Goal: Information Seeking & Learning: Learn about a topic

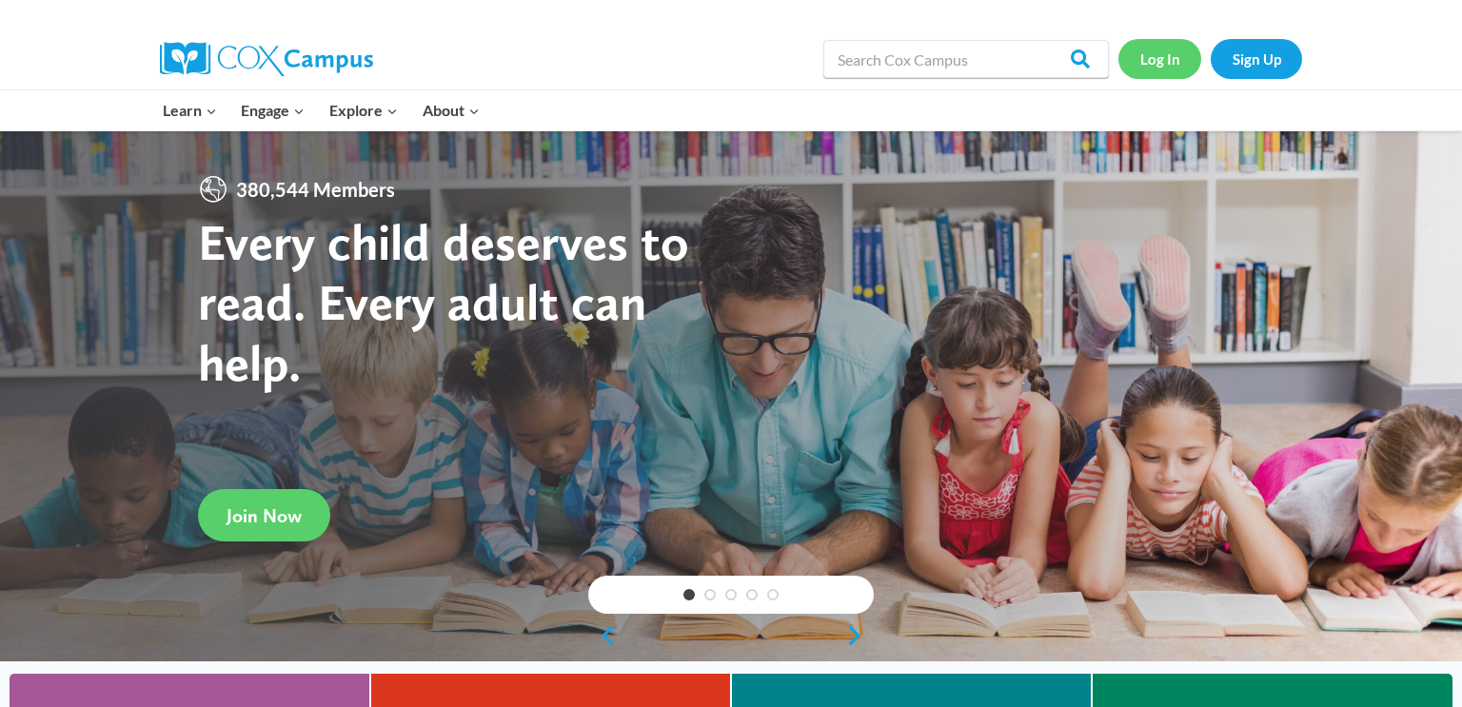
click at [1152, 59] on link "Log In" at bounding box center [1160, 58] width 83 height 39
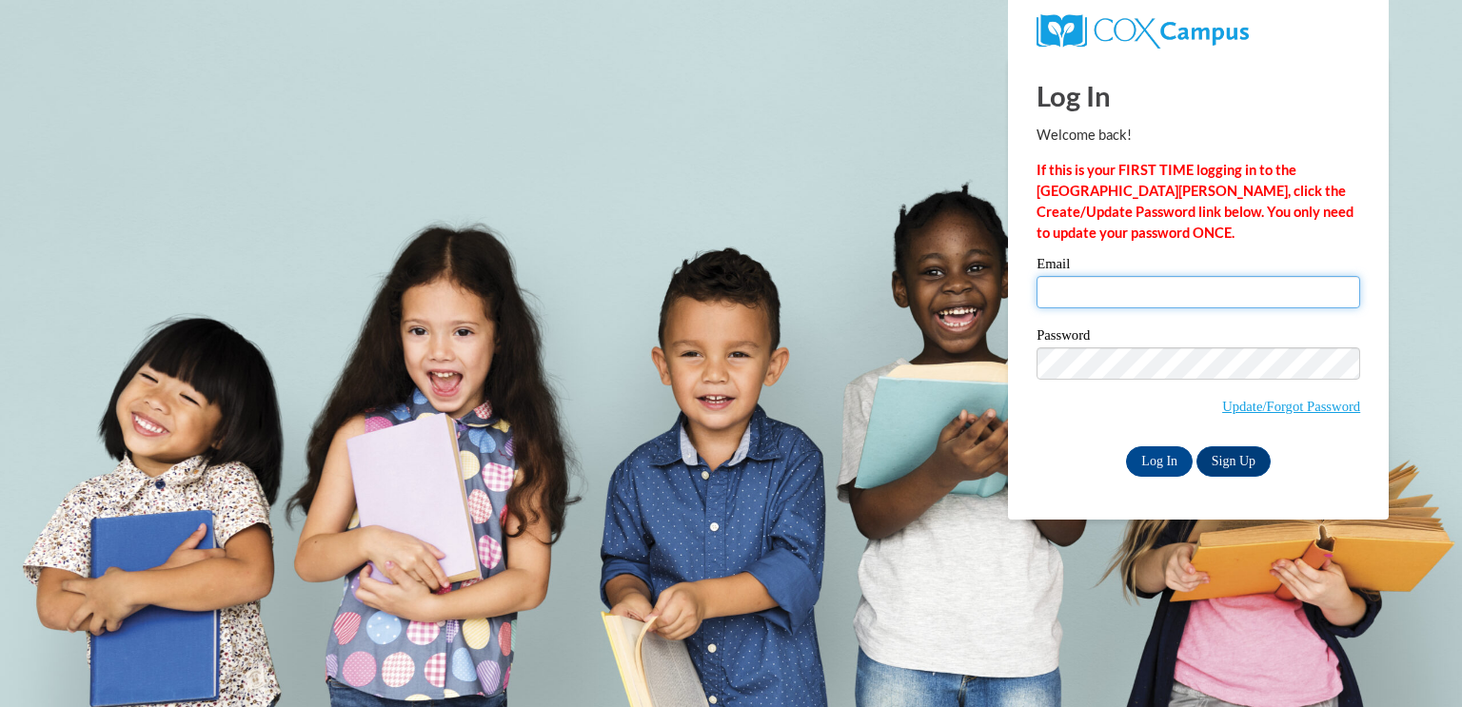
click at [1082, 304] on input "Email" at bounding box center [1199, 292] width 324 height 32
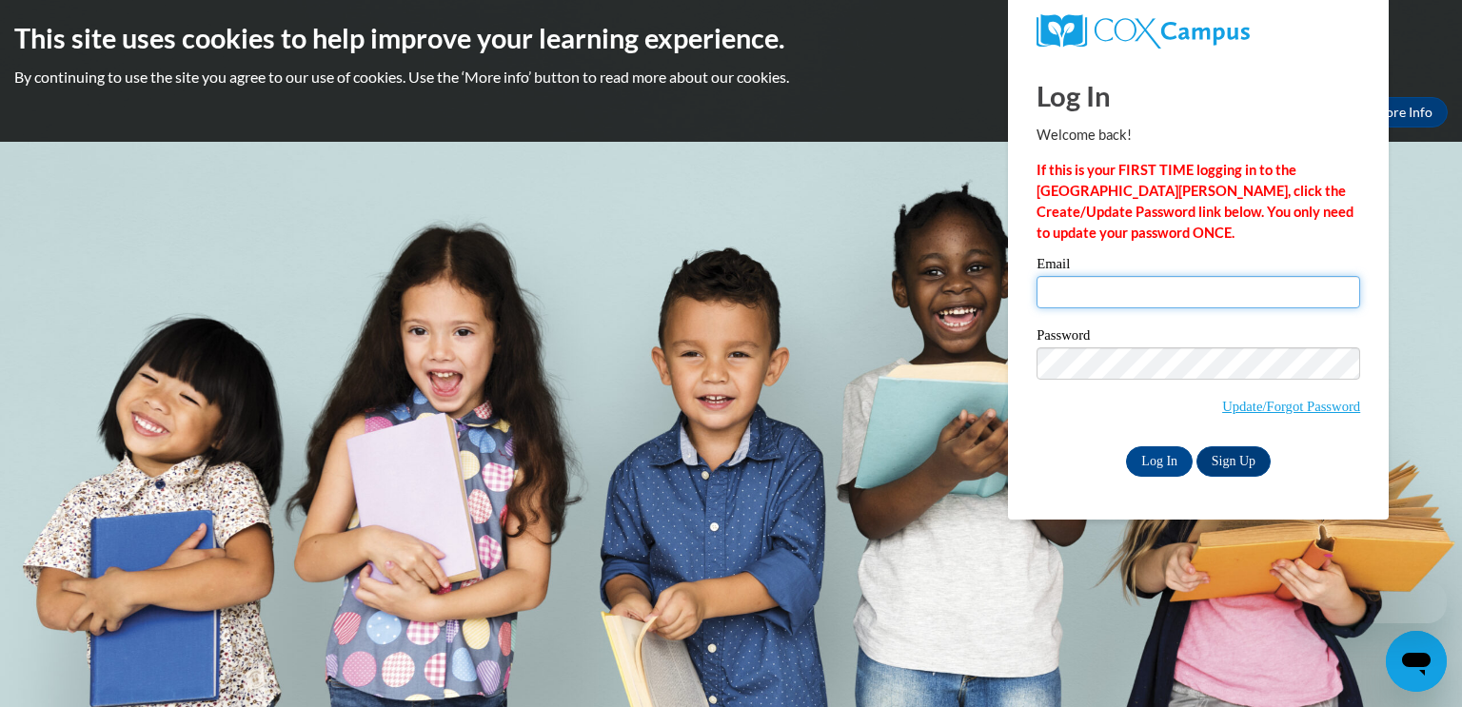
type input "h"
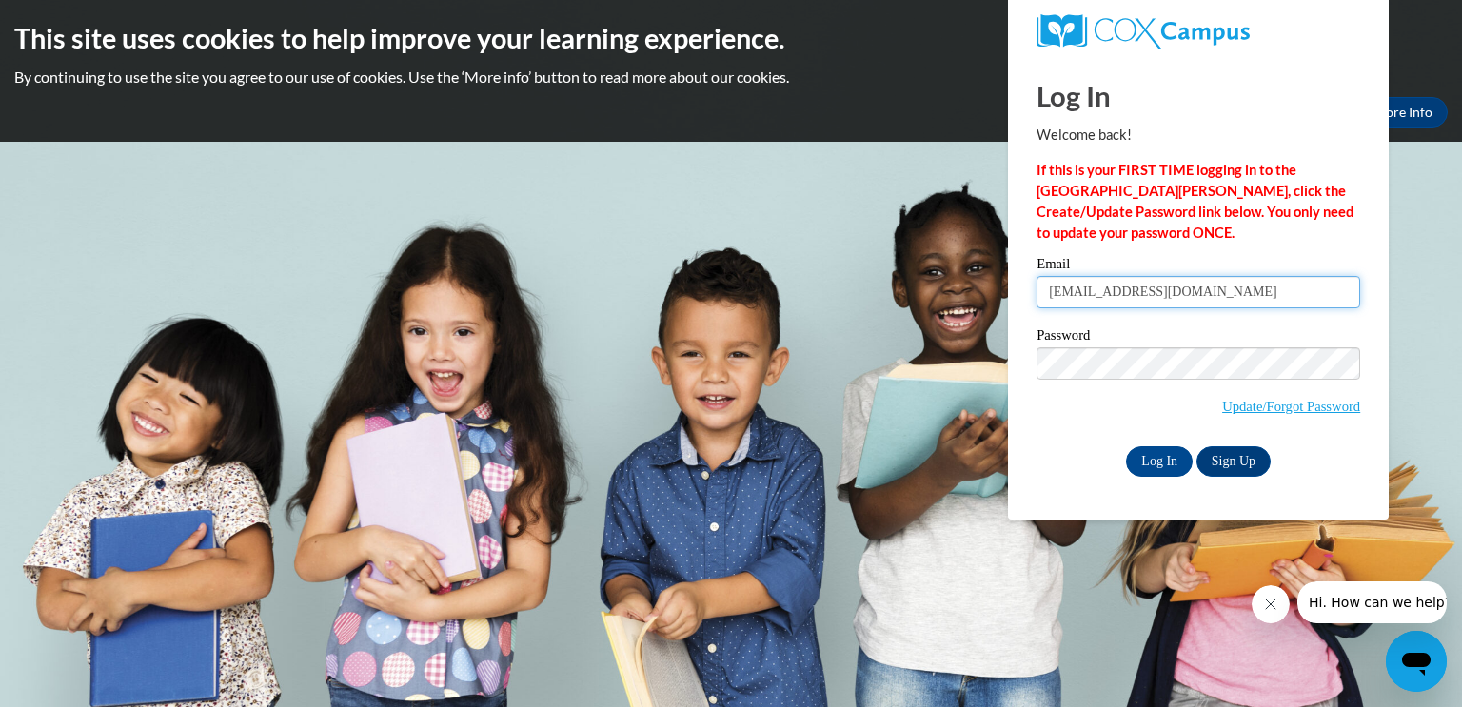
type input "[EMAIL_ADDRESS][DOMAIN_NAME]"
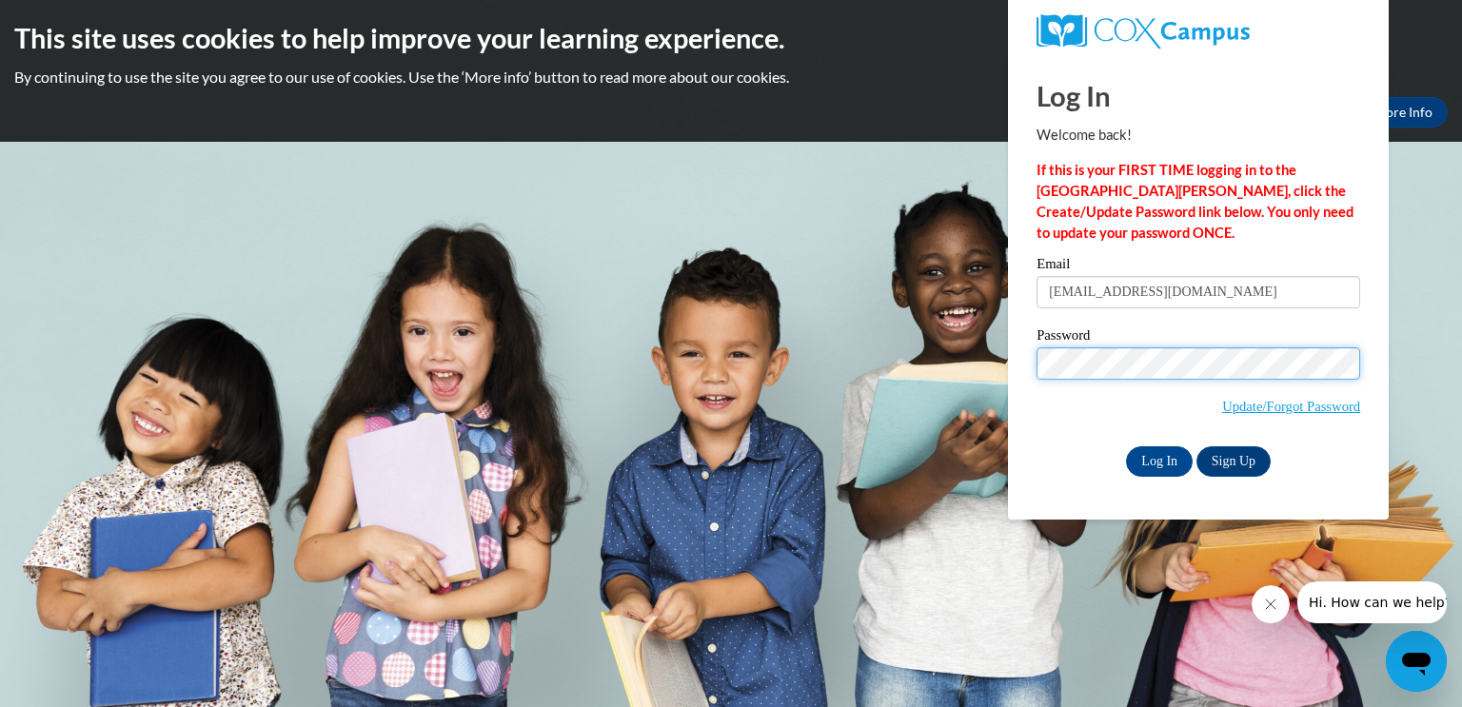
click at [1126, 447] on input "Log In" at bounding box center [1159, 462] width 67 height 30
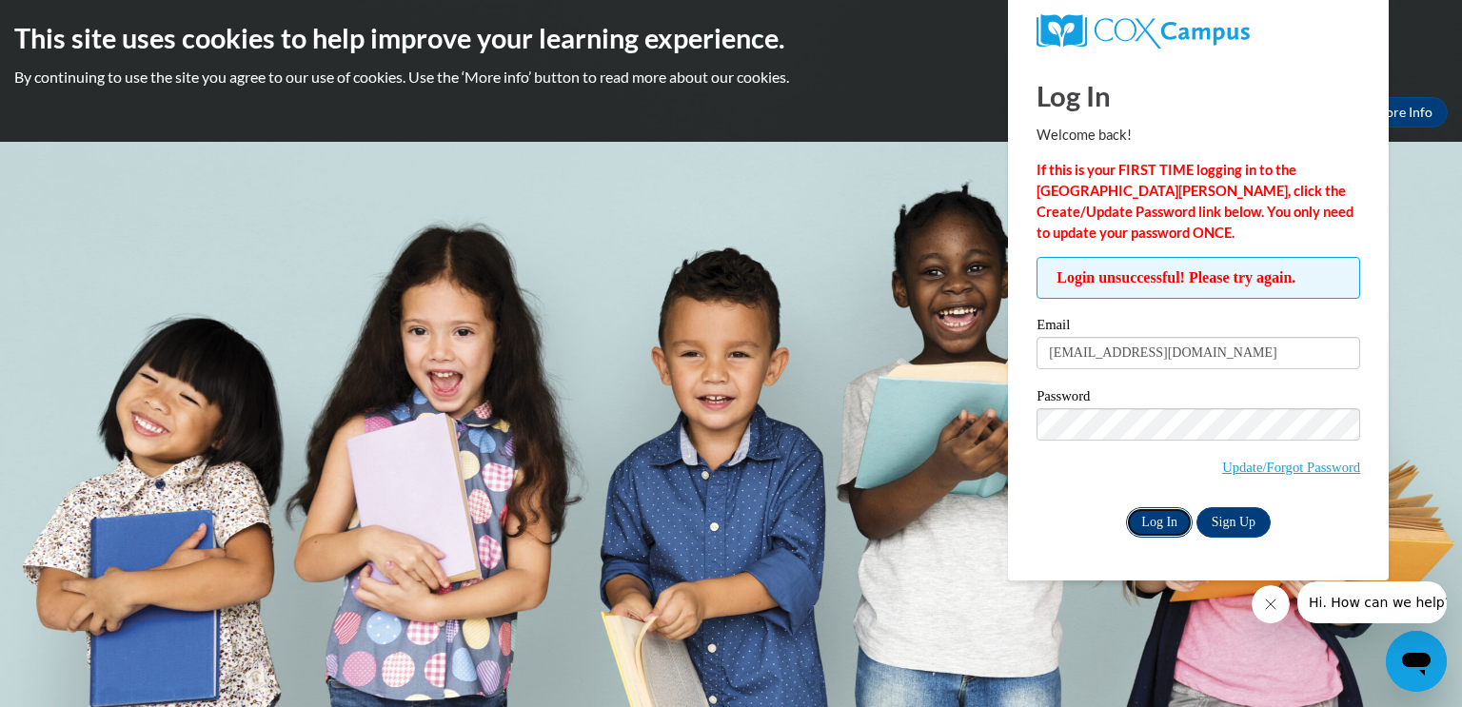
click at [1170, 526] on input "Log In" at bounding box center [1159, 522] width 67 height 30
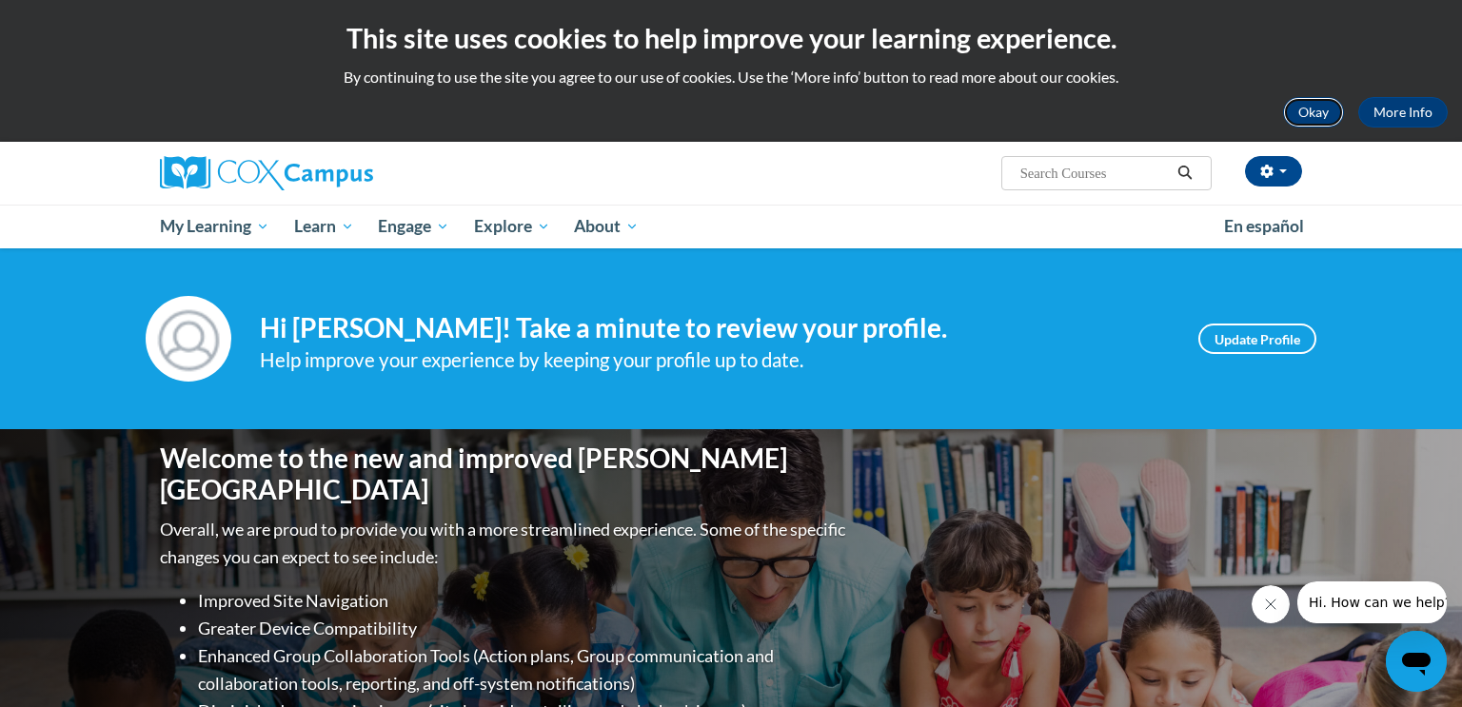
click at [1302, 111] on button "Okay" at bounding box center [1313, 112] width 61 height 30
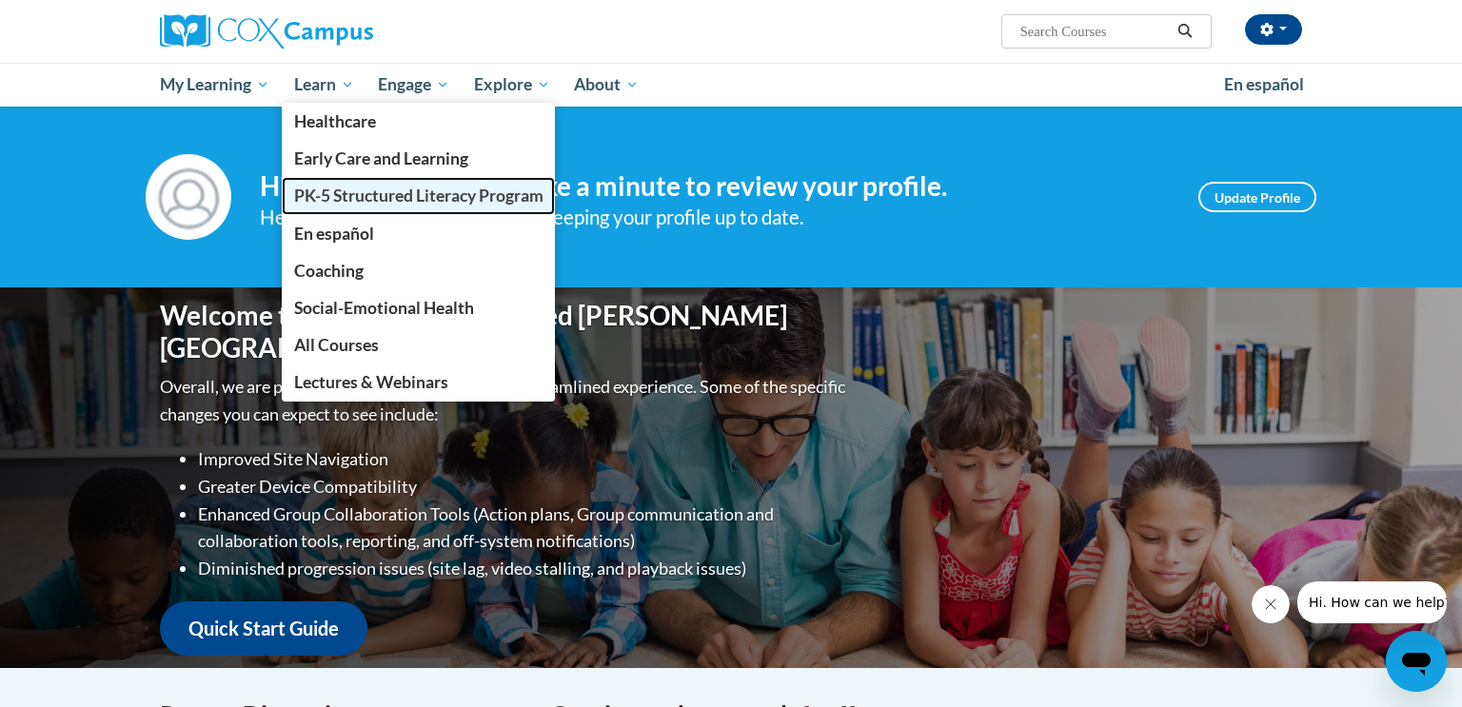
click at [307, 192] on span "PK-5 Structured Literacy Program" at bounding box center [418, 196] width 249 height 20
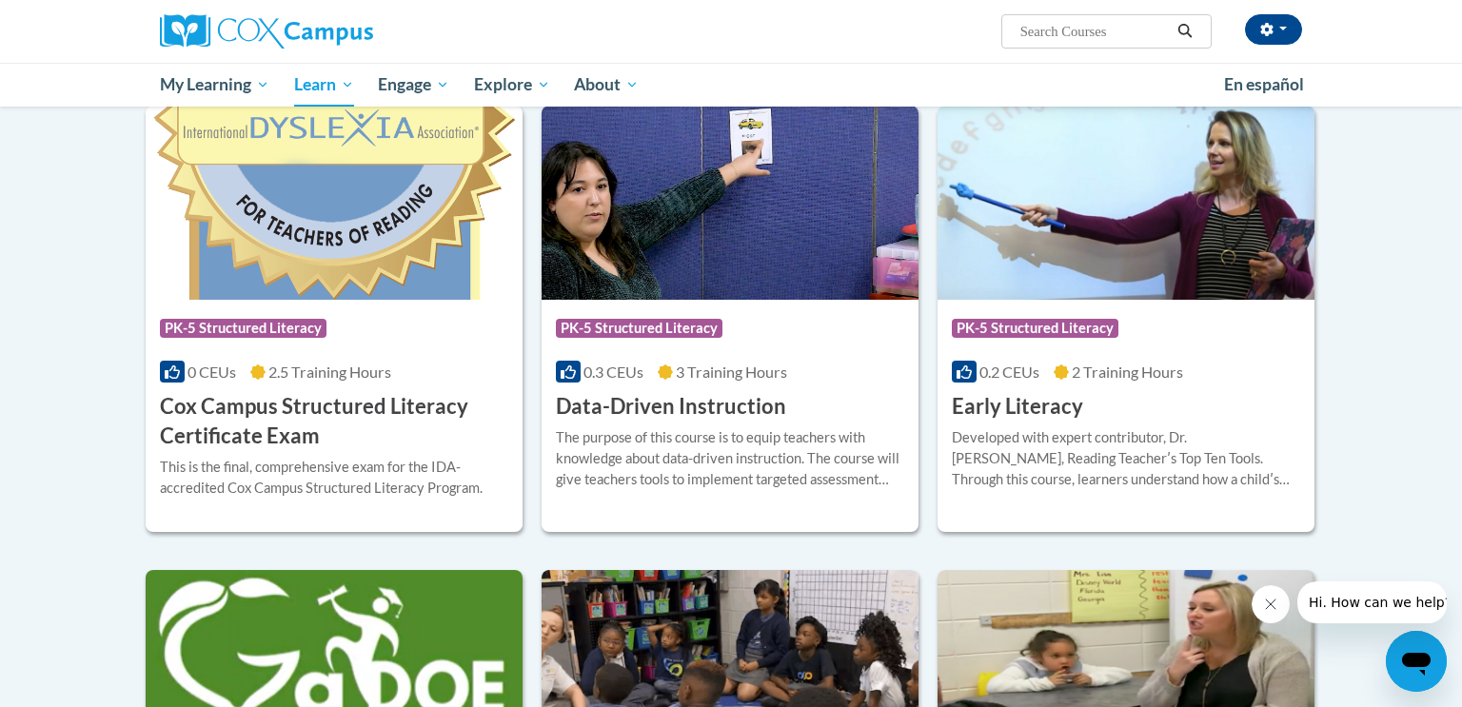
scroll to position [621, 0]
click at [769, 316] on div "Course Category: PK-5 Structured Literacy" at bounding box center [730, 330] width 348 height 43
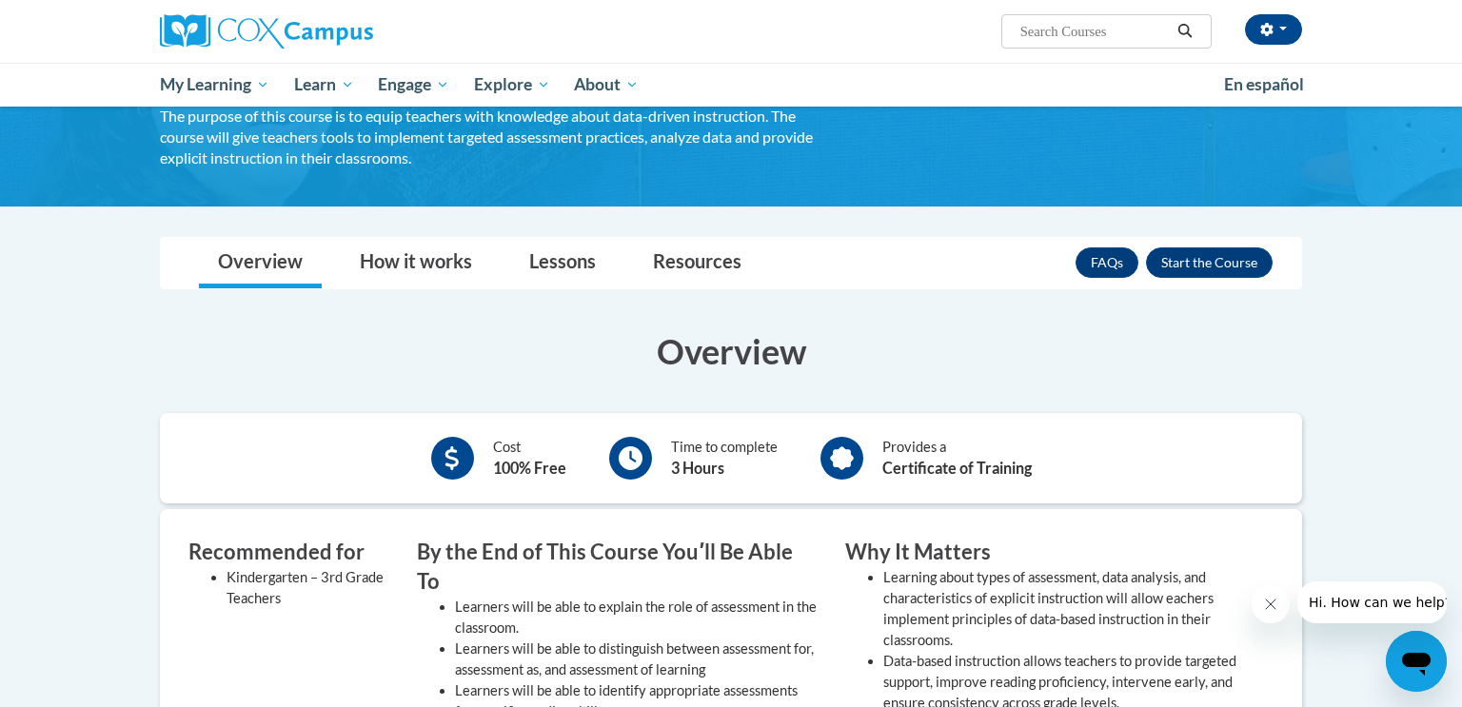
scroll to position [160, 0]
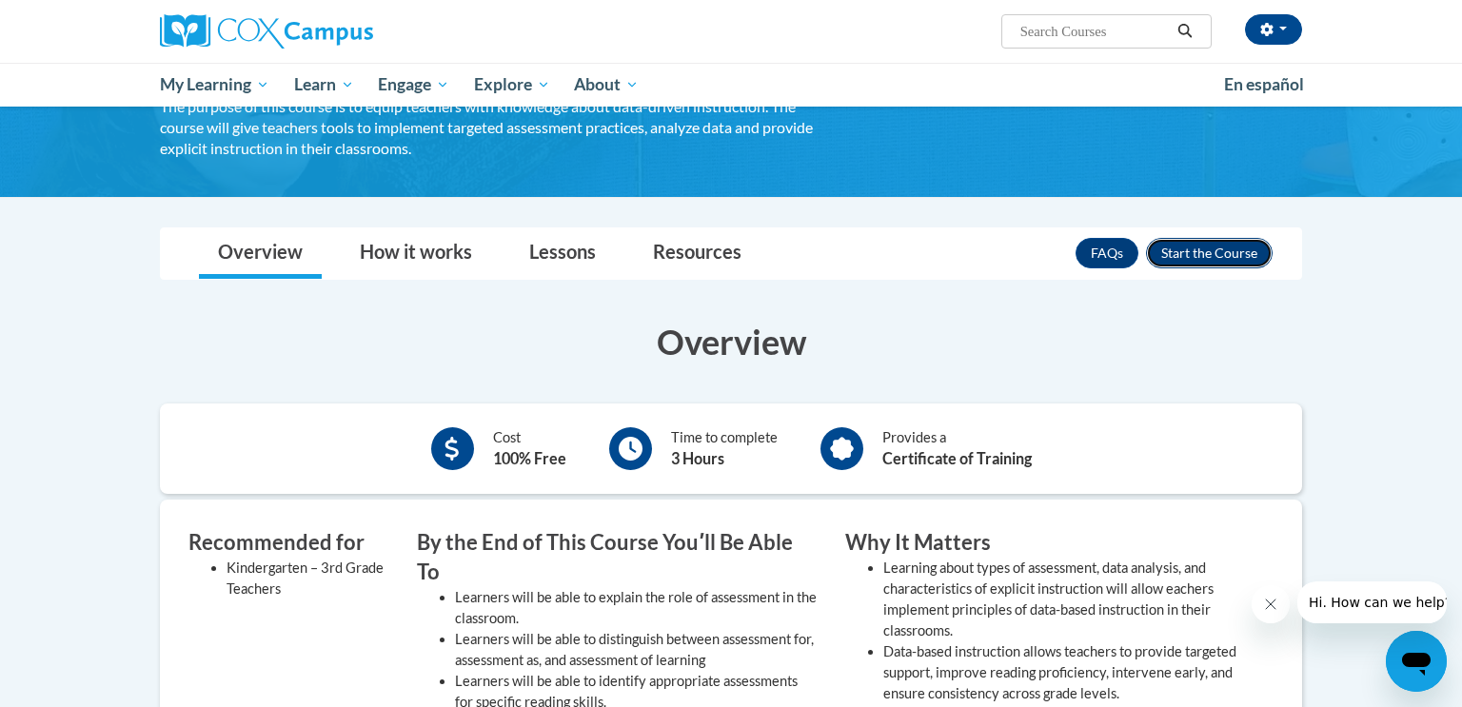
click at [1211, 255] on button "Enroll" at bounding box center [1209, 253] width 127 height 30
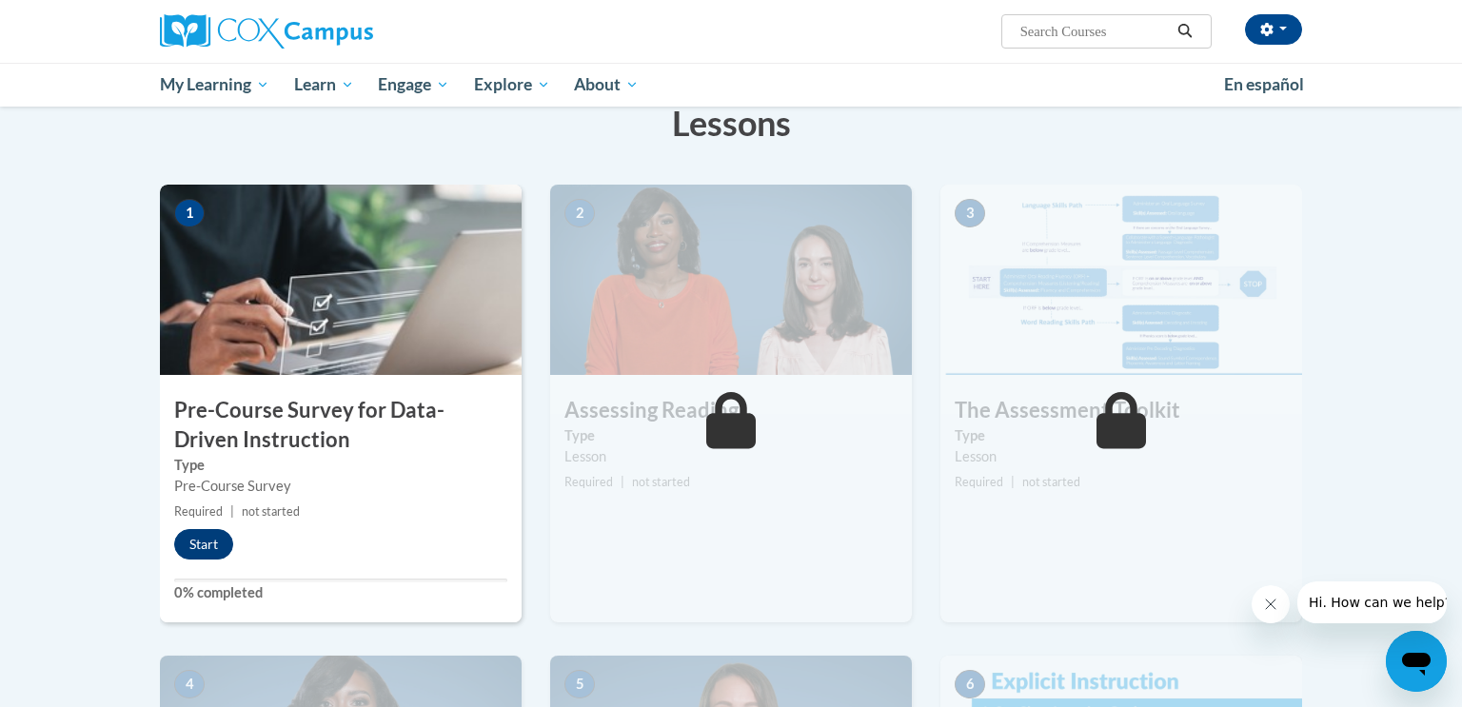
scroll to position [310, 0]
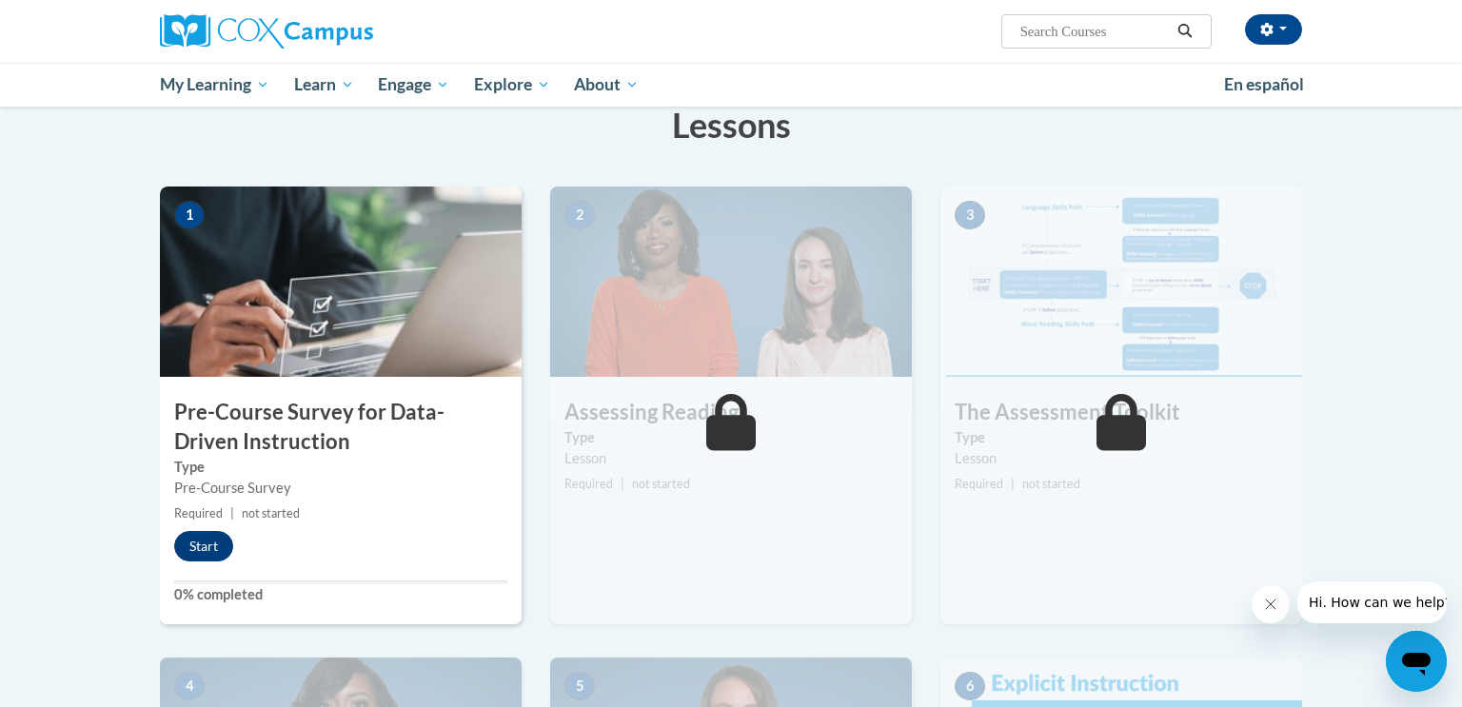
click at [209, 573] on div "1 Pre-Course Survey for Data-Driven Instruction Type Pre-Course Survey Required…" at bounding box center [341, 406] width 362 height 438
click at [207, 549] on button "Start" at bounding box center [203, 546] width 59 height 30
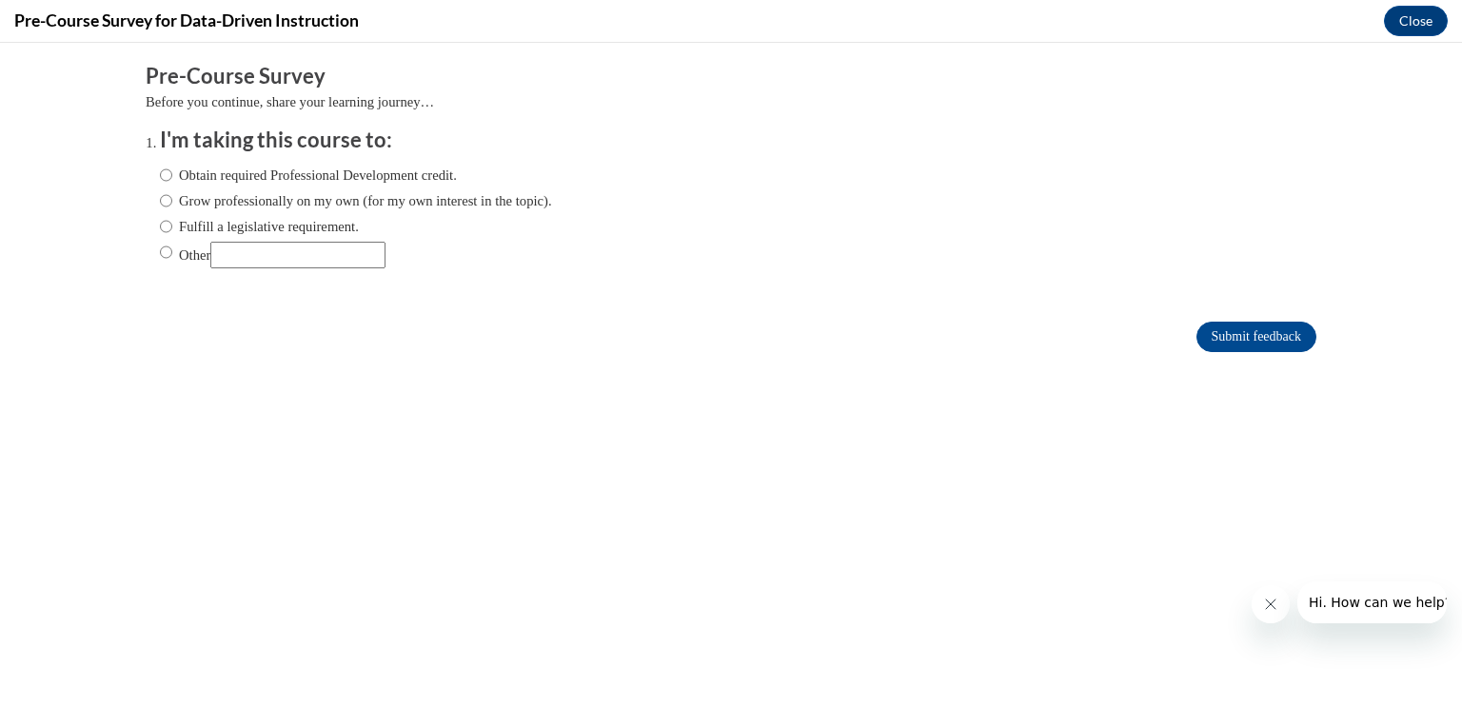
scroll to position [0, 0]
click at [211, 199] on label "Grow professionally on my own (for my own interest in the topic)." at bounding box center [356, 200] width 392 height 21
click at [172, 199] on input "Grow professionally on my own (for my own interest in the topic)." at bounding box center [166, 200] width 12 height 21
radio input "true"
click at [211, 171] on label "Obtain required Professional Development credit." at bounding box center [308, 175] width 297 height 21
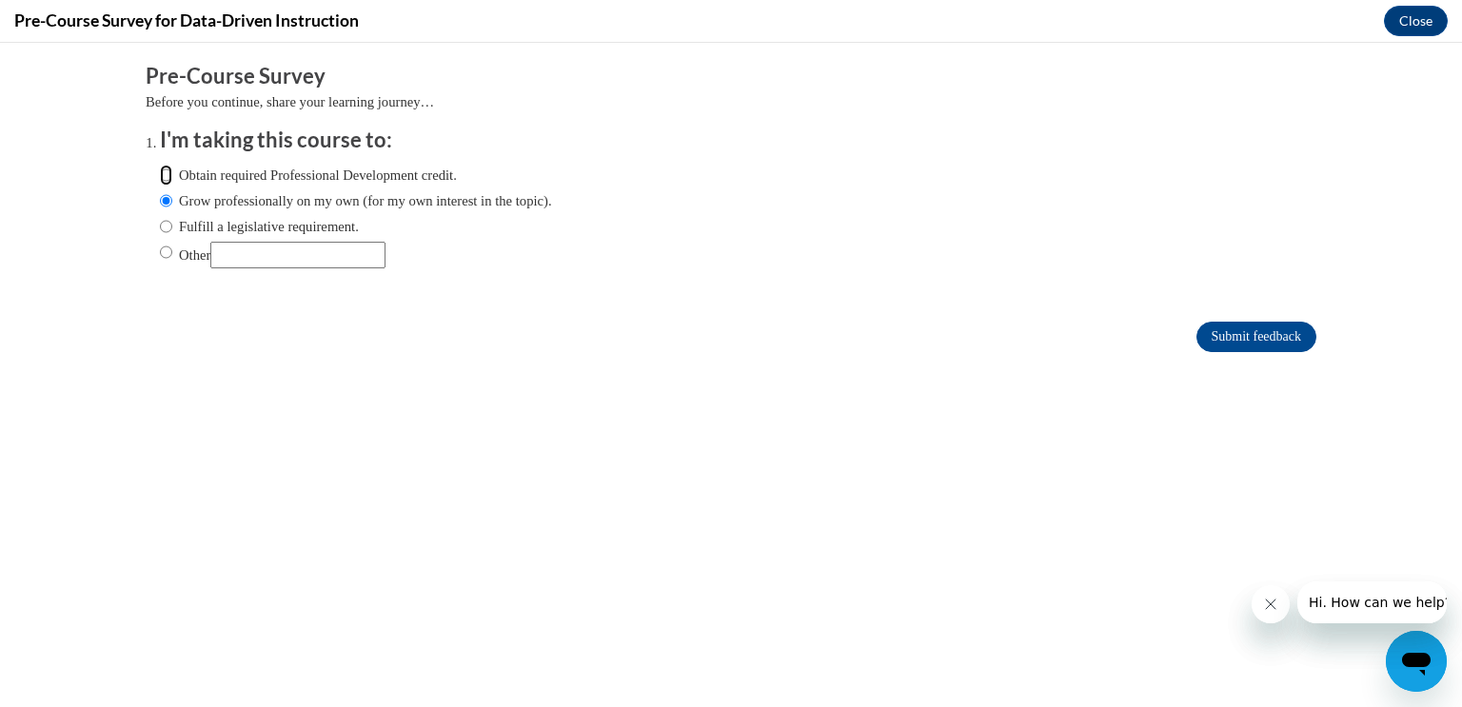
click at [172, 171] on input "Obtain required Professional Development credit." at bounding box center [166, 175] width 12 height 21
radio input "true"
click at [195, 227] on label "Fulfill a legislative requirement." at bounding box center [259, 226] width 199 height 21
click at [172, 227] on input "Fulfill a legislative requirement." at bounding box center [166, 226] width 12 height 21
radio input "true"
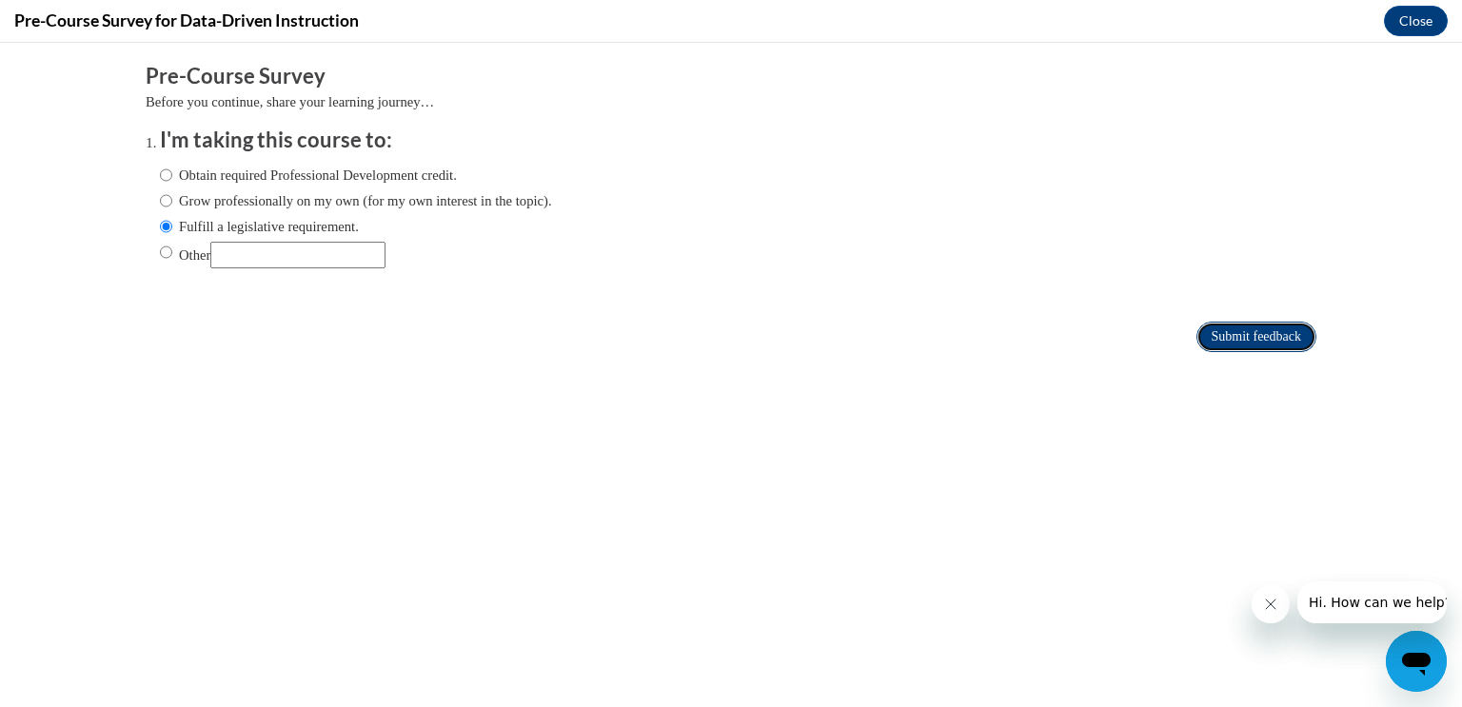
click at [1262, 332] on input "Submit feedback" at bounding box center [1257, 337] width 120 height 30
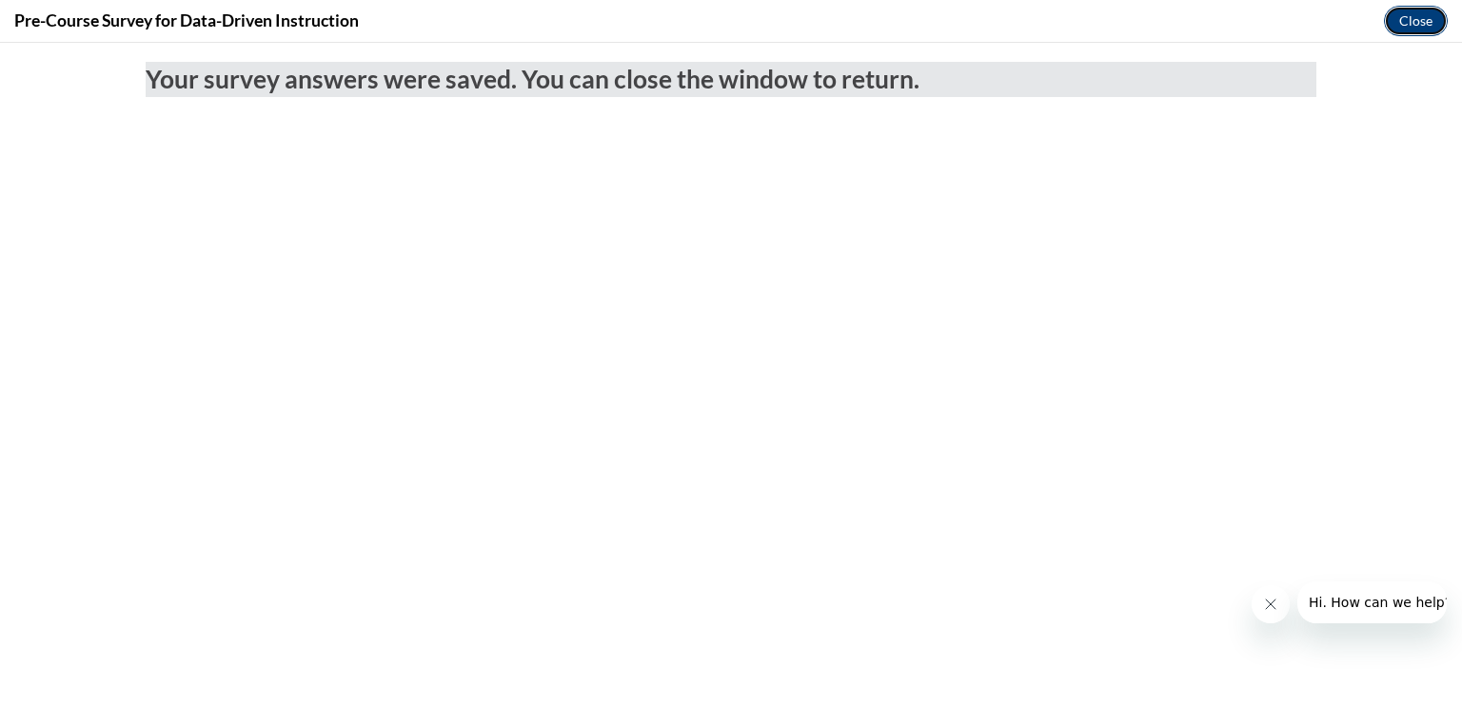
click at [1398, 23] on button "Close" at bounding box center [1416, 21] width 64 height 30
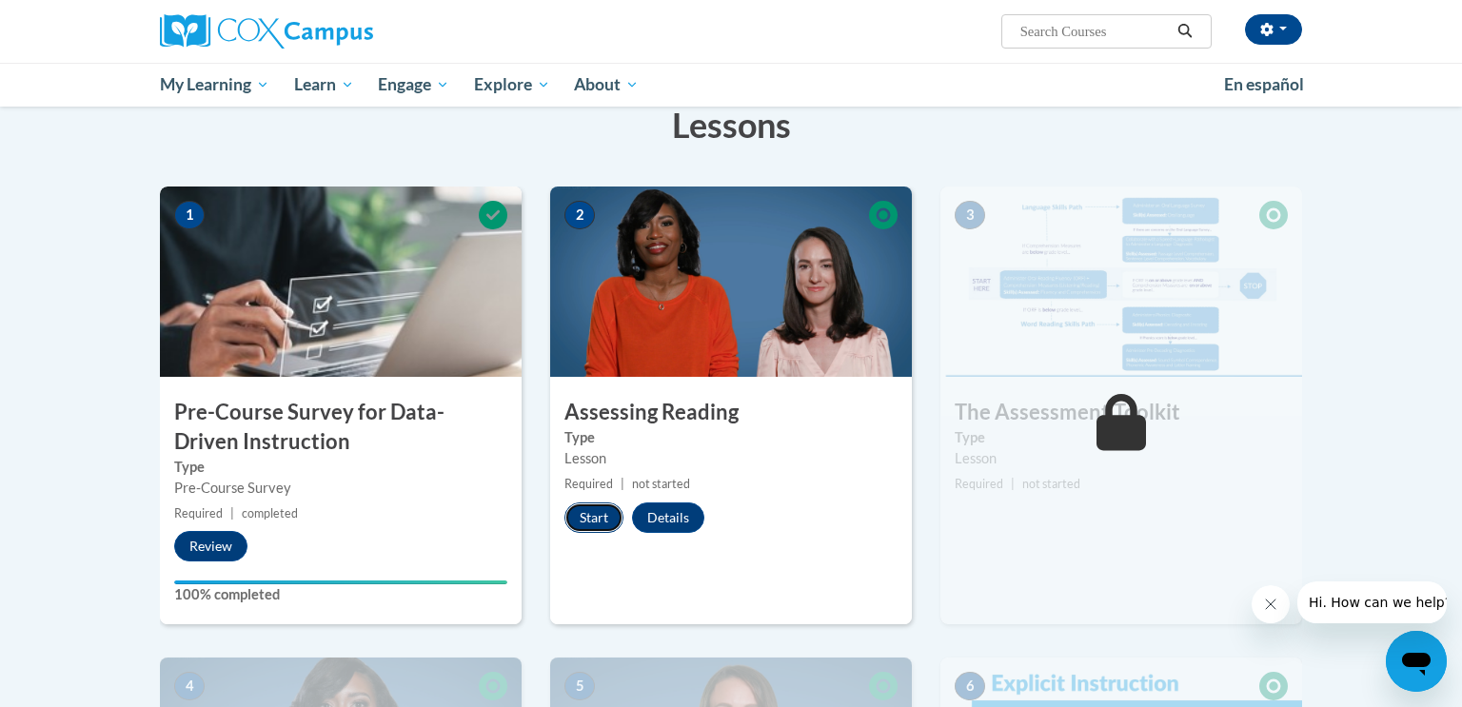
click at [594, 526] on button "Start" at bounding box center [594, 518] width 59 height 30
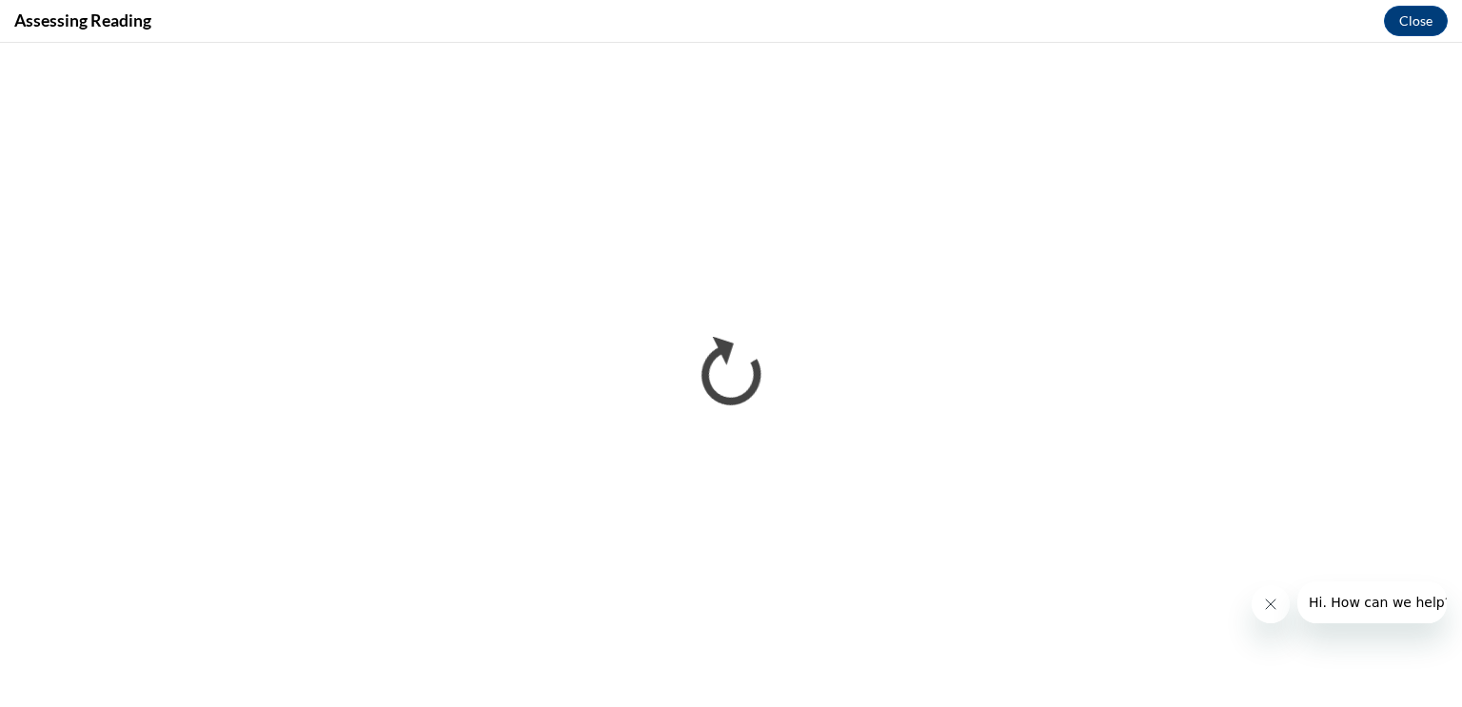
click at [1277, 610] on icon "Close message from company" at bounding box center [1270, 604] width 15 height 15
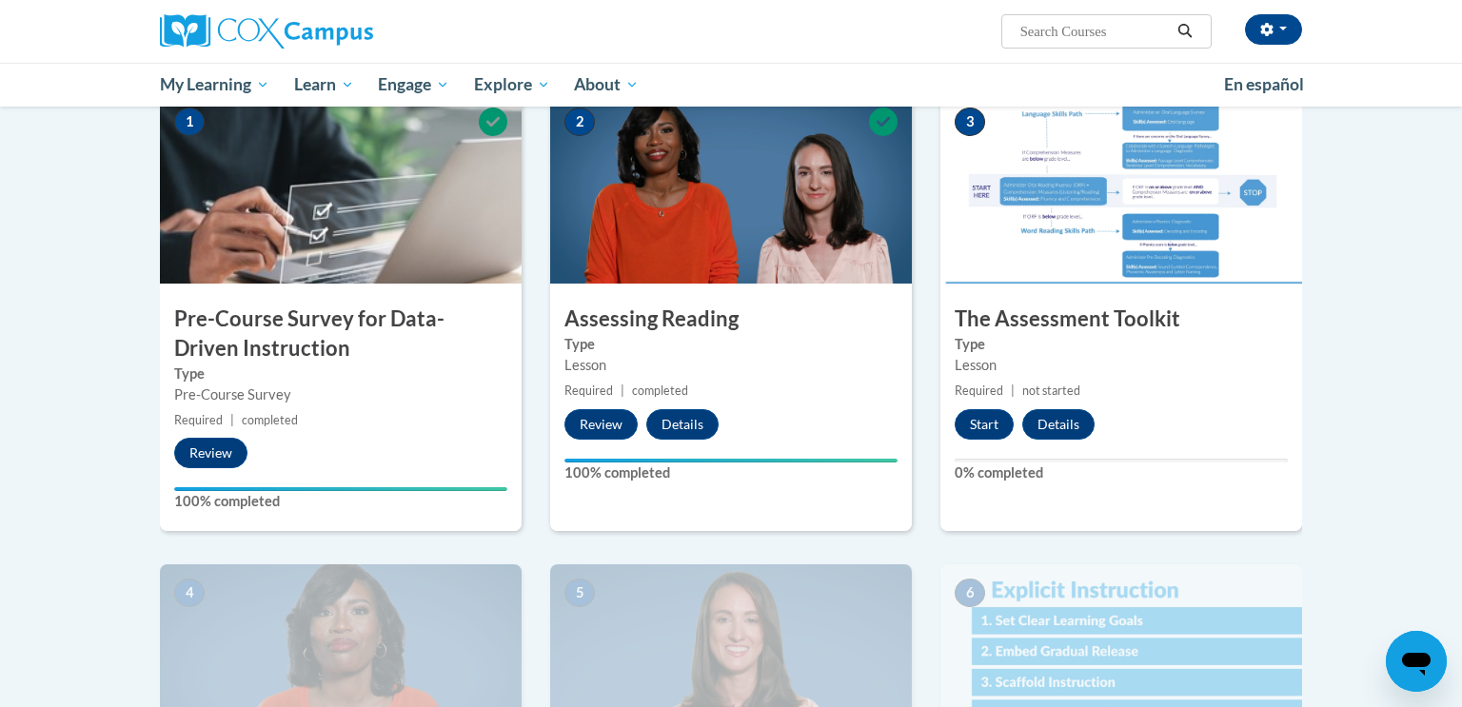
scroll to position [402, 0]
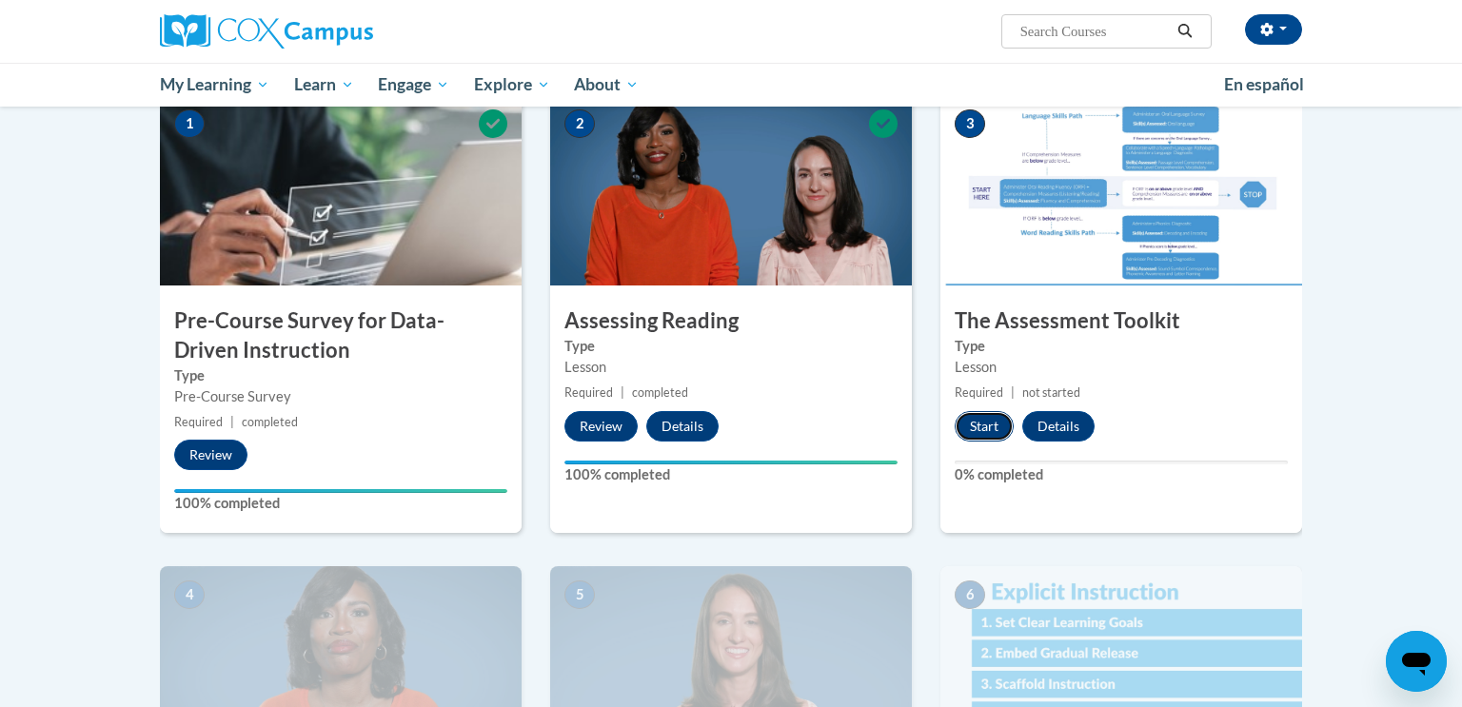
click at [981, 411] on button "Start" at bounding box center [984, 426] width 59 height 30
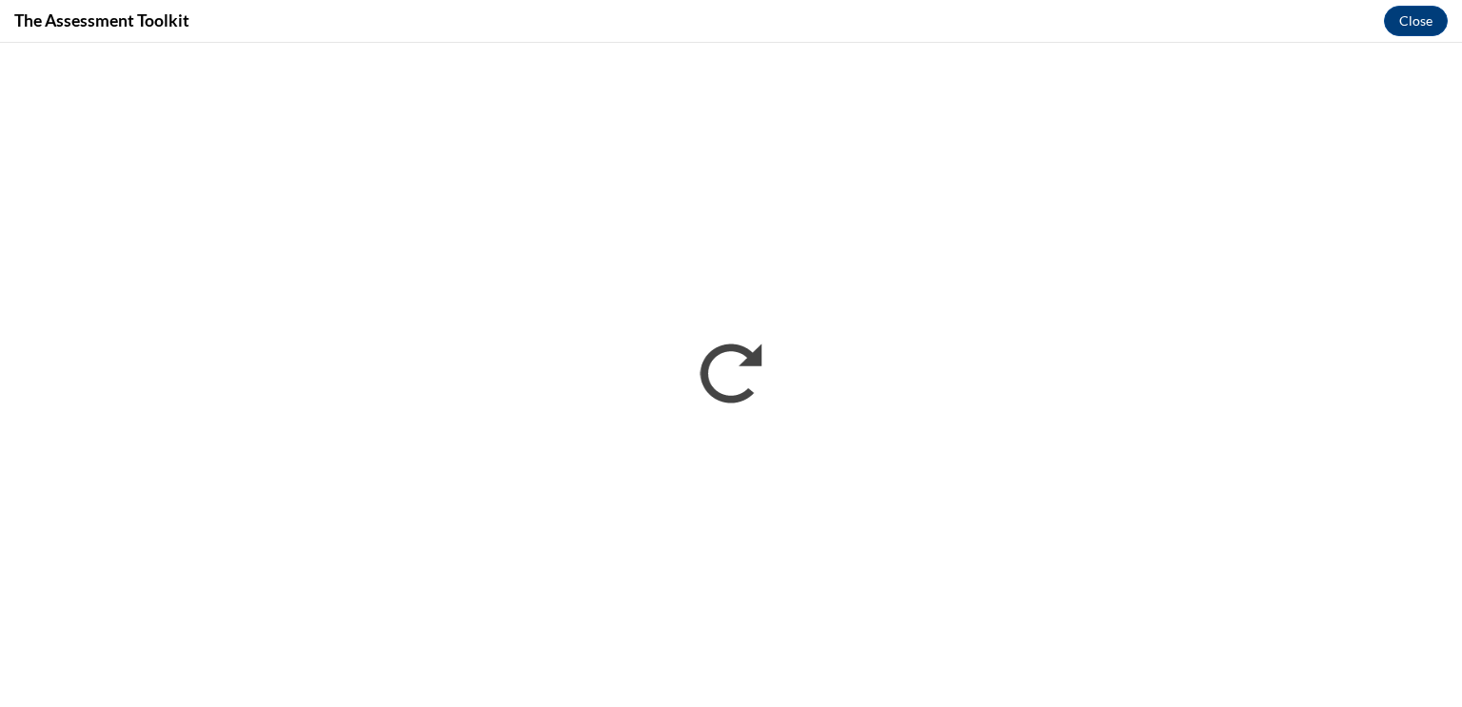
scroll to position [0, 0]
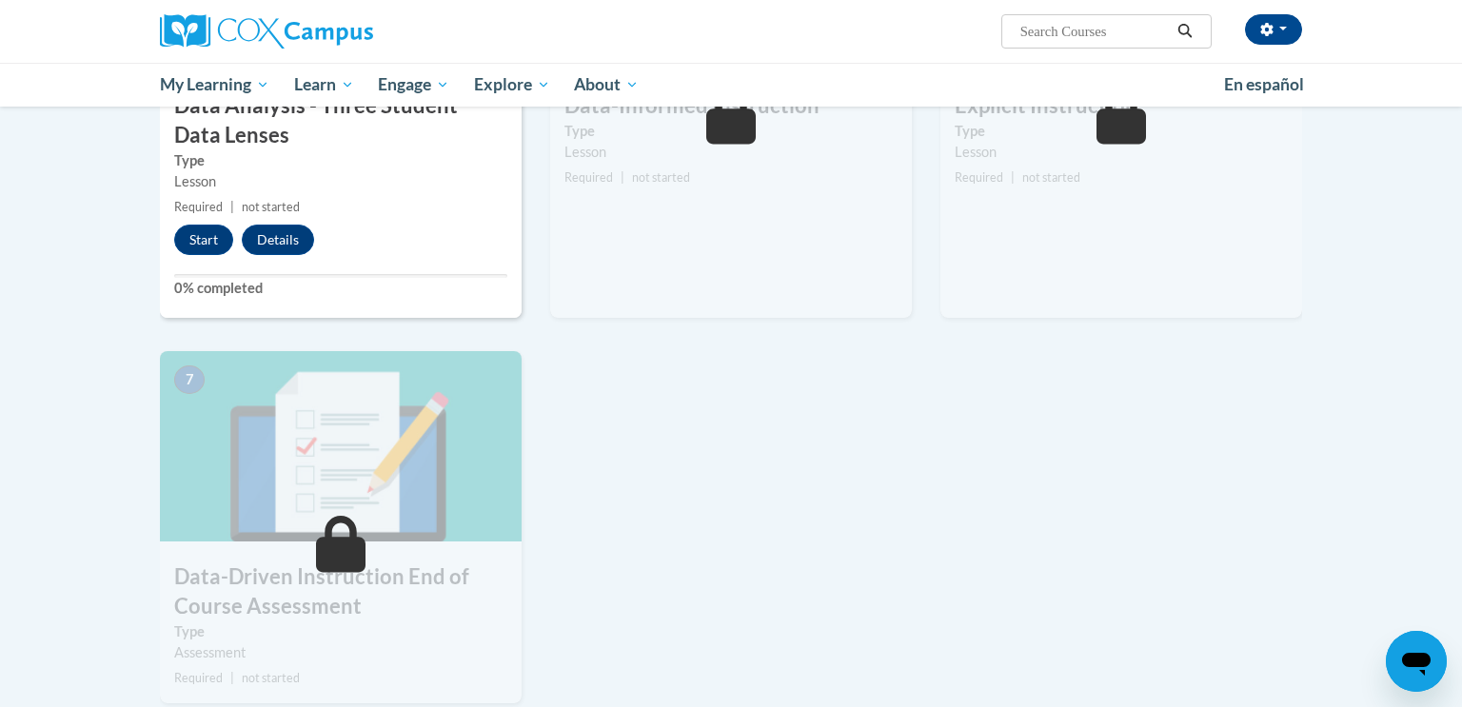
scroll to position [1089, 0]
click at [204, 242] on button "Start" at bounding box center [203, 239] width 59 height 30
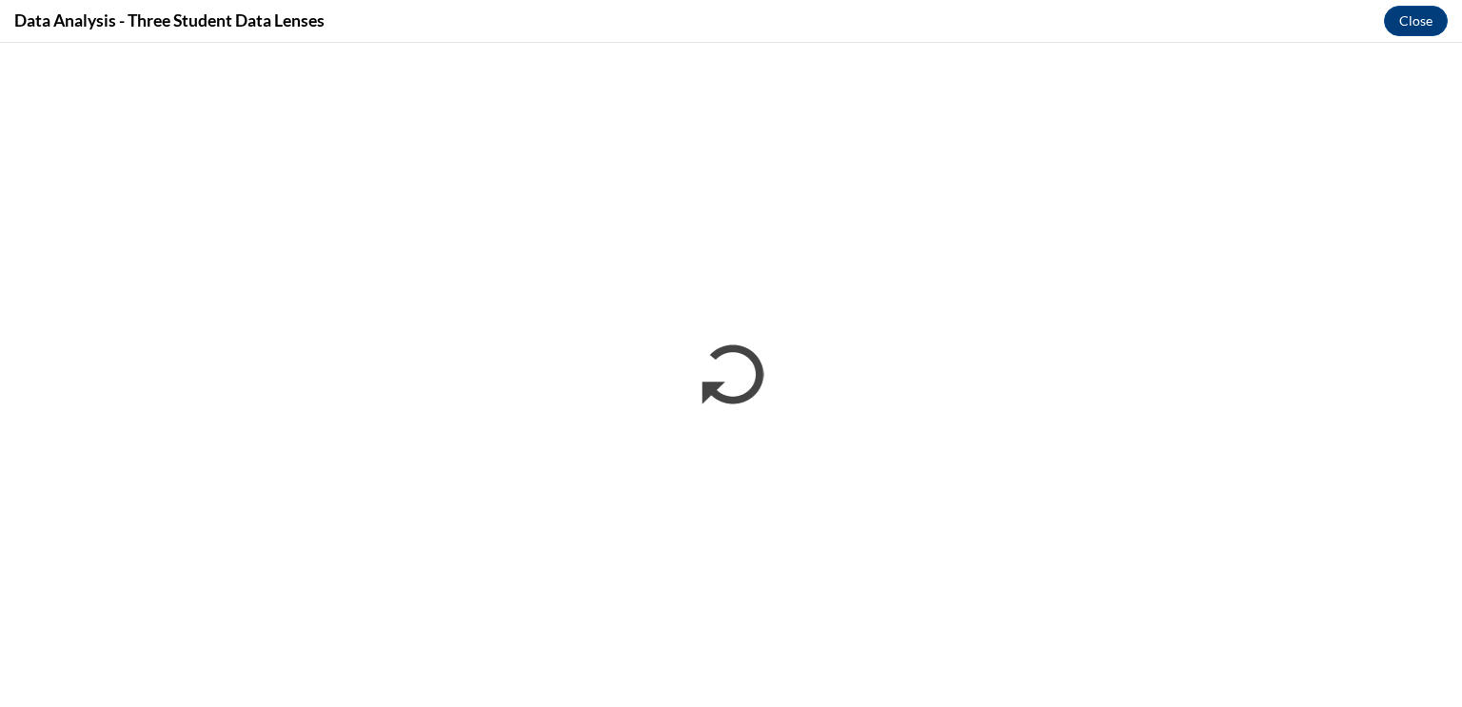
scroll to position [0, 0]
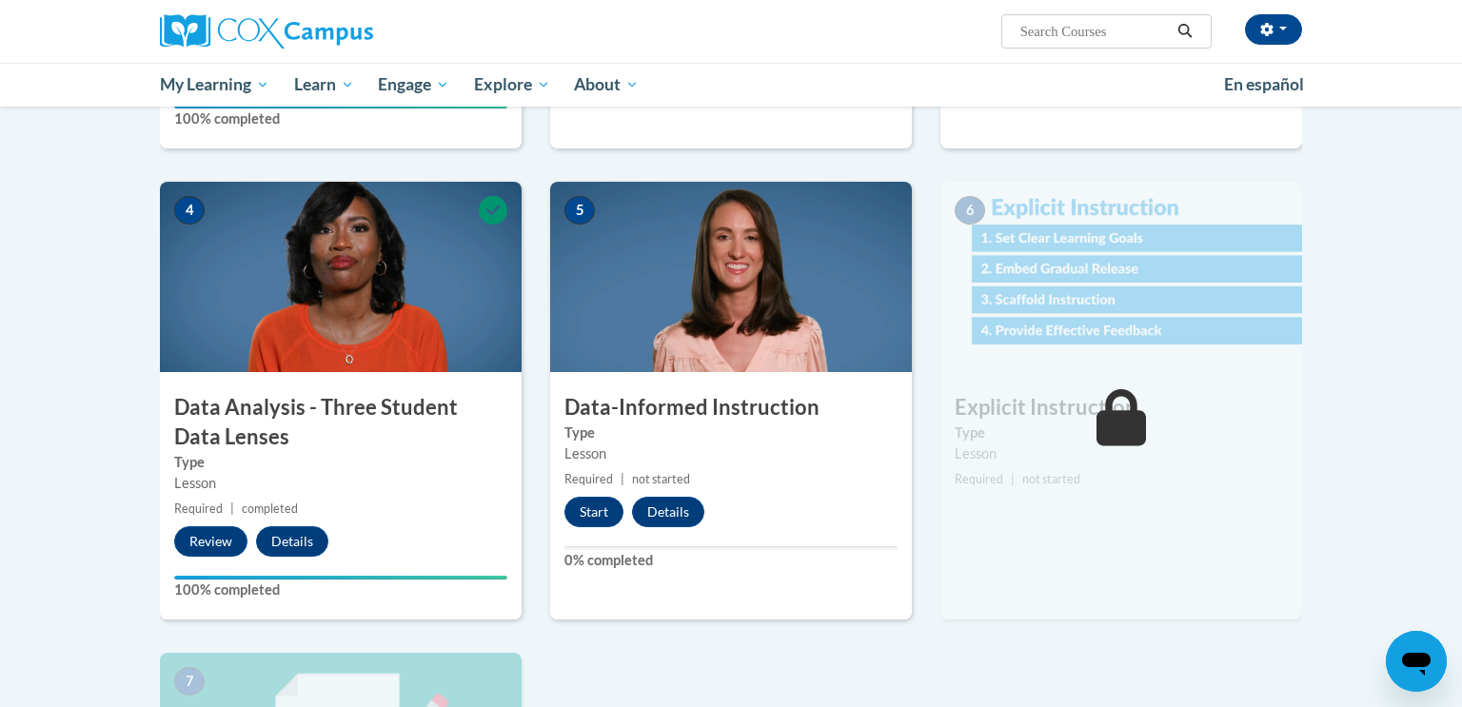
scroll to position [788, 0]
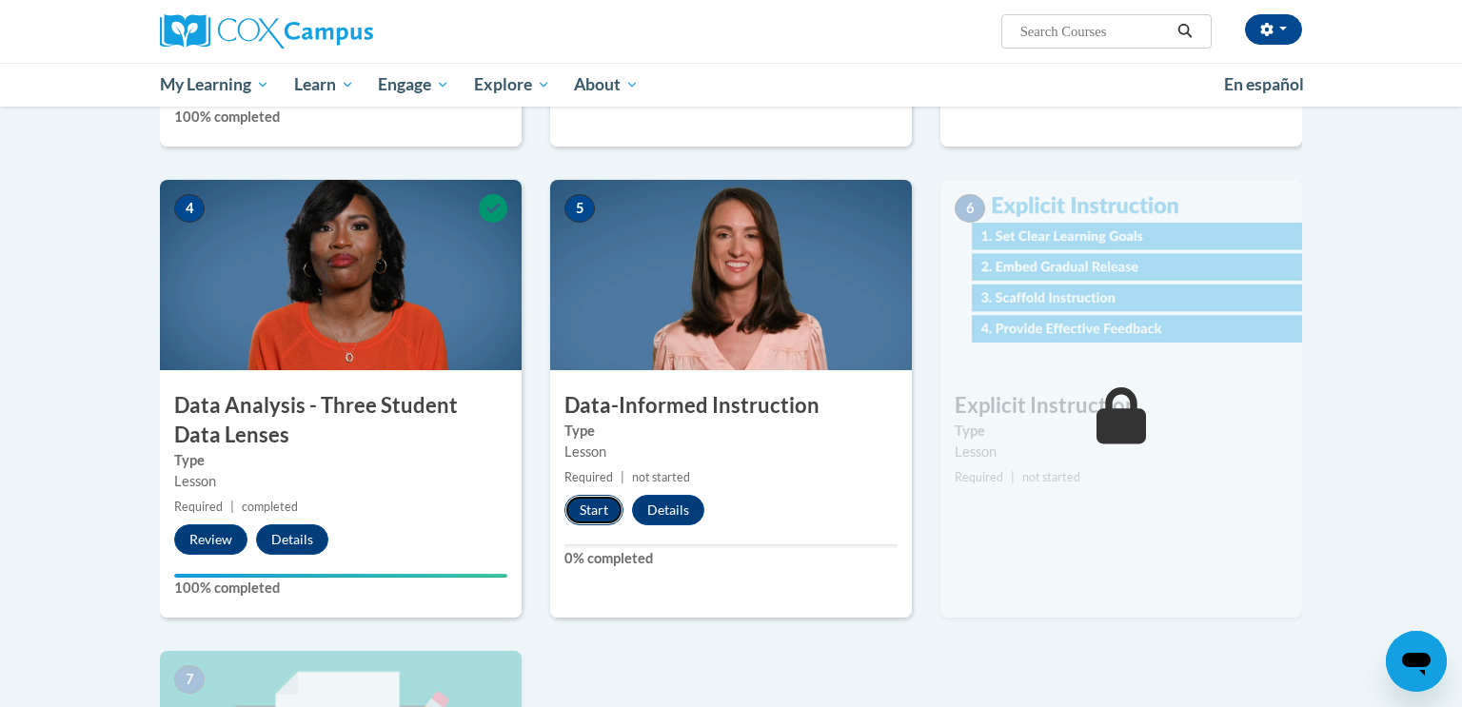
click at [607, 512] on button "Start" at bounding box center [594, 510] width 59 height 30
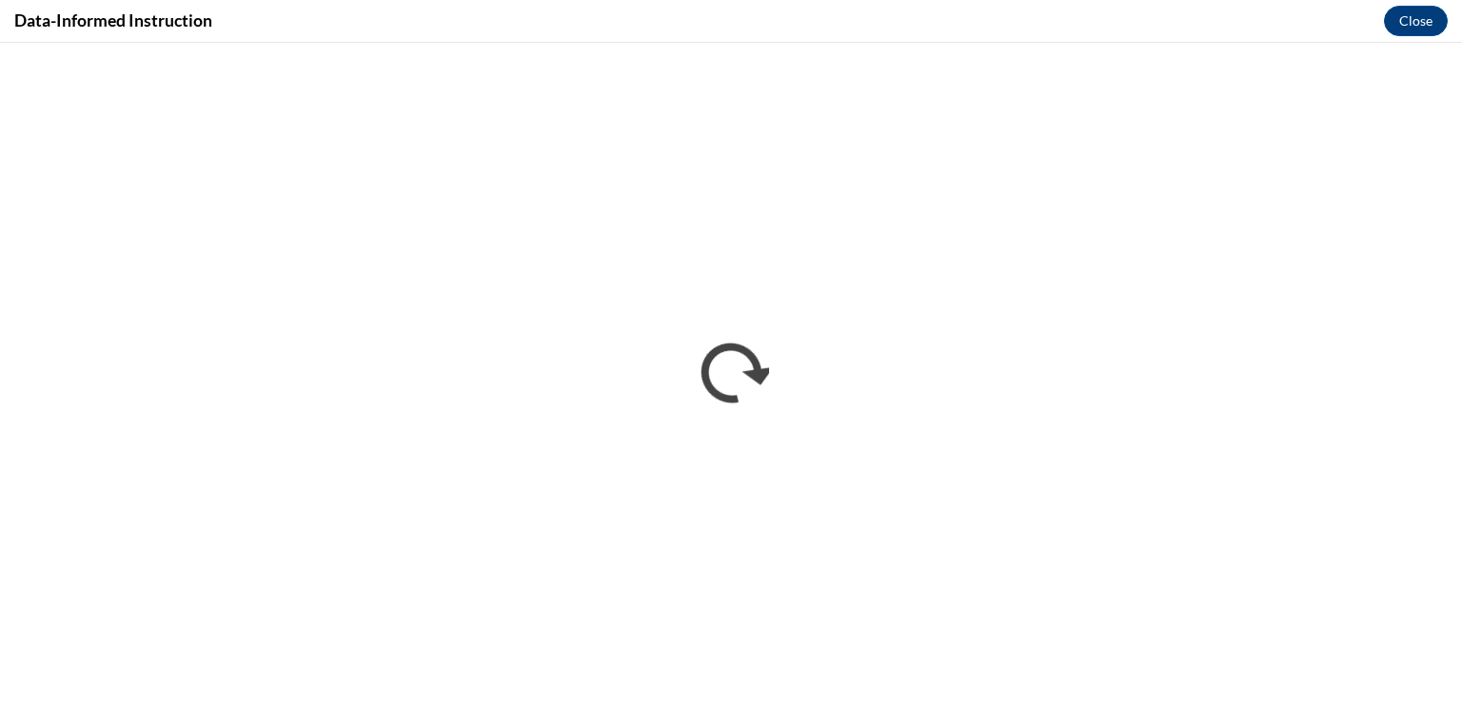
scroll to position [0, 0]
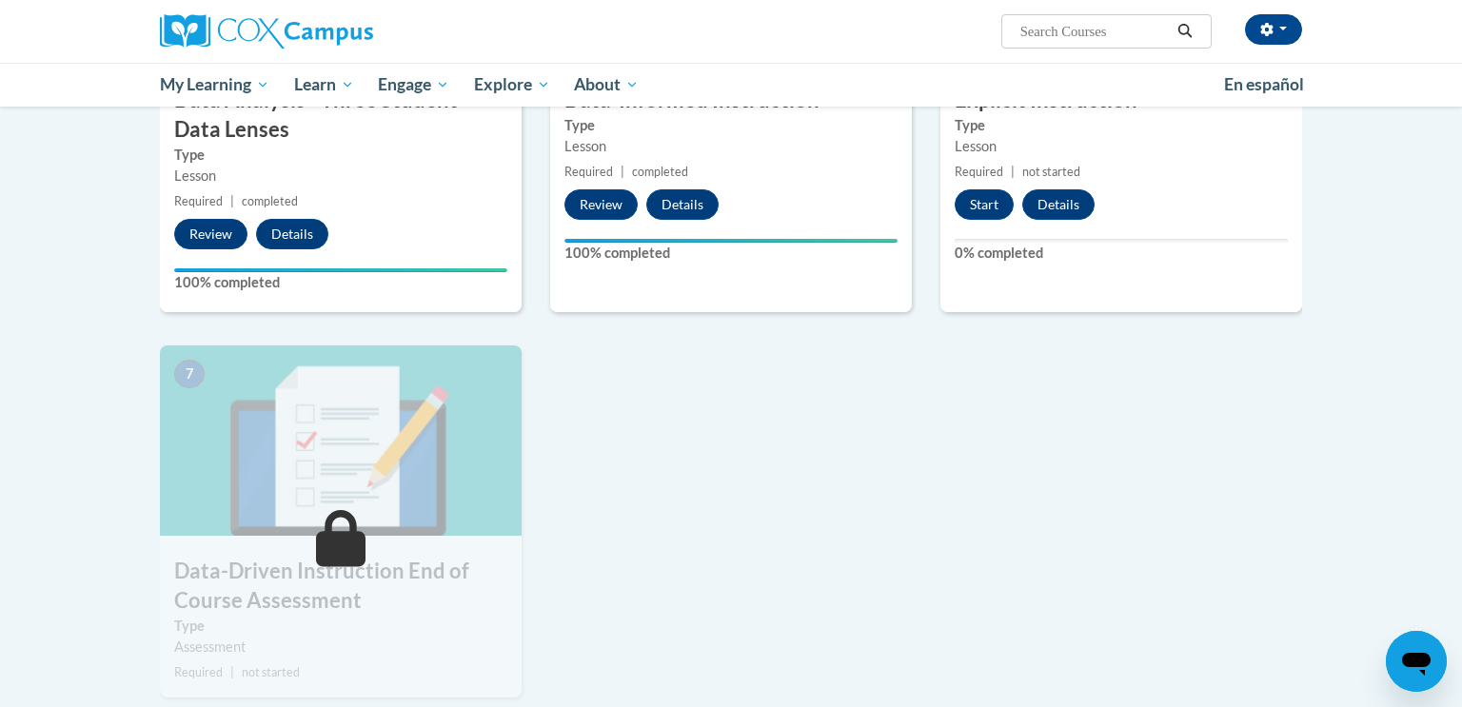
scroll to position [1095, 0]
click at [976, 200] on button "Start" at bounding box center [984, 204] width 59 height 30
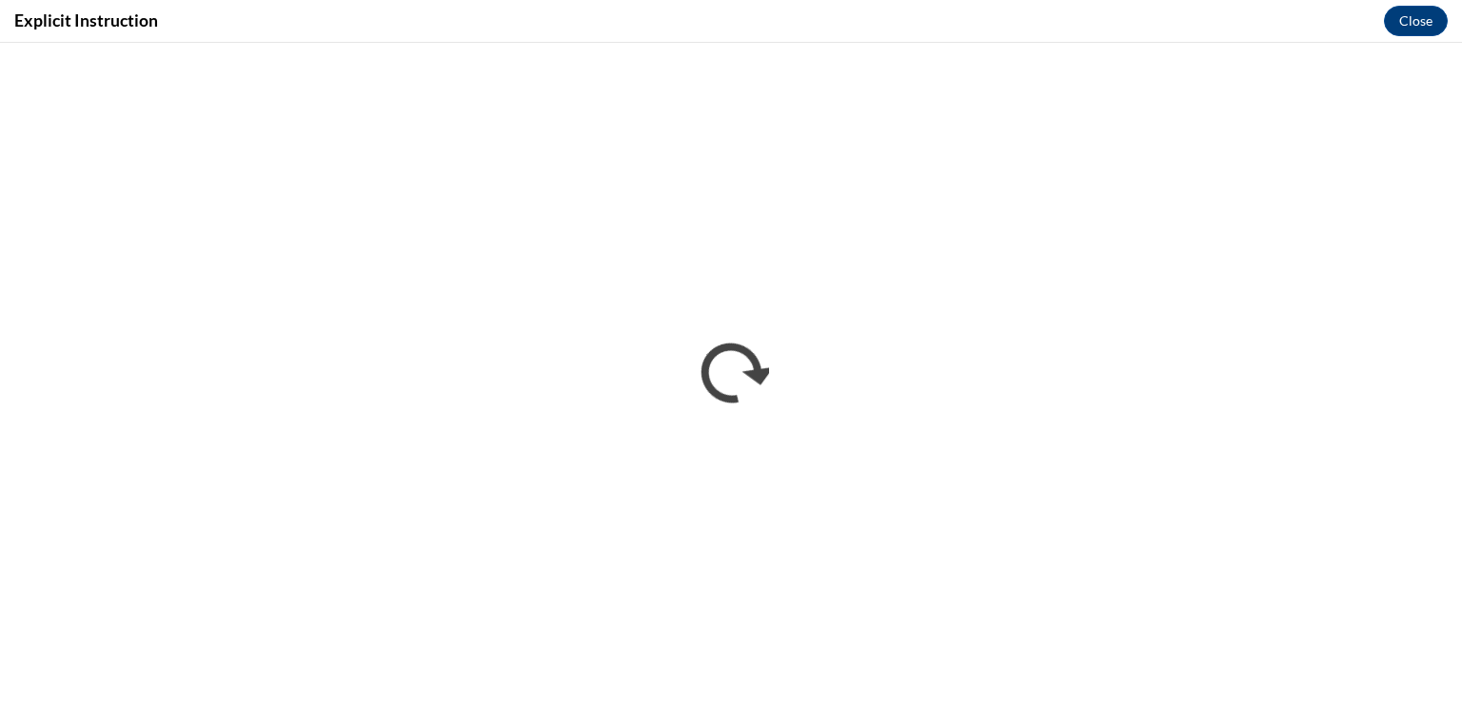
scroll to position [0, 0]
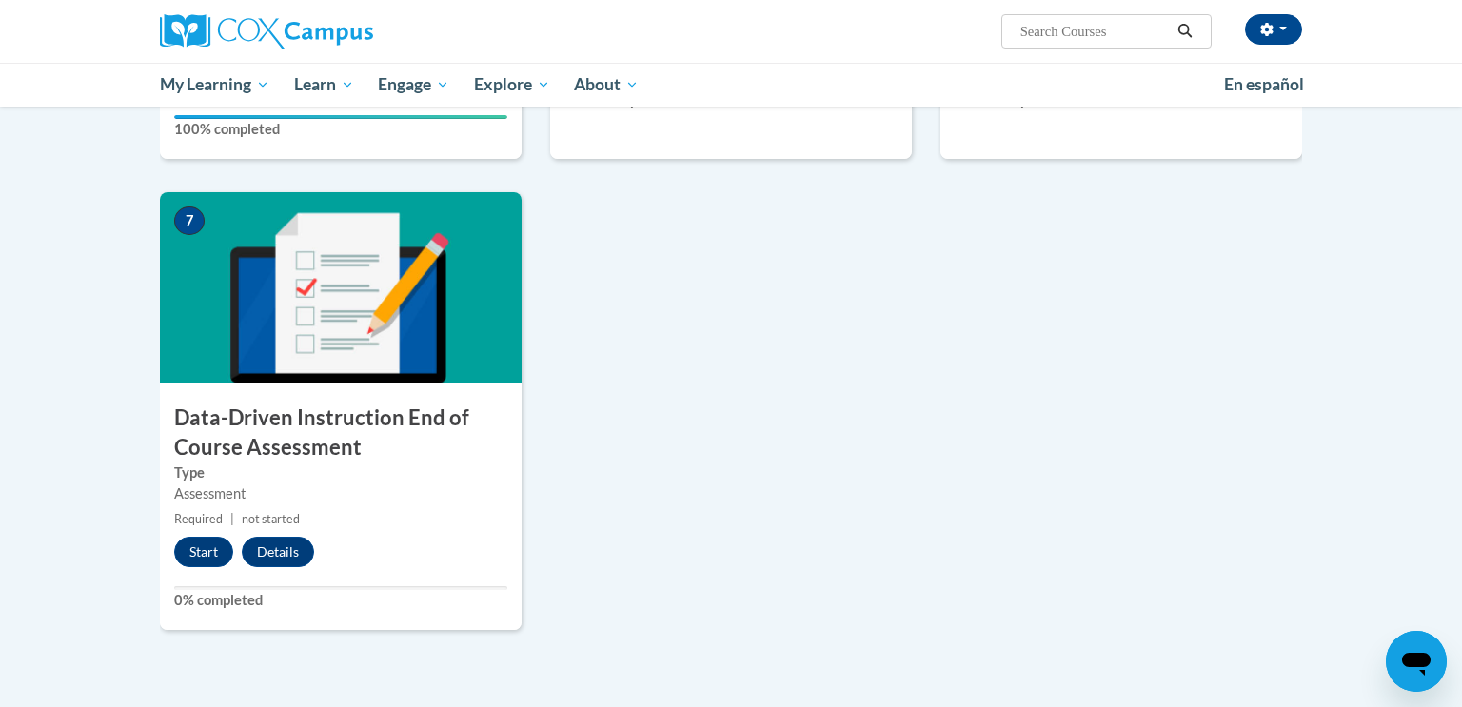
scroll to position [1245, 0]
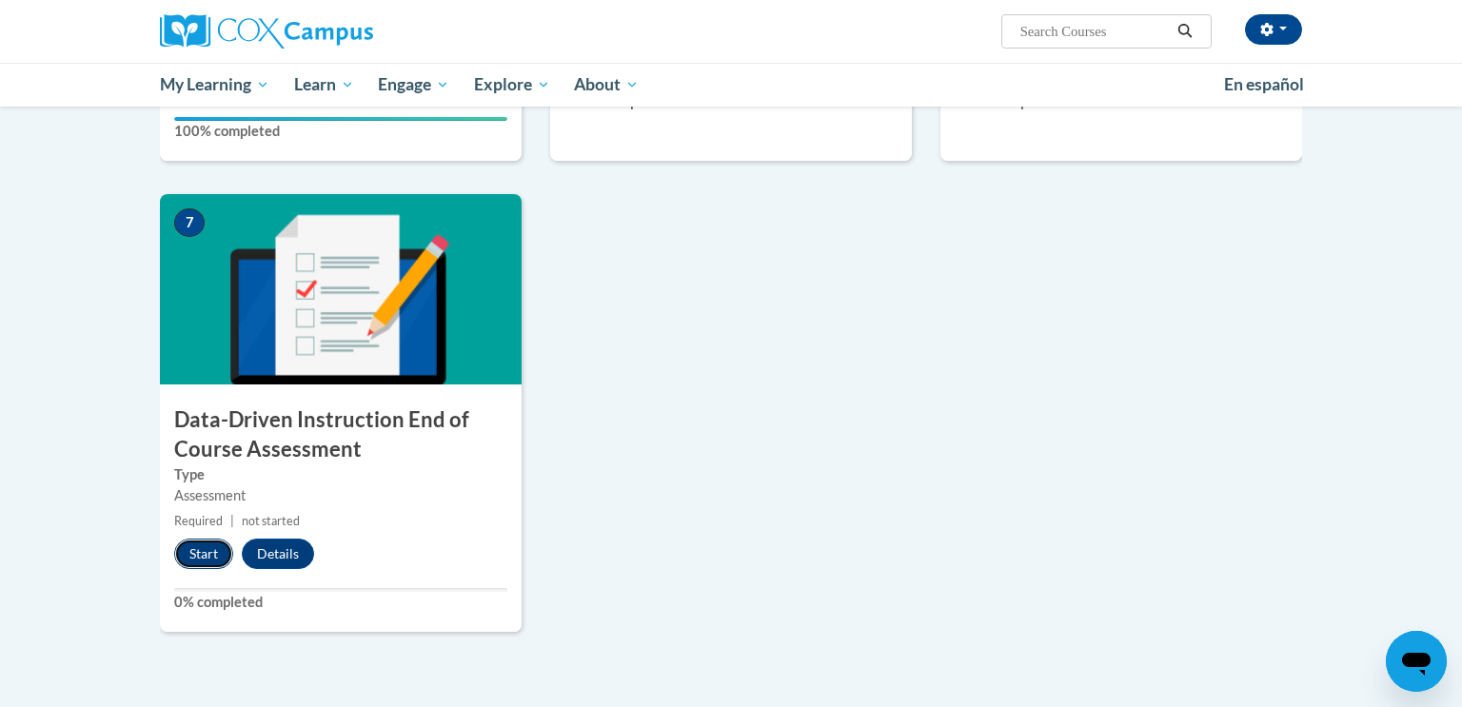
click at [205, 549] on button "Start" at bounding box center [203, 554] width 59 height 30
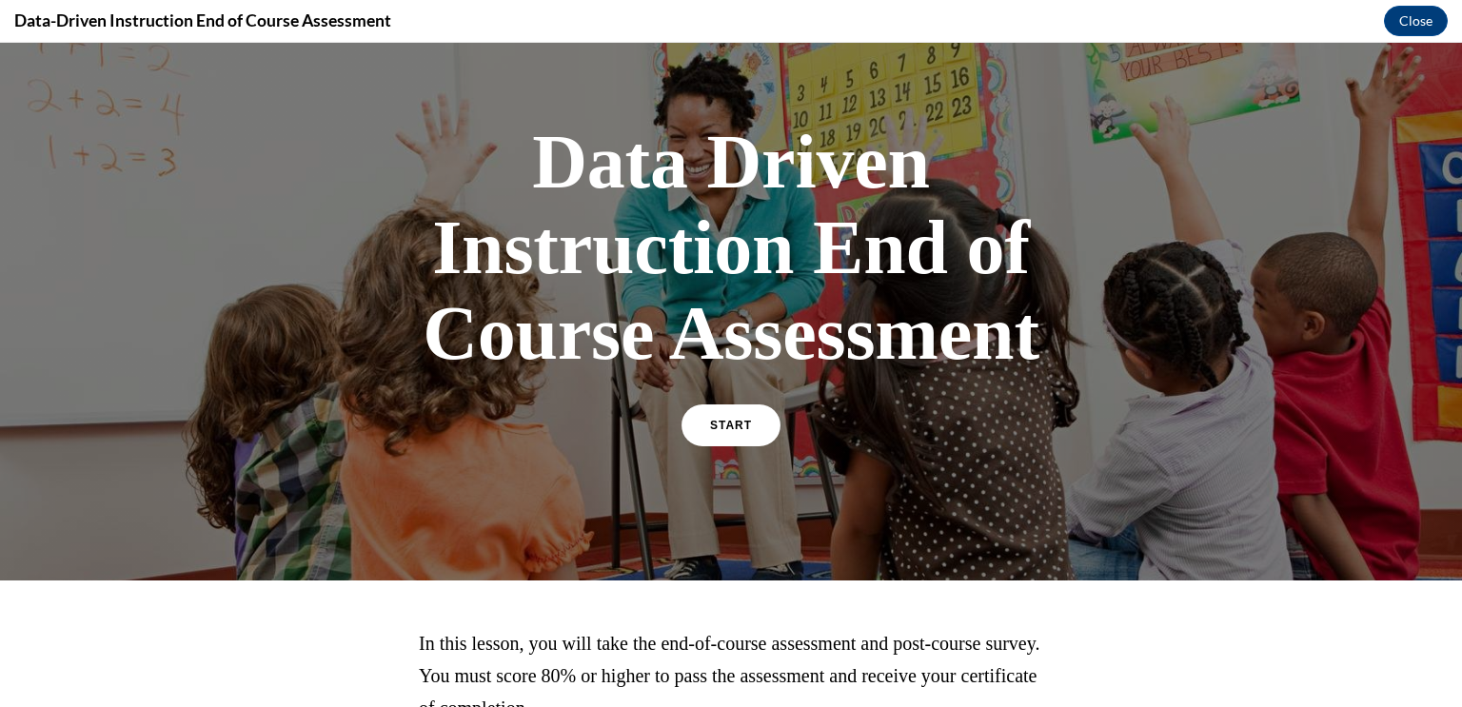
scroll to position [63, 0]
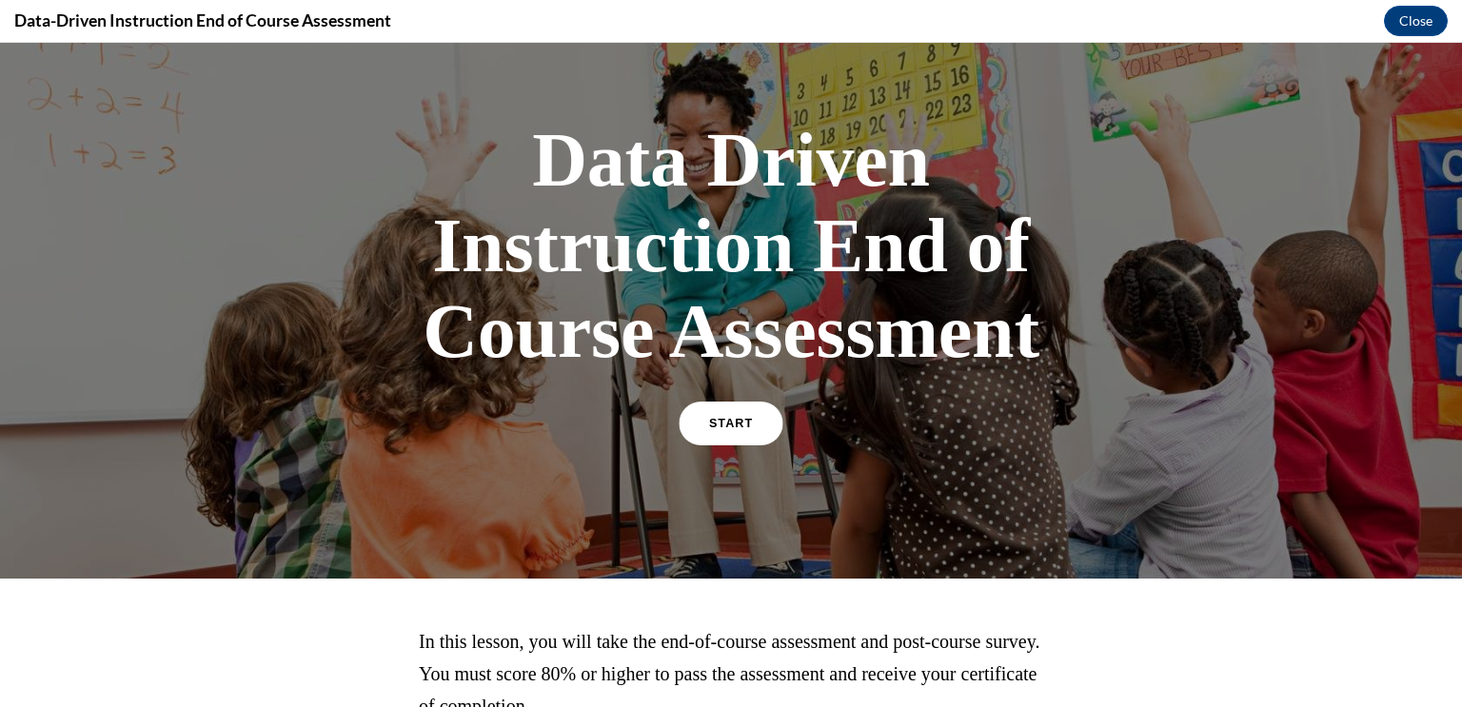
click at [760, 419] on link "START" at bounding box center [731, 424] width 104 height 44
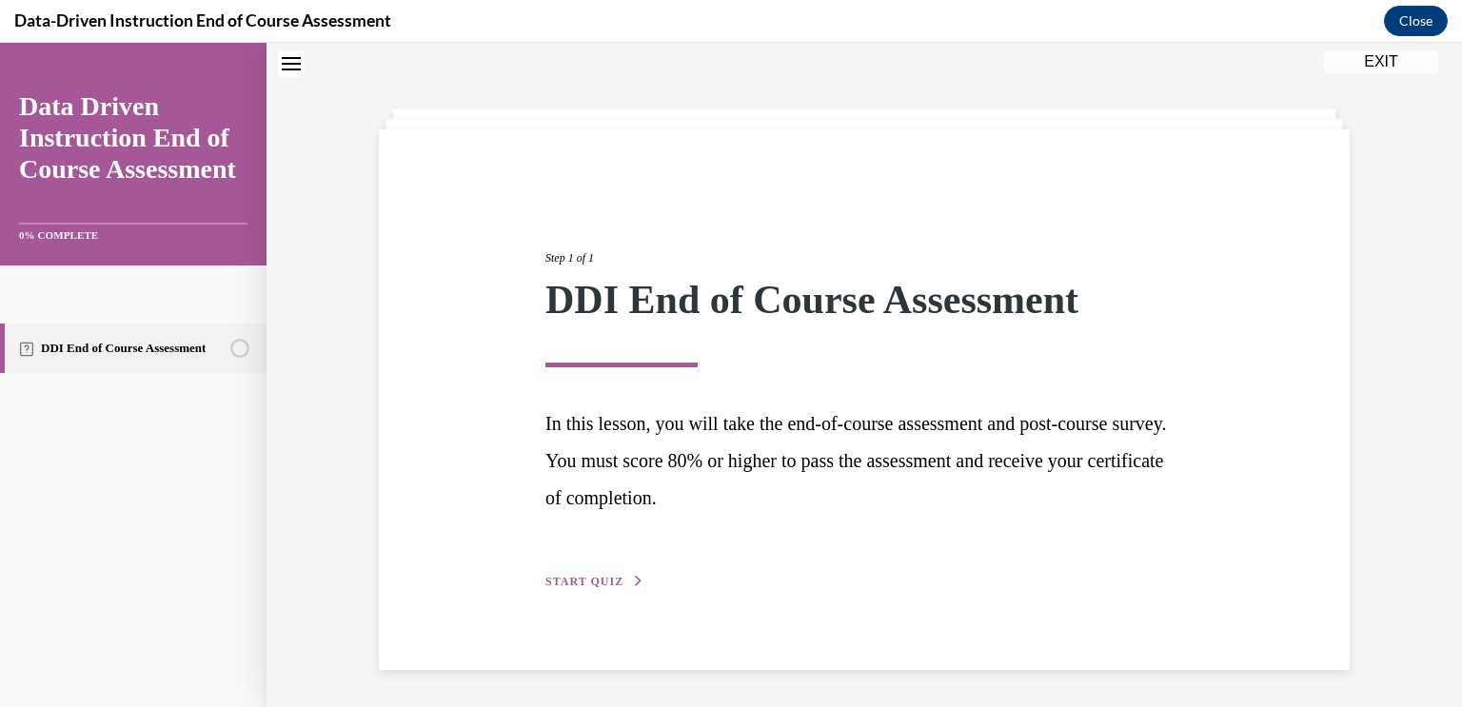
scroll to position [60, 0]
click at [590, 572] on button "START QUIZ" at bounding box center [595, 580] width 99 height 17
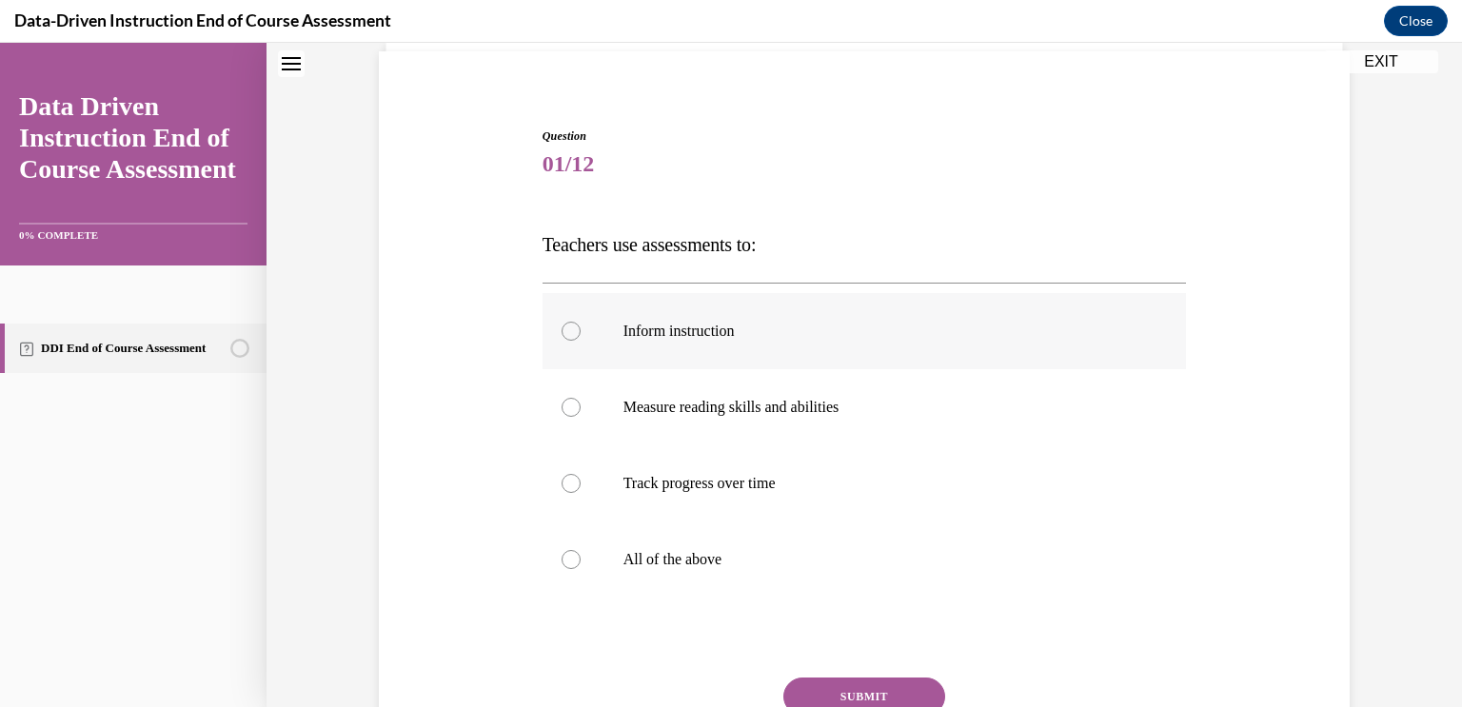
scroll to position [144, 0]
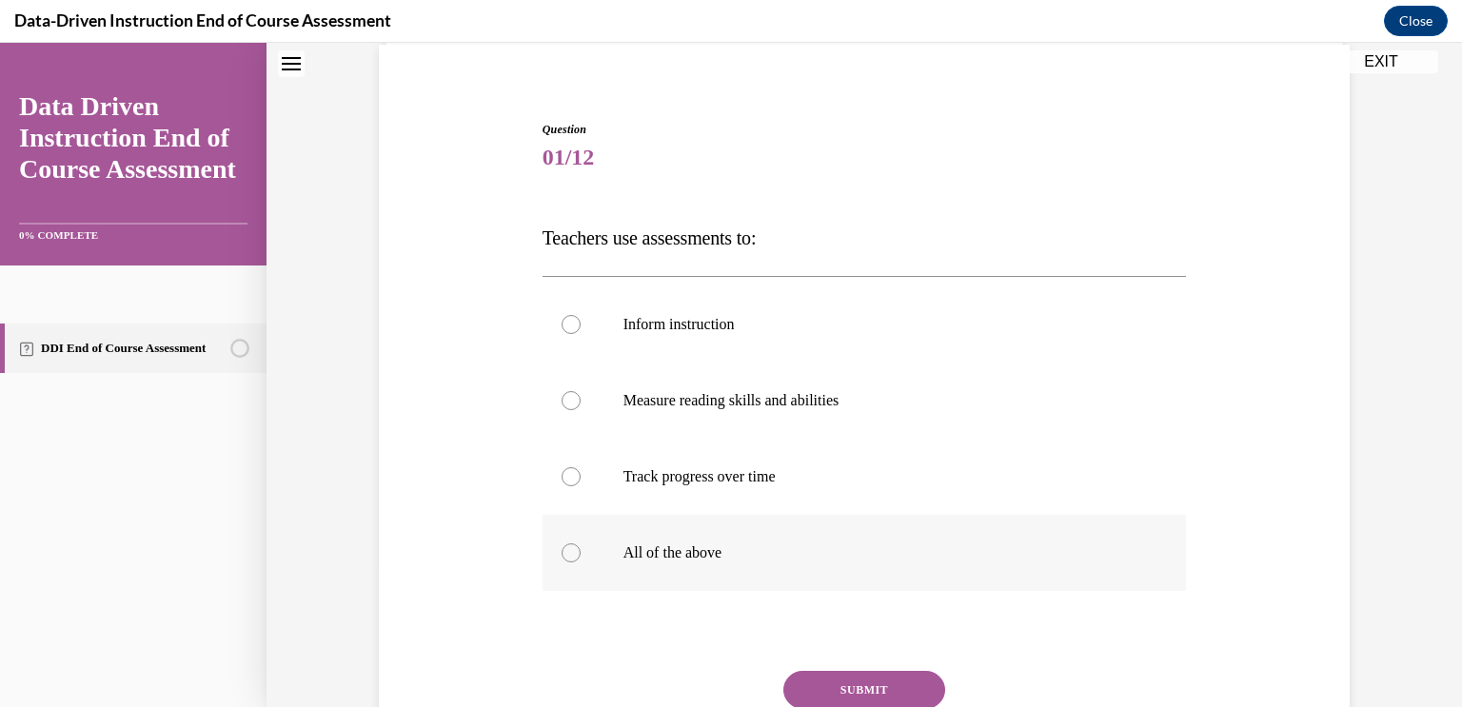
click at [688, 556] on p "All of the above" at bounding box center [882, 553] width 516 height 19
click at [581, 556] on input "All of the above" at bounding box center [571, 553] width 19 height 19
radio input "true"
click at [847, 679] on button "SUBMIT" at bounding box center [865, 690] width 162 height 38
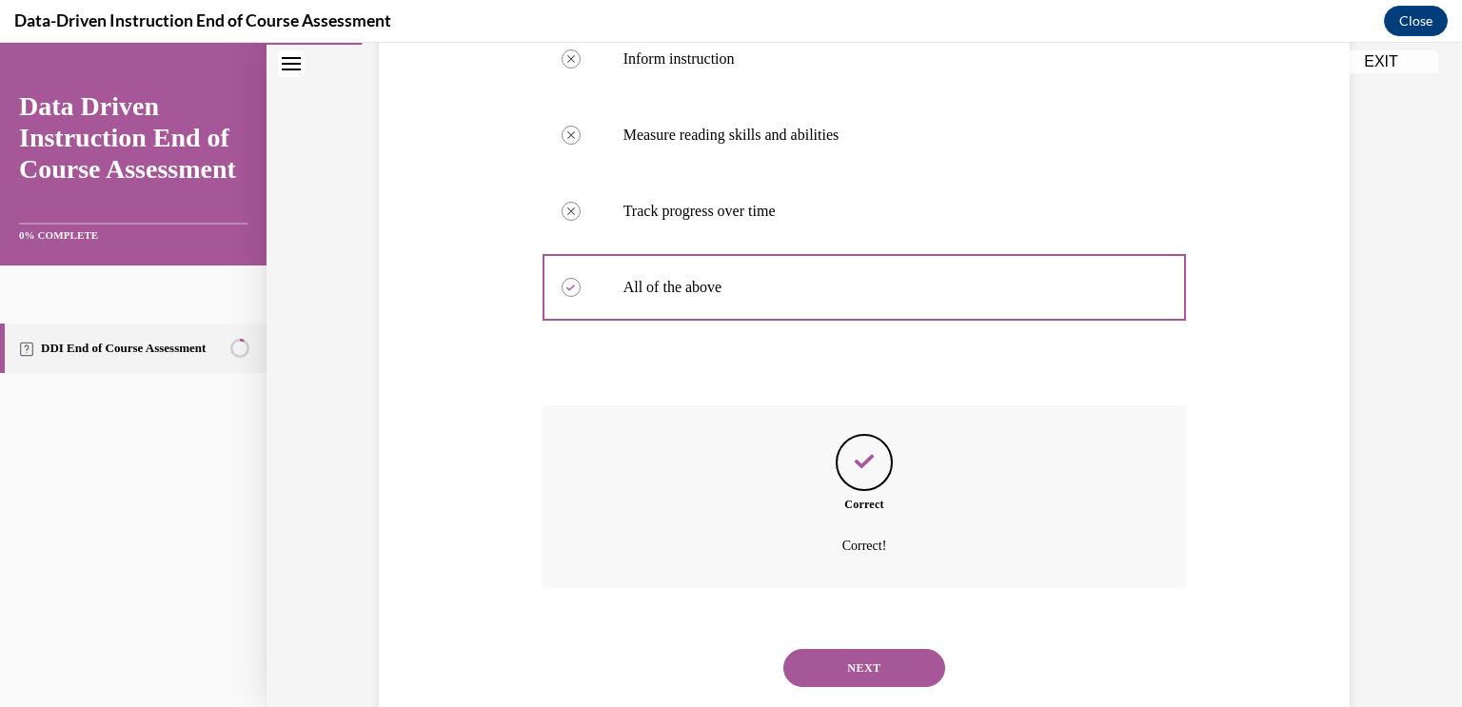
scroll to position [455, 0]
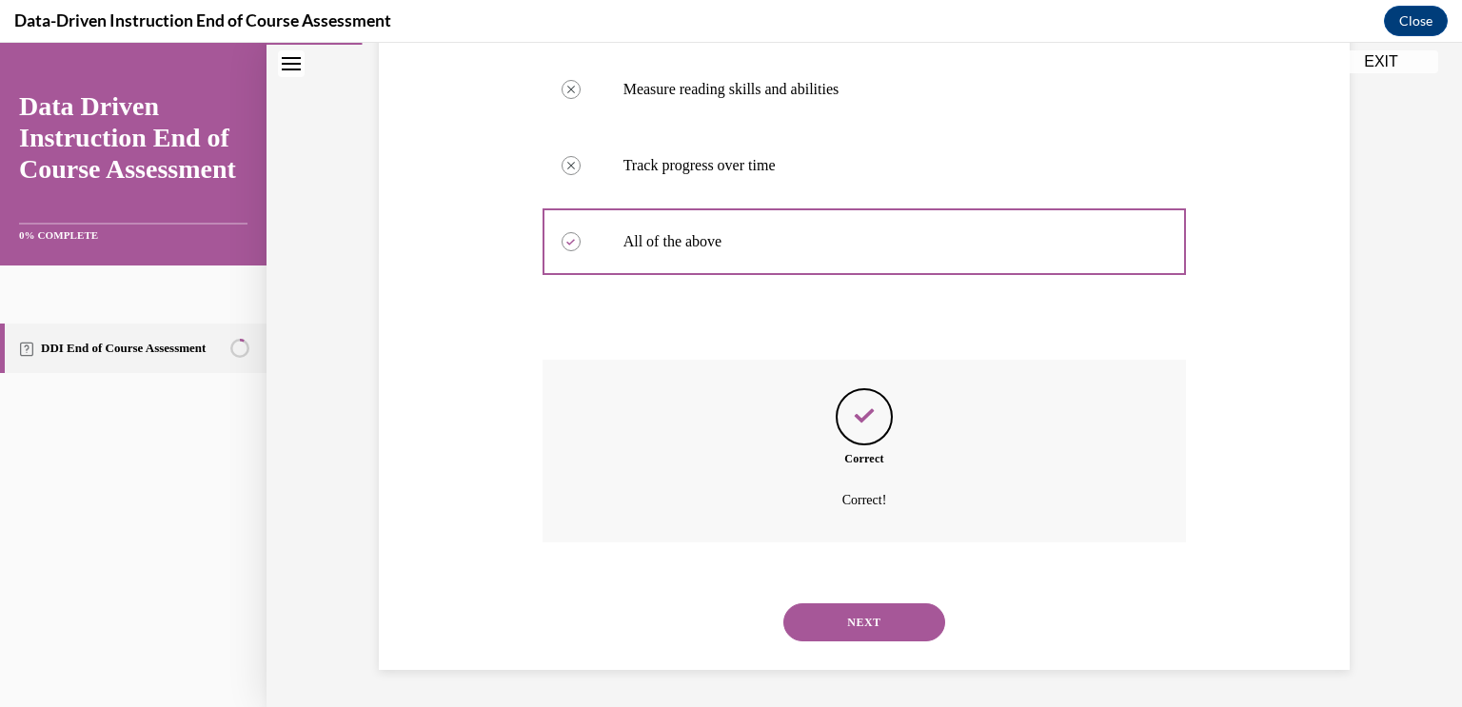
click at [855, 625] on button "NEXT" at bounding box center [865, 623] width 162 height 38
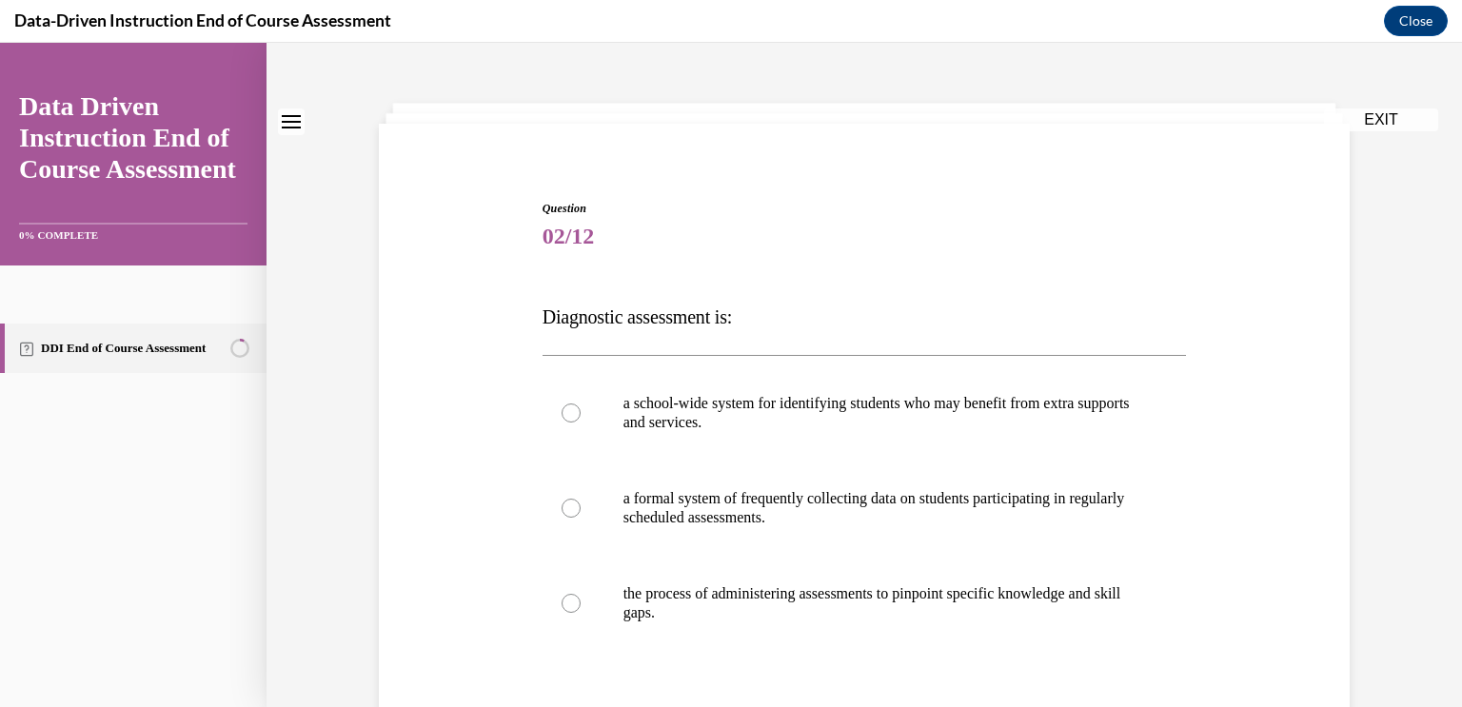
scroll to position [66, 0]
click at [838, 589] on p "the process of administering assessments to pinpoint specific knowledge and ski…" at bounding box center [882, 603] width 516 height 38
click at [581, 593] on input "the process of administering assessments to pinpoint specific knowledge and ski…" at bounding box center [571, 602] width 19 height 19
radio input "true"
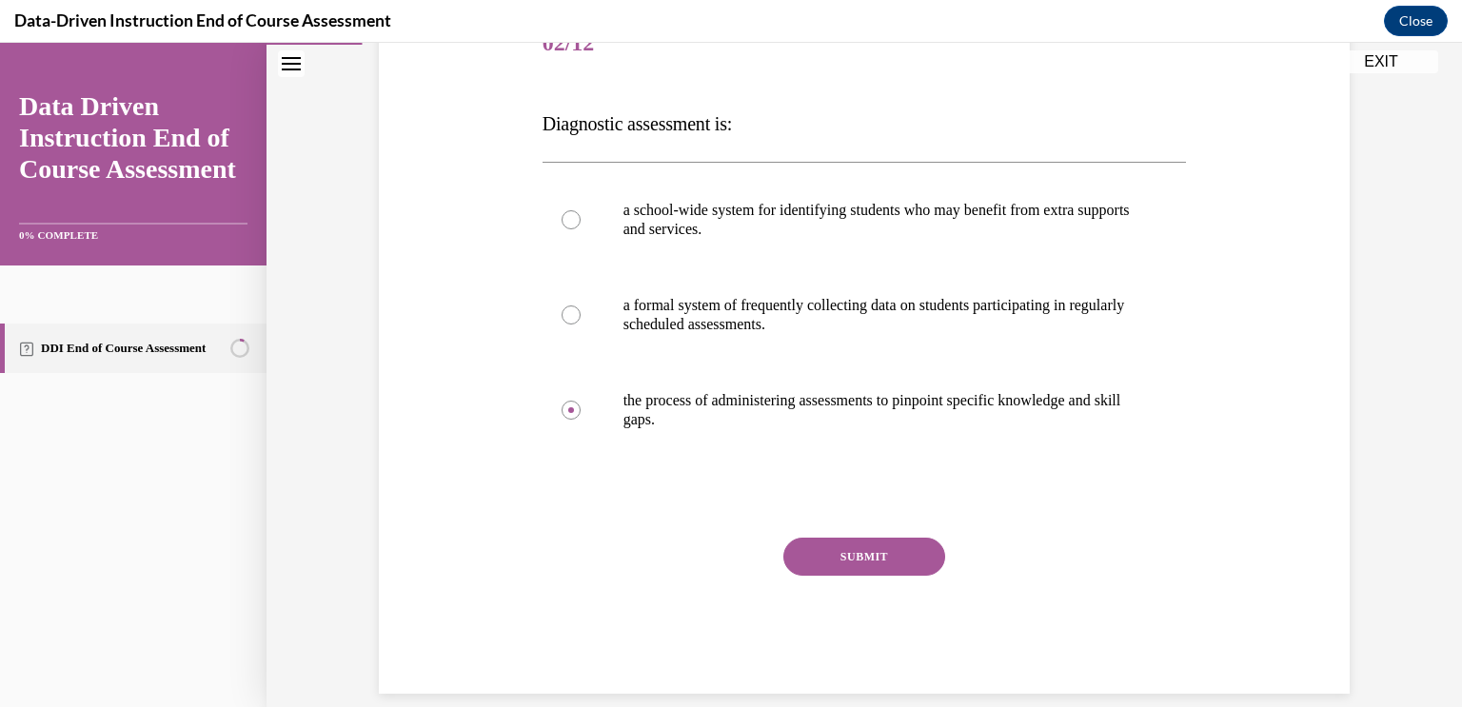
click at [845, 545] on button "SUBMIT" at bounding box center [865, 557] width 162 height 38
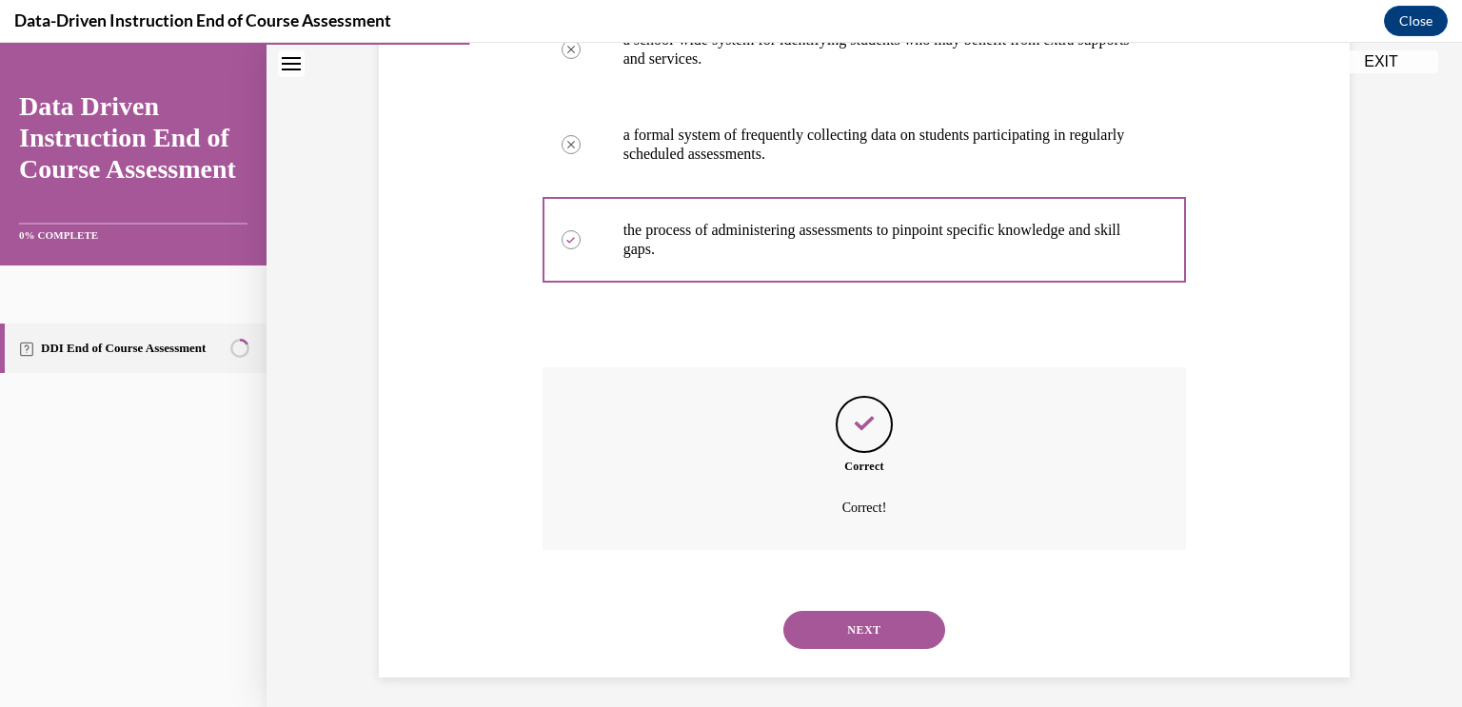
scroll to position [436, 0]
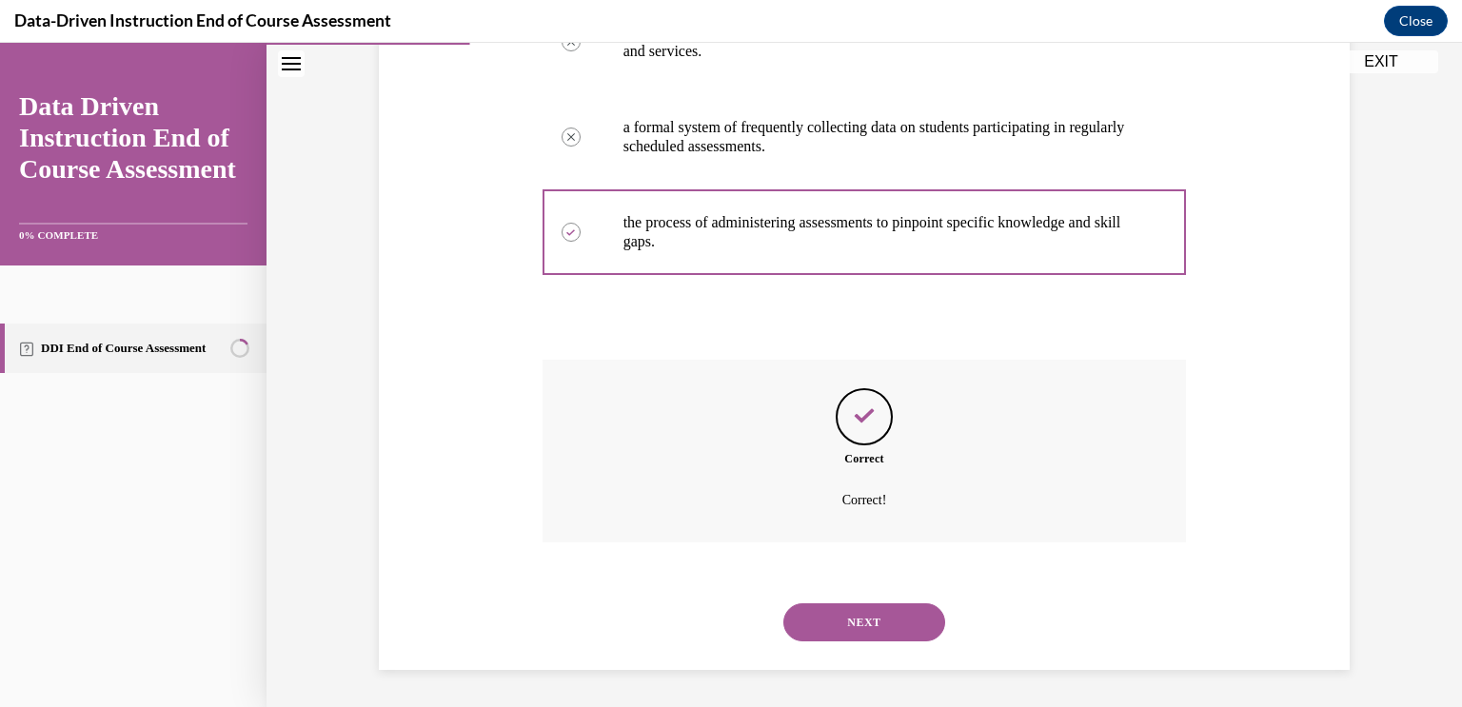
click at [862, 615] on button "NEXT" at bounding box center [865, 623] width 162 height 38
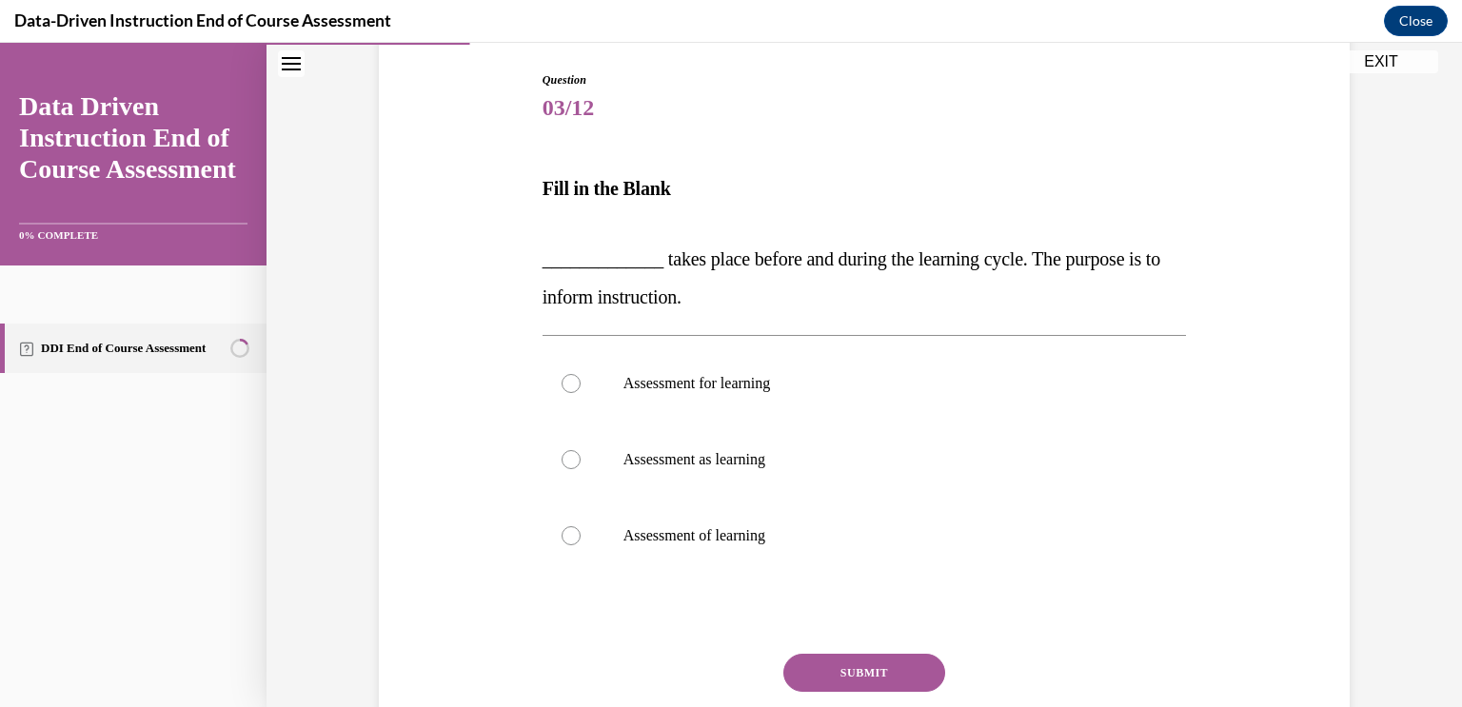
scroll to position [200, 0]
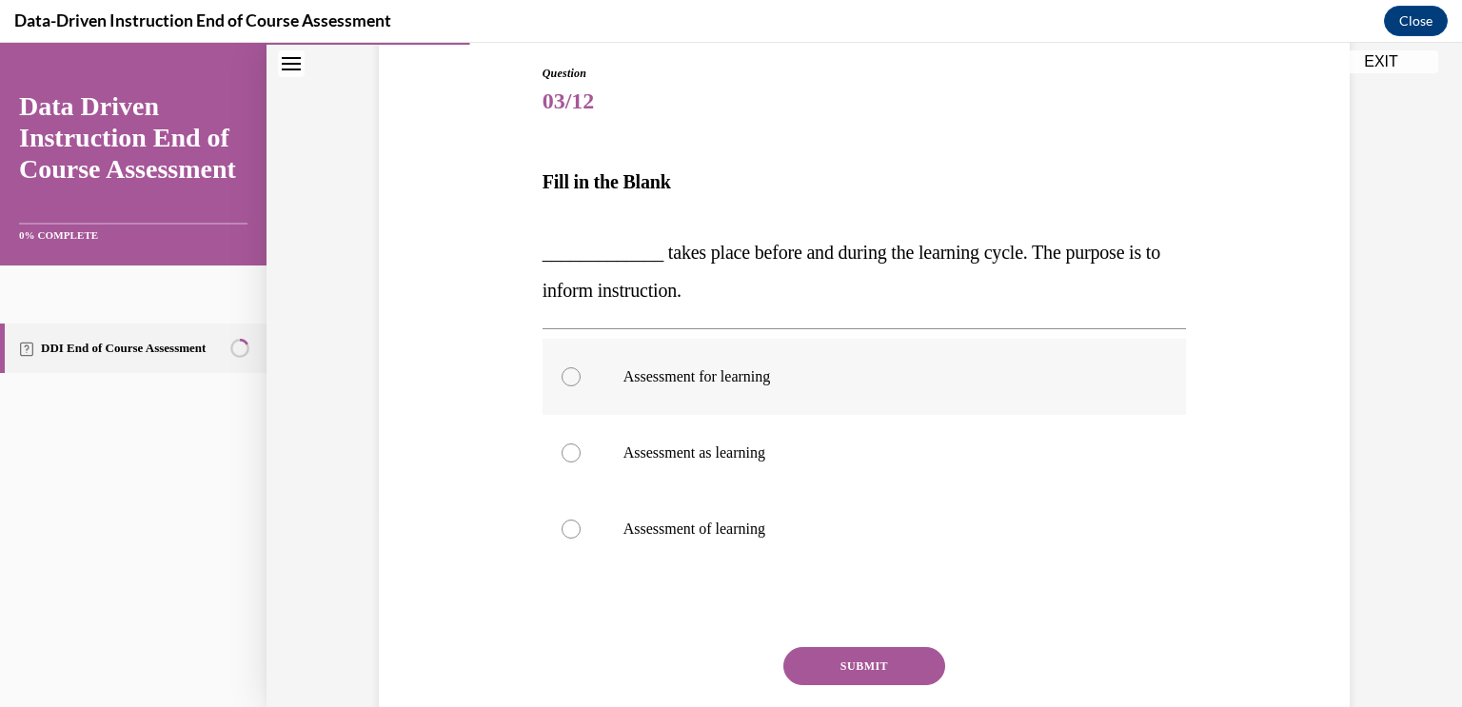
click at [891, 376] on p "Assessment for learning" at bounding box center [882, 376] width 516 height 19
click at [581, 376] on input "Assessment for learning" at bounding box center [571, 376] width 19 height 19
radio input "true"
click at [871, 658] on button "SUBMIT" at bounding box center [865, 666] width 162 height 38
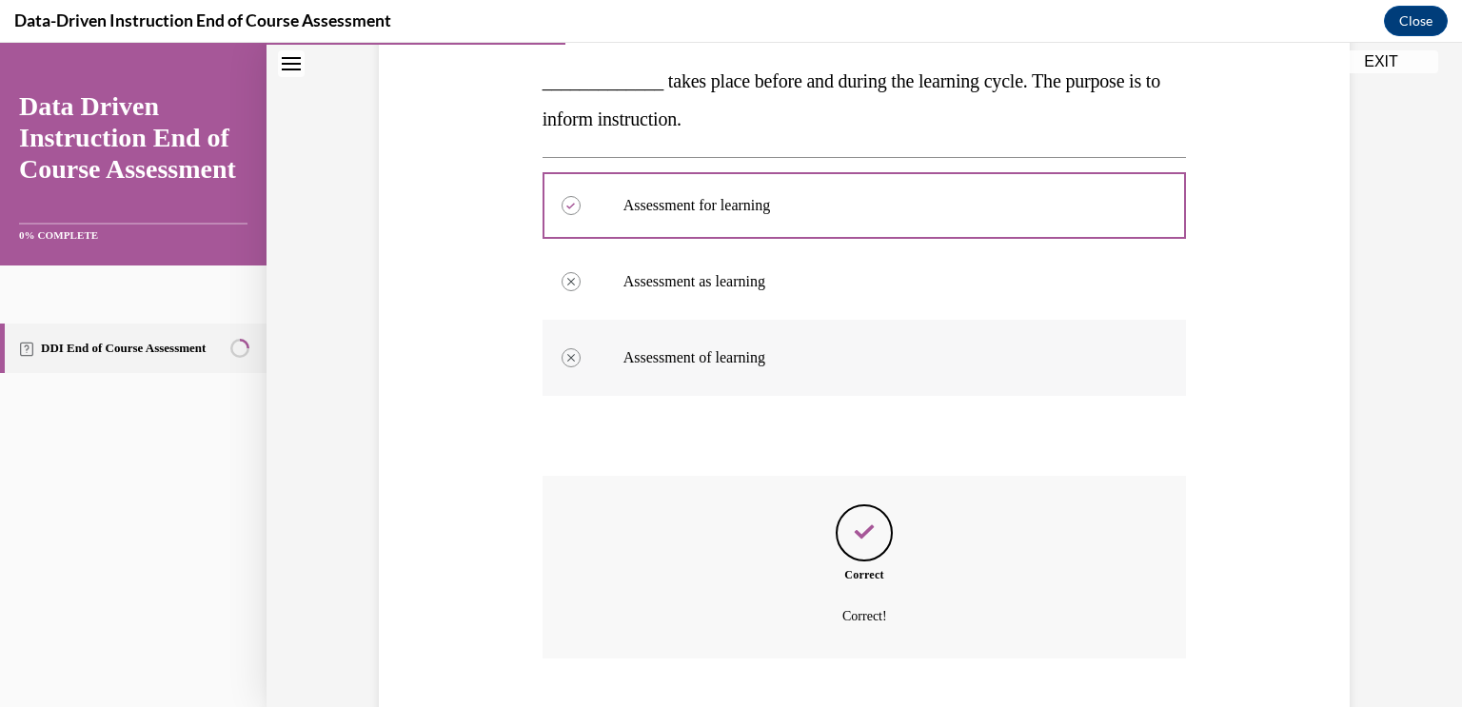
scroll to position [487, 0]
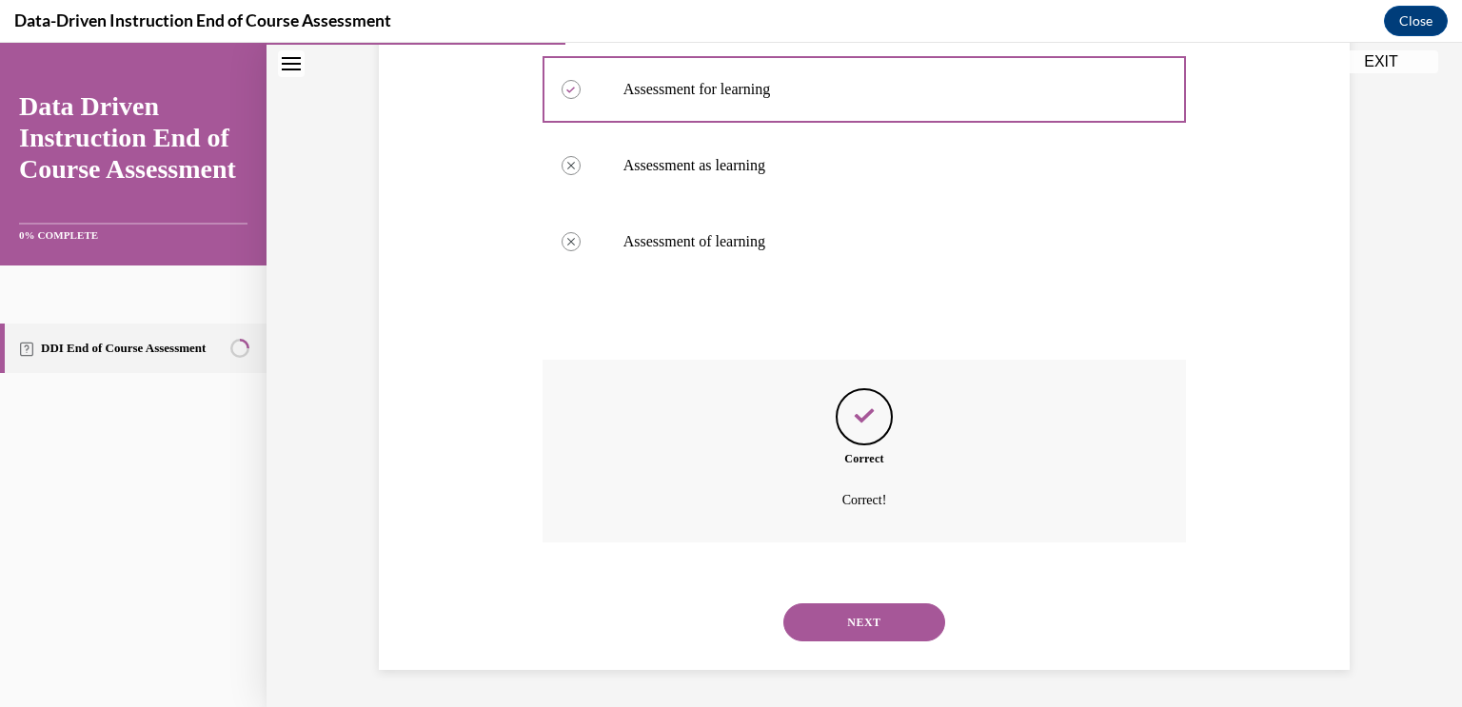
click at [875, 618] on button "NEXT" at bounding box center [865, 623] width 162 height 38
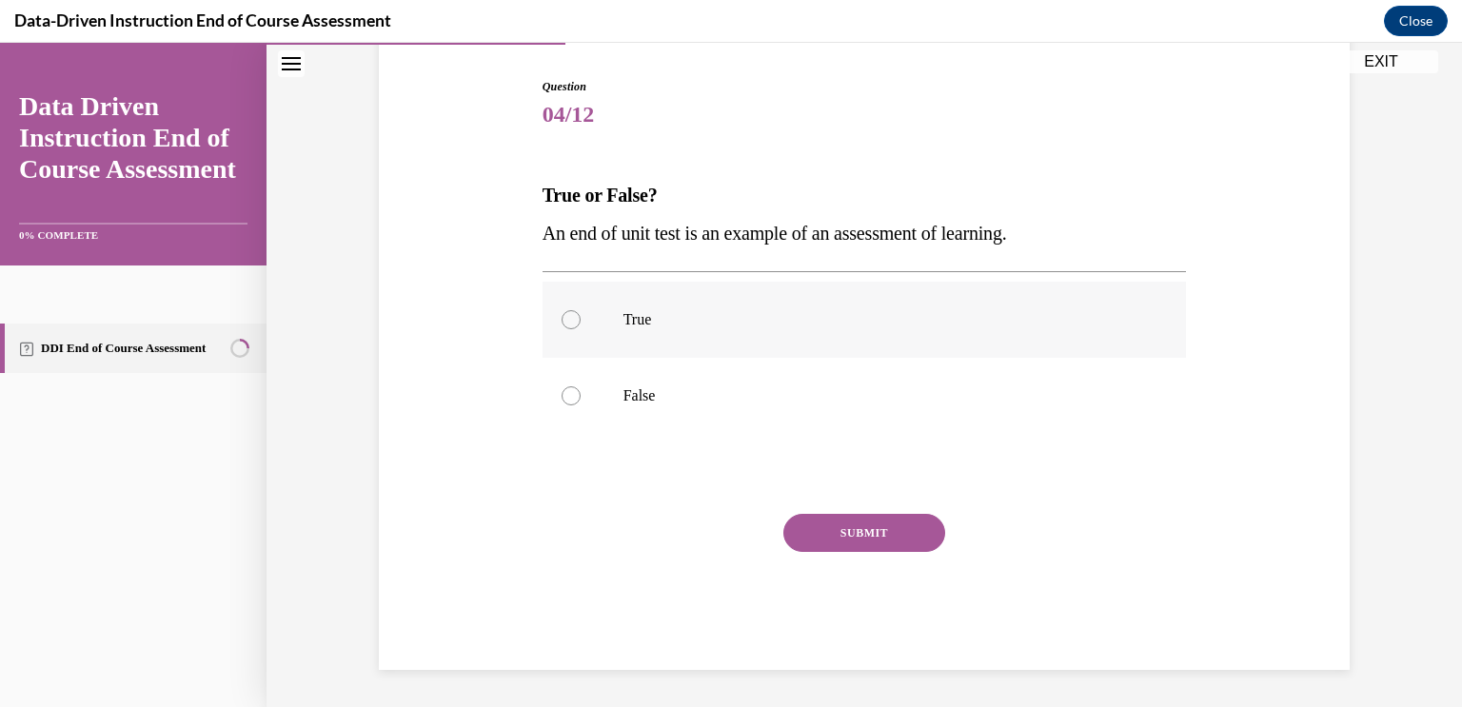
click at [844, 332] on label "True" at bounding box center [865, 320] width 645 height 76
click at [581, 329] on input "True" at bounding box center [571, 319] width 19 height 19
radio input "true"
click at [869, 545] on button "SUBMIT" at bounding box center [865, 533] width 162 height 38
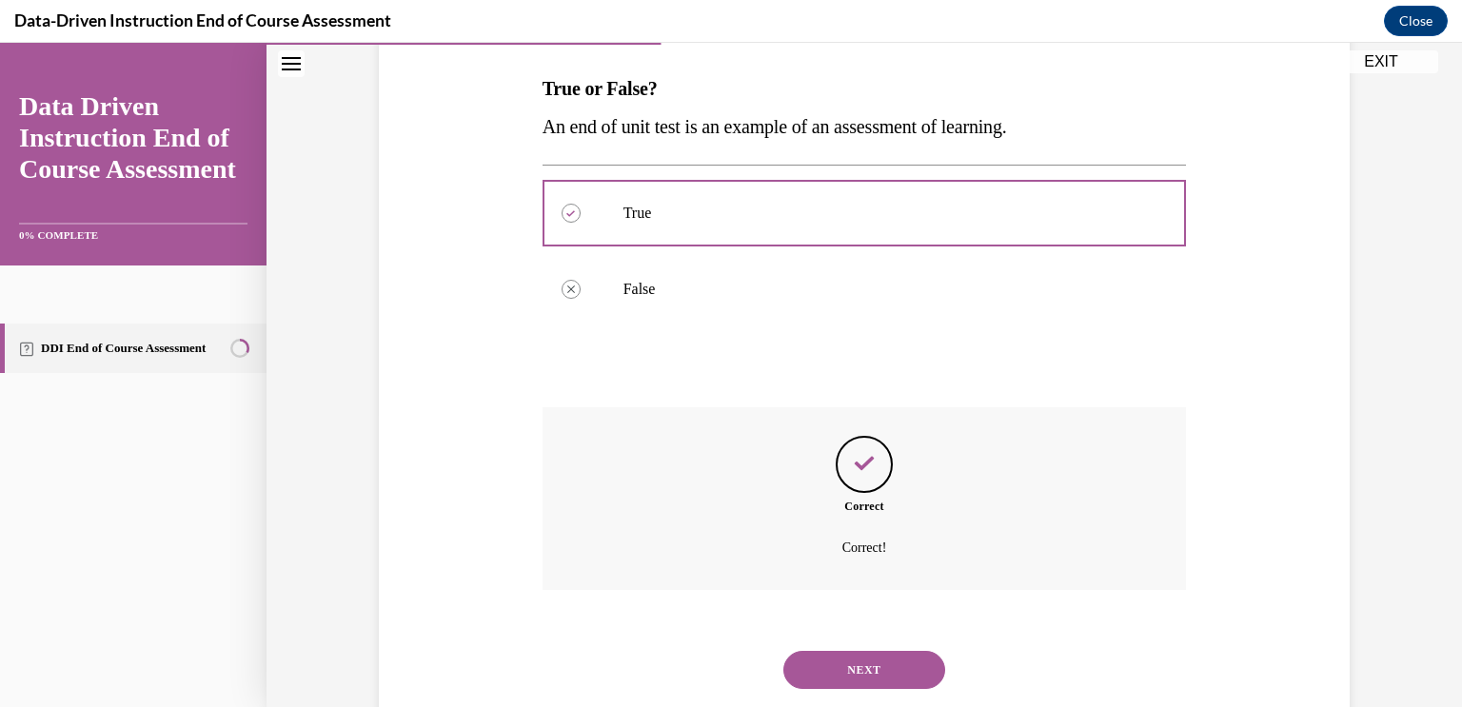
scroll to position [341, 0]
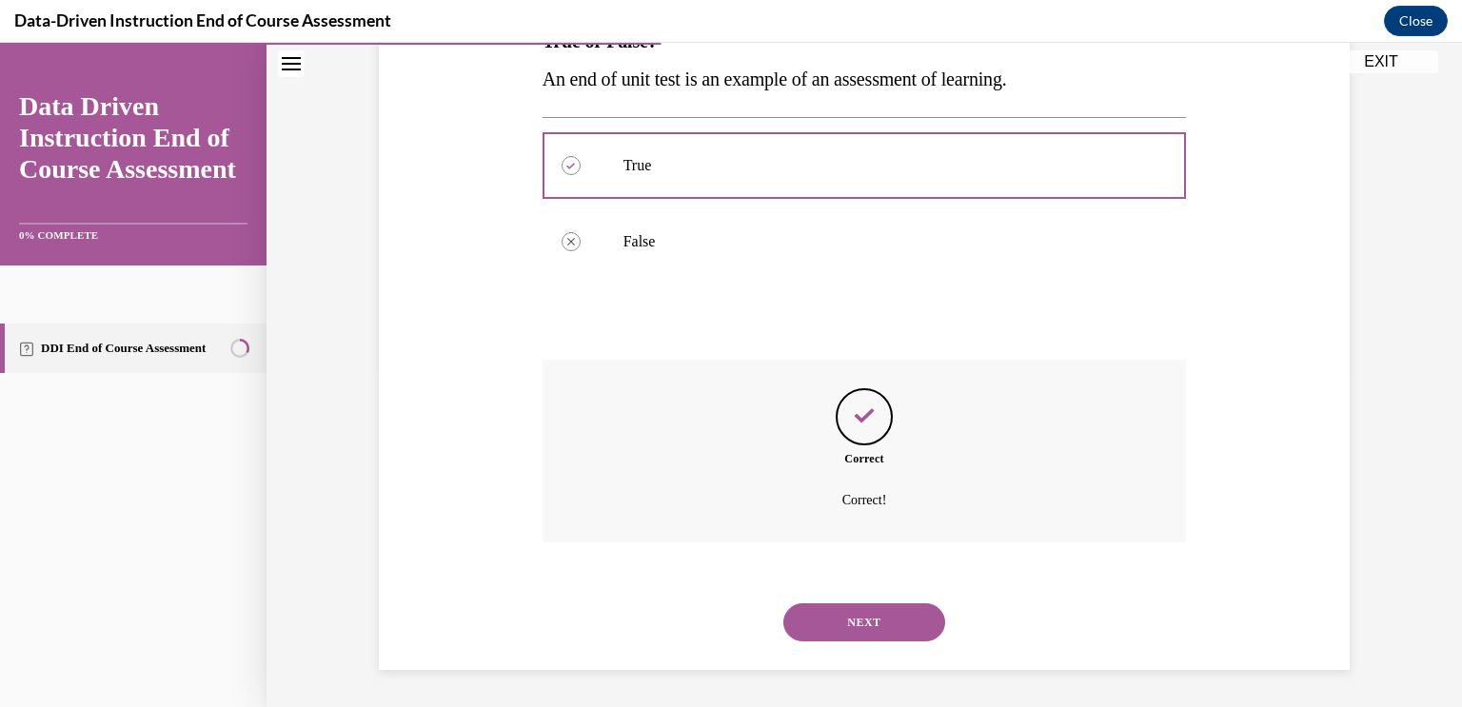
click at [873, 611] on button "NEXT" at bounding box center [865, 623] width 162 height 38
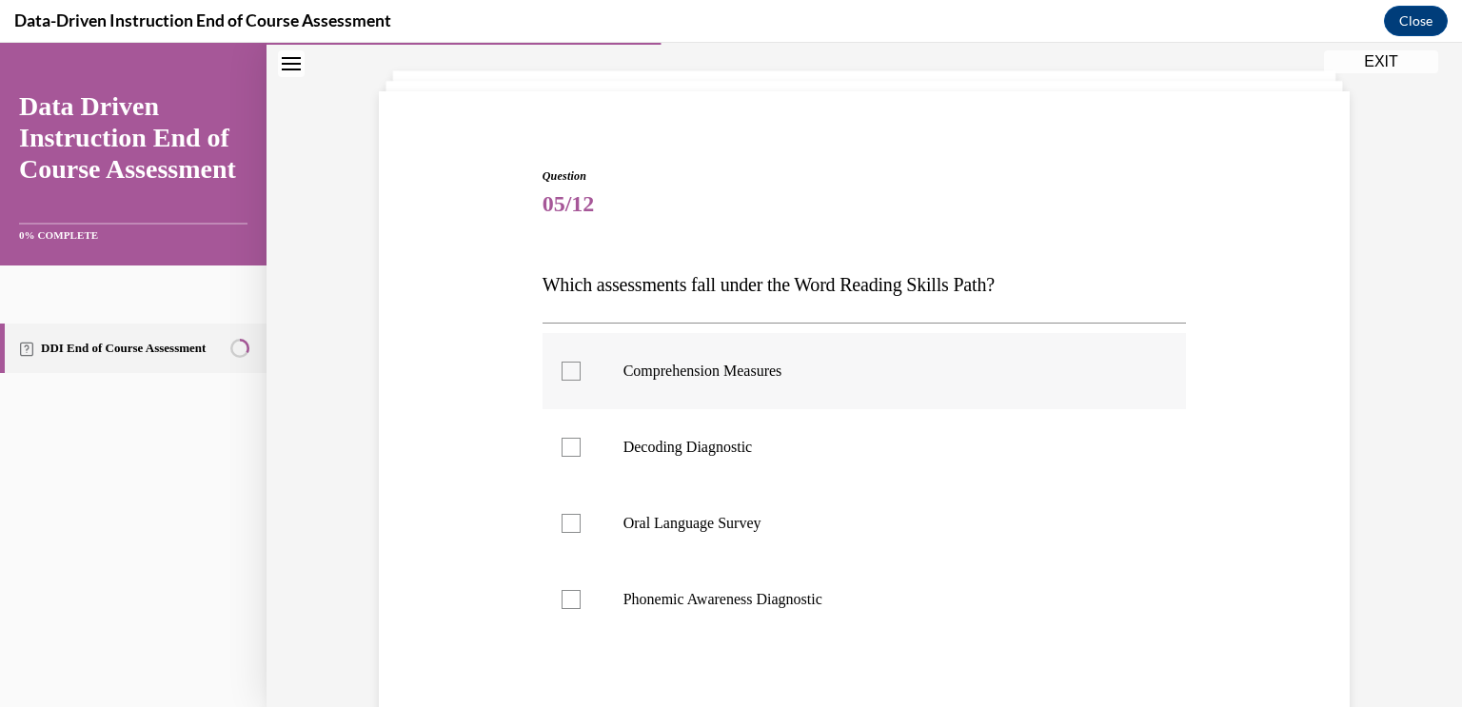
scroll to position [95, 0]
click at [866, 458] on label "Decoding Diagnostic" at bounding box center [865, 449] width 645 height 76
click at [581, 458] on input "Decoding Diagnostic" at bounding box center [571, 449] width 19 height 19
checkbox input "true"
click at [841, 592] on p "Phonemic Awareness Diagnostic" at bounding box center [882, 601] width 516 height 19
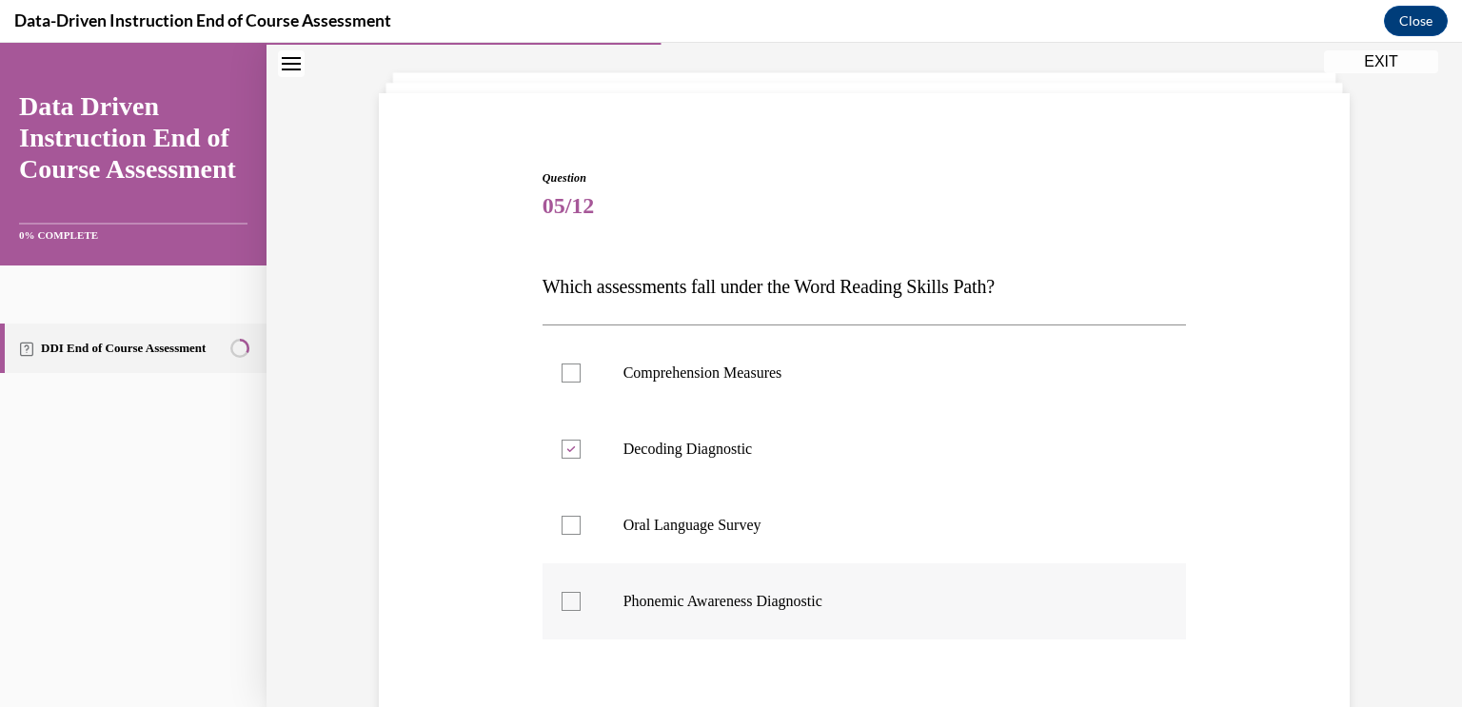
click at [581, 592] on input "Phonemic Awareness Diagnostic" at bounding box center [571, 601] width 19 height 19
checkbox input "true"
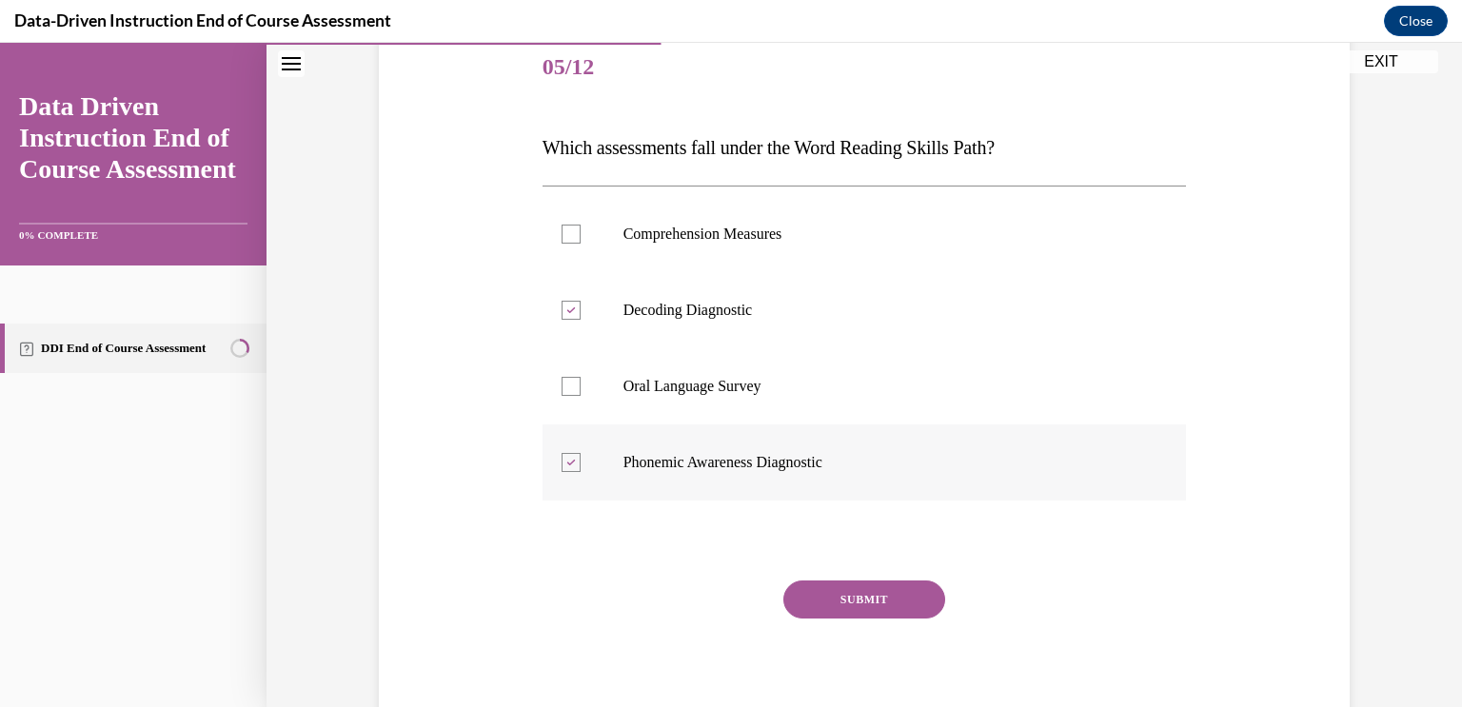
click at [841, 591] on button "SUBMIT" at bounding box center [865, 600] width 162 height 38
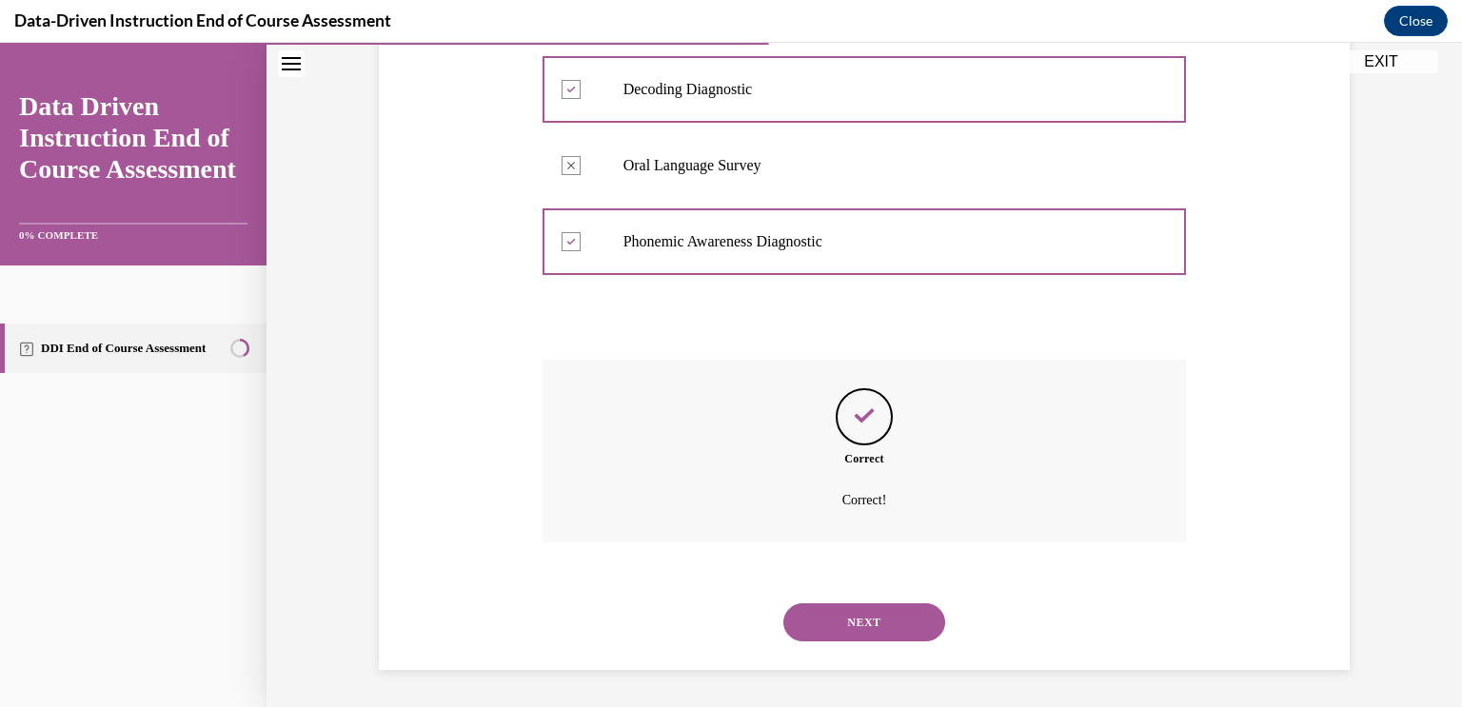
scroll to position [453, 0]
click at [850, 618] on button "NEXT" at bounding box center [865, 625] width 162 height 38
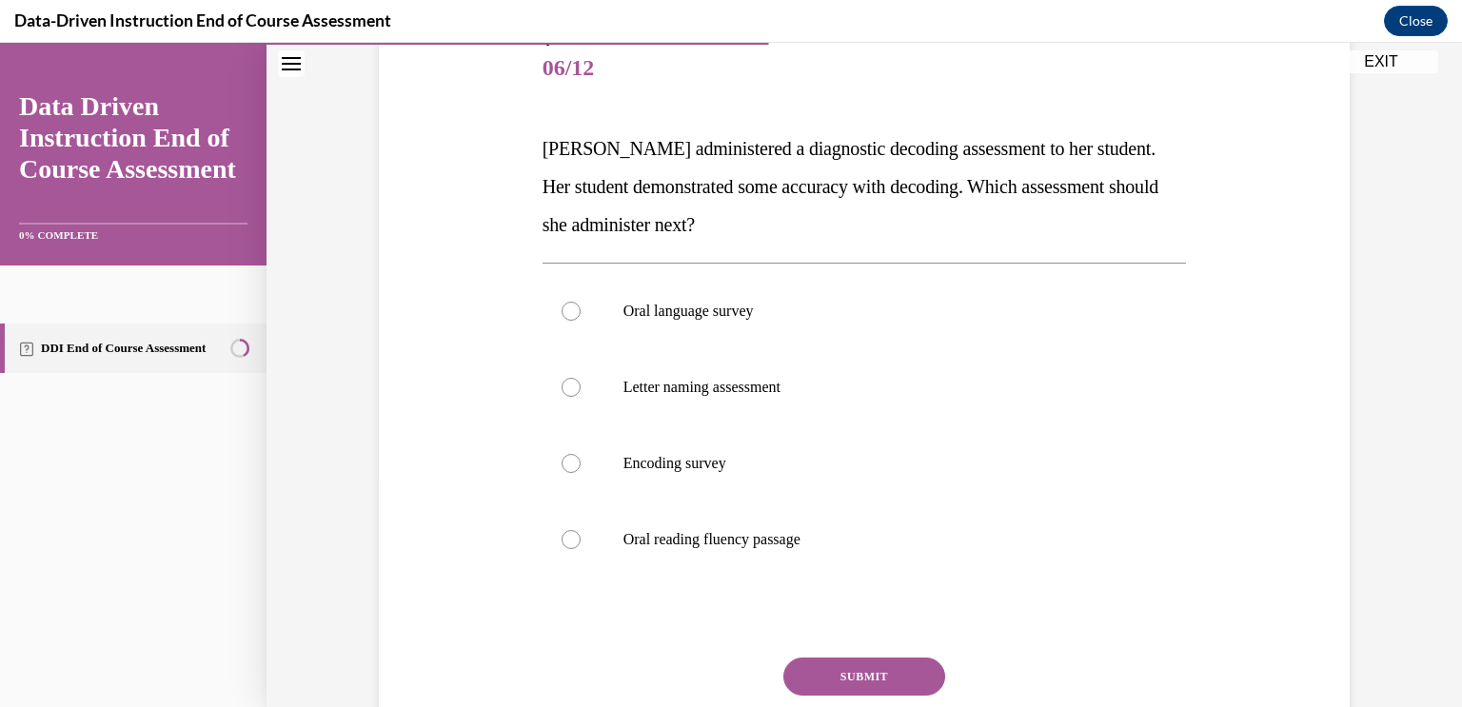
scroll to position [232, 0]
click at [832, 211] on p "Mrs. Lee administered a diagnostic decoding assessment to her student. Her stud…" at bounding box center [865, 187] width 645 height 114
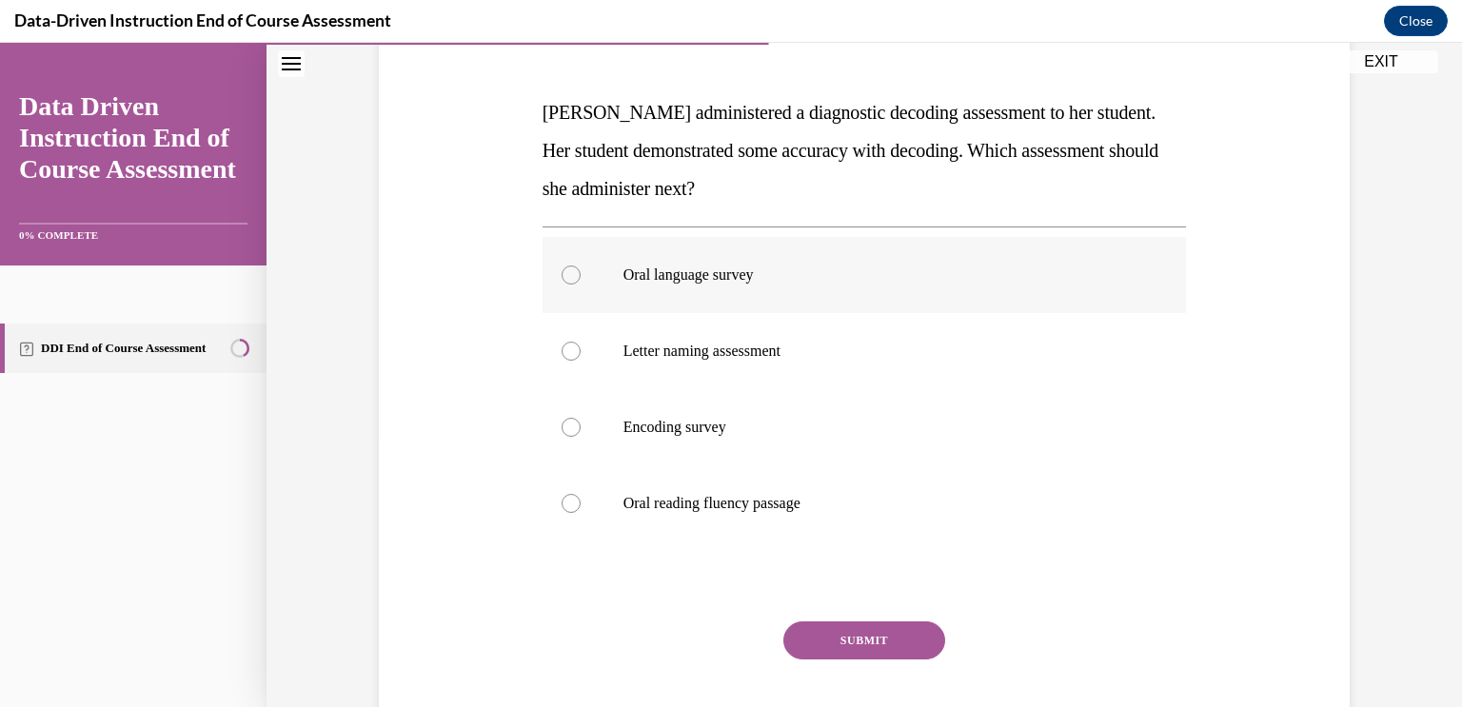
scroll to position [271, 0]
click at [735, 366] on label "Letter naming assessment" at bounding box center [865, 349] width 645 height 76
click at [581, 359] on input "Letter naming assessment" at bounding box center [571, 349] width 19 height 19
radio input "true"
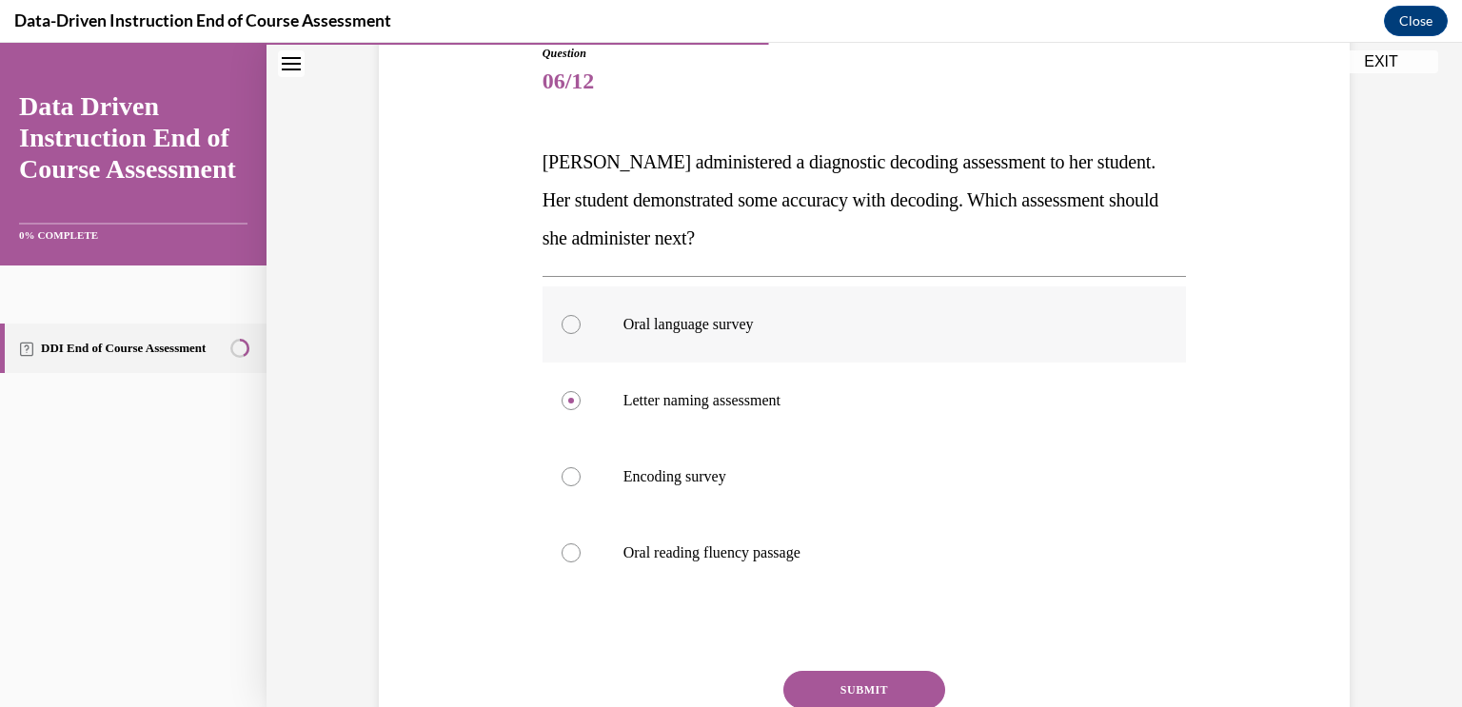
scroll to position [219, 0]
click at [731, 483] on p "Encoding survey" at bounding box center [882, 477] width 516 height 19
click at [581, 483] on input "Encoding survey" at bounding box center [571, 477] width 19 height 19
radio input "true"
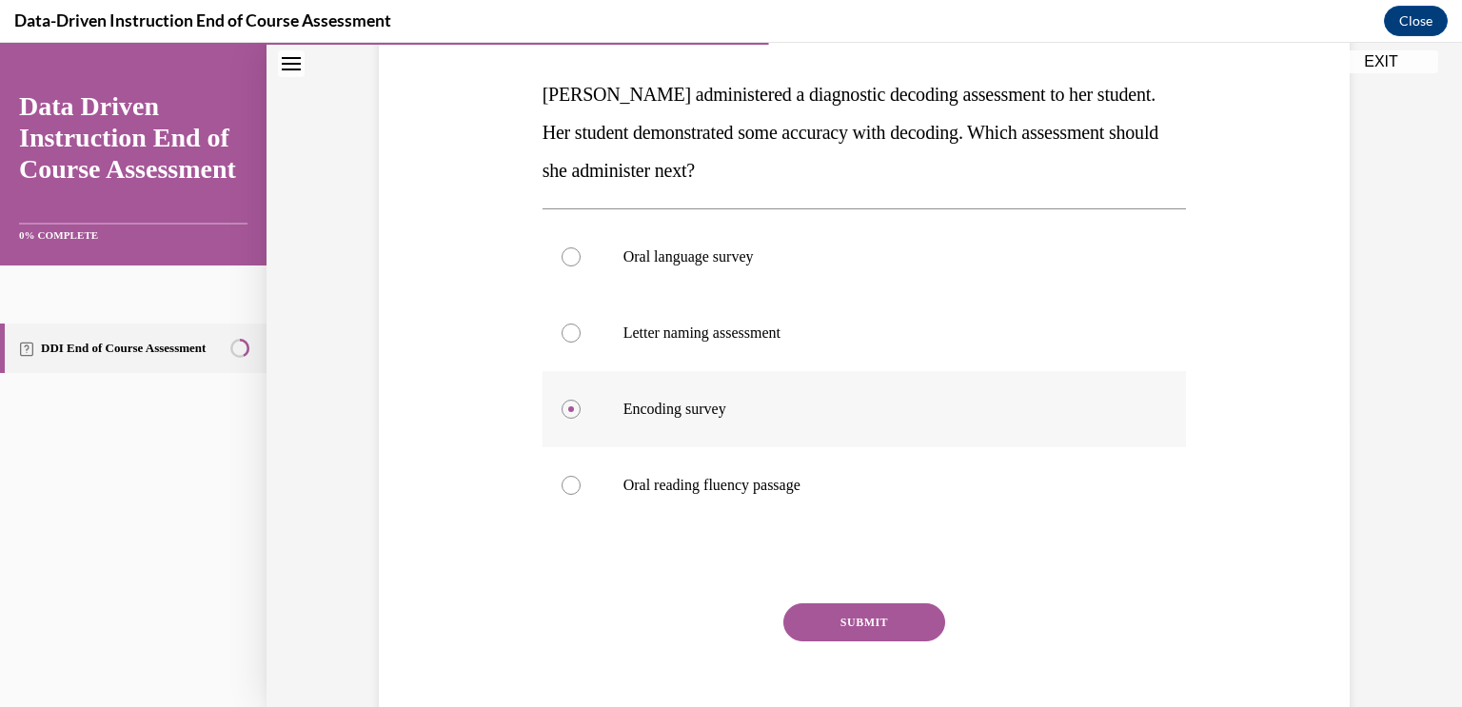
scroll to position [286, 0]
click at [811, 621] on button "SUBMIT" at bounding box center [865, 625] width 162 height 38
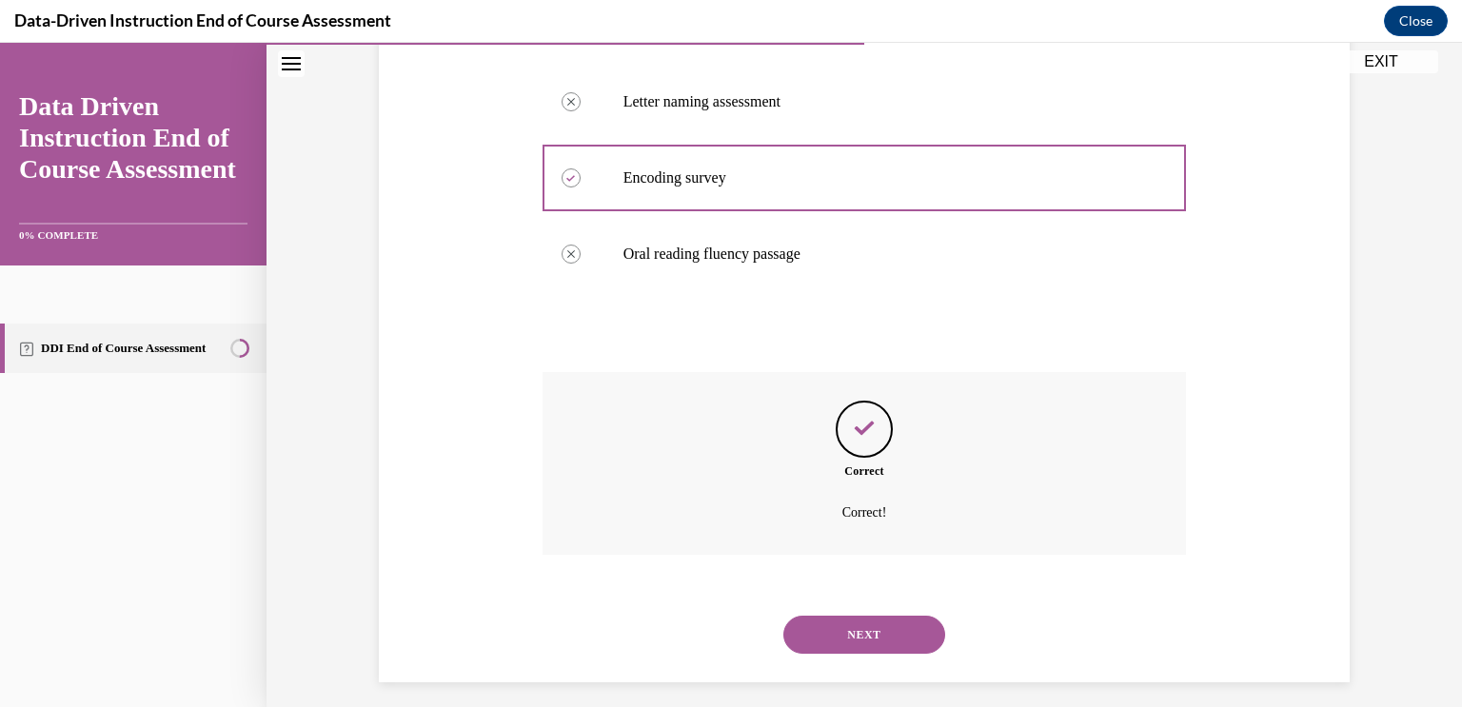
scroll to position [531, 0]
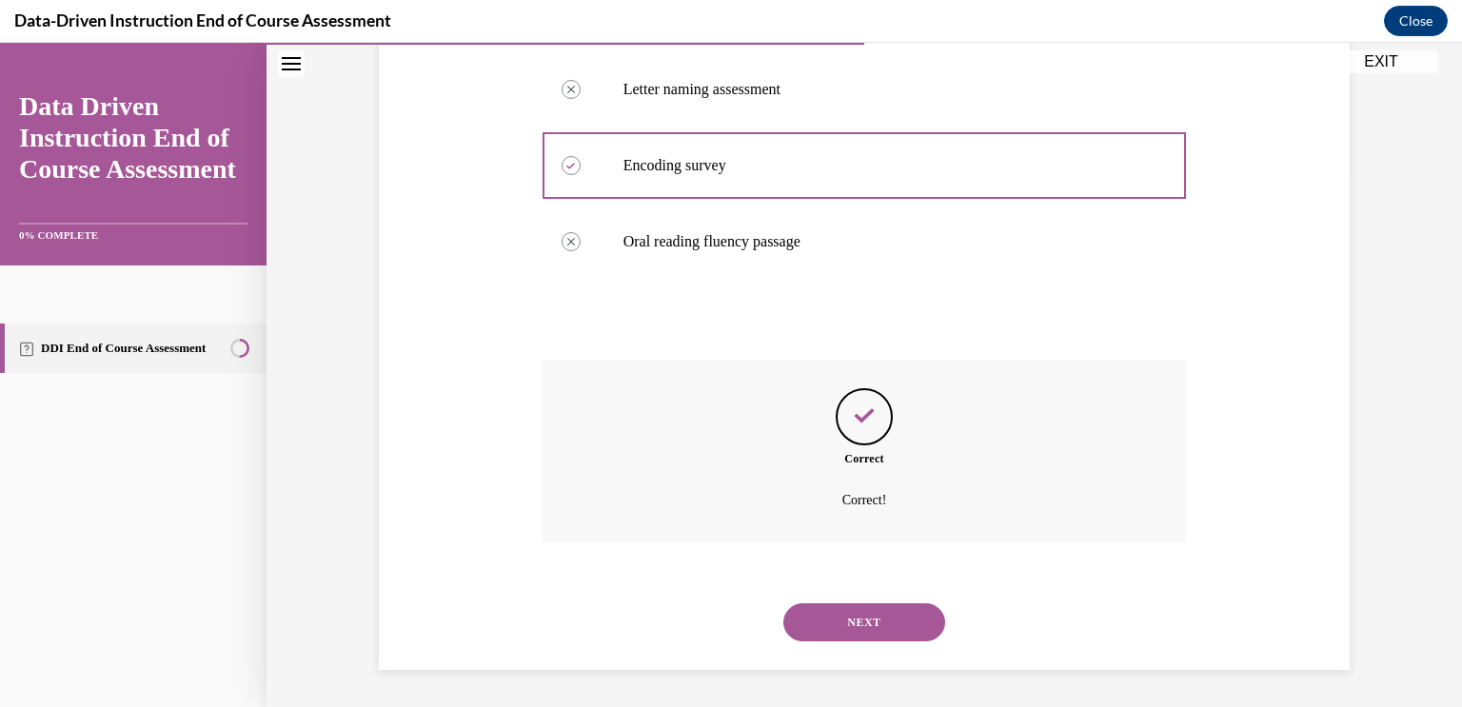
click at [872, 609] on button "NEXT" at bounding box center [865, 623] width 162 height 38
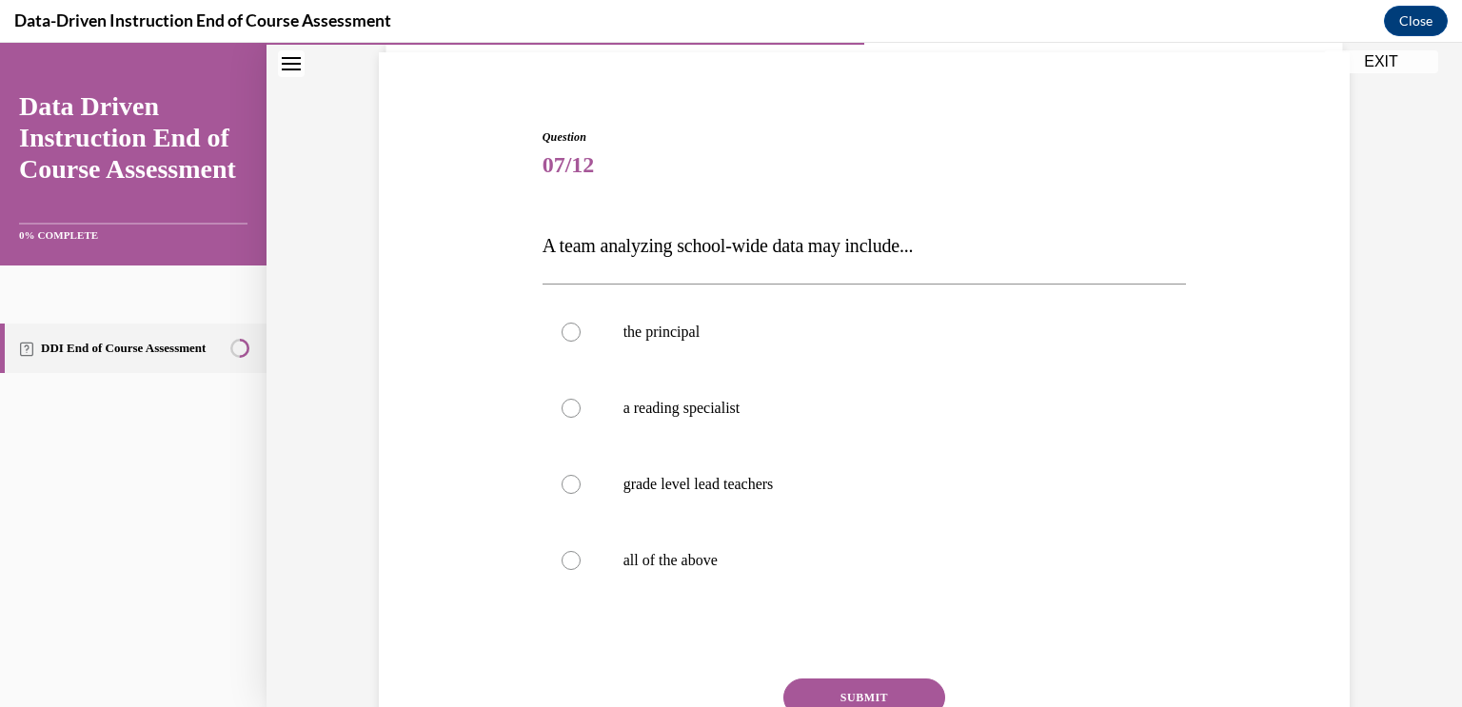
scroll to position [137, 0]
click at [872, 609] on div "Question 07/12 A team analyzing school-wide data may include... the principal a…" at bounding box center [865, 481] width 645 height 706
click at [865, 600] on div "the principal a reading specialist grade level lead teachers all of the above" at bounding box center [865, 445] width 645 height 325
click at [764, 569] on label "all of the above" at bounding box center [865, 560] width 645 height 76
click at [581, 569] on input "all of the above" at bounding box center [571, 559] width 19 height 19
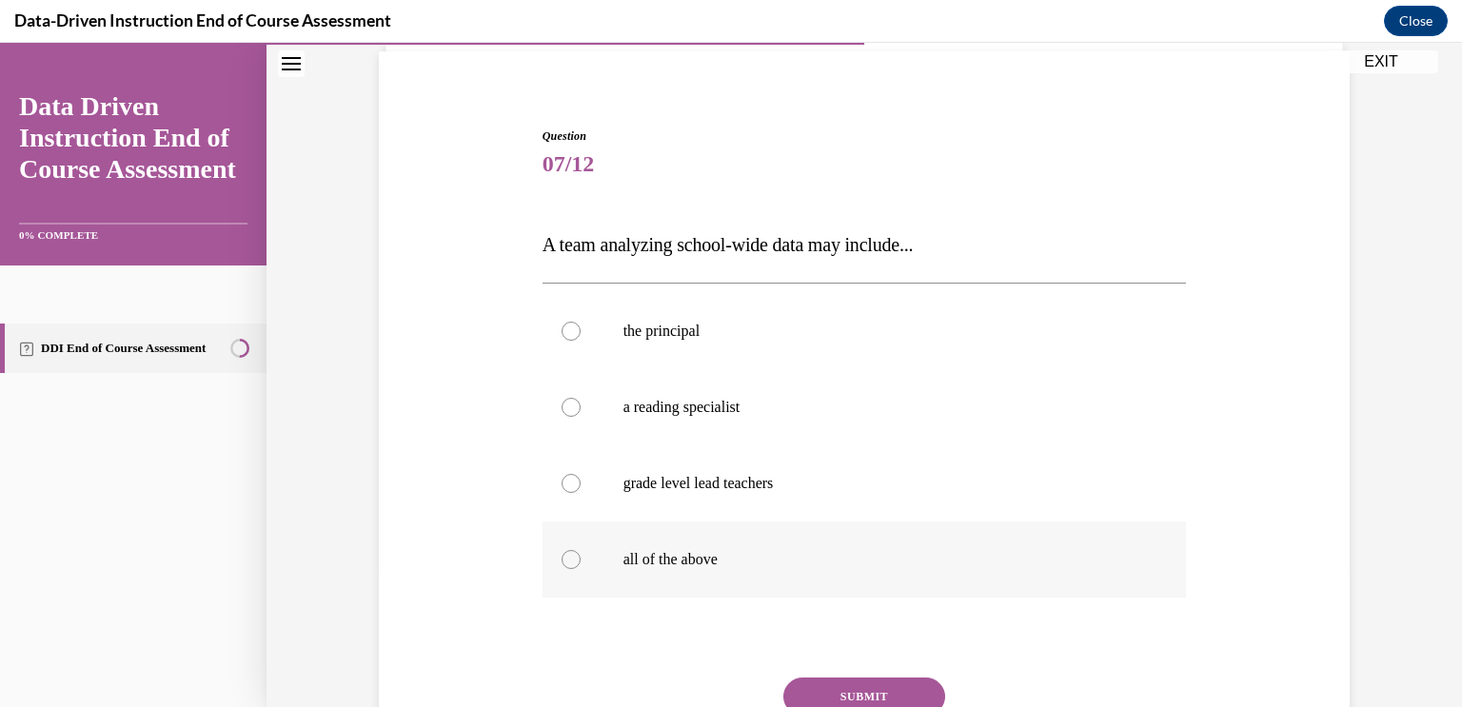
radio input "true"
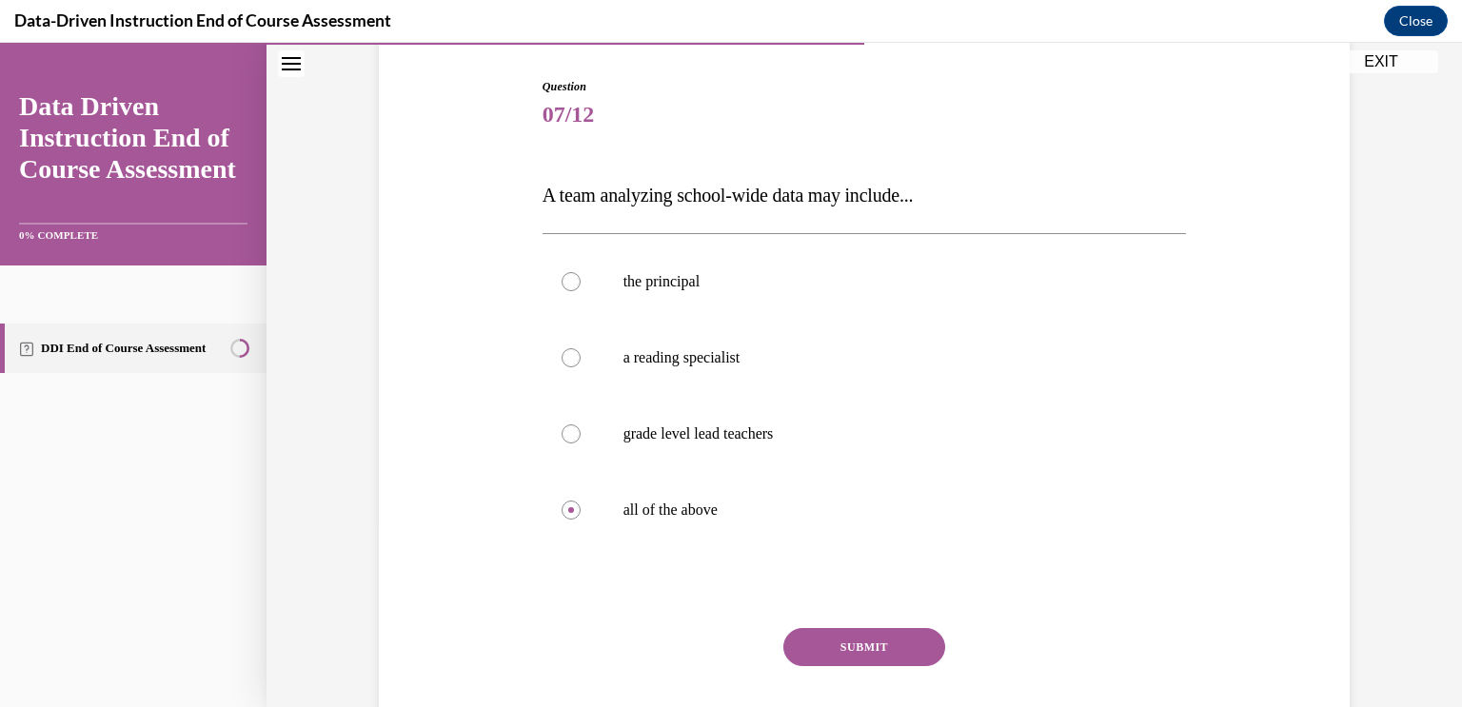
click at [839, 654] on button "SUBMIT" at bounding box center [865, 647] width 162 height 38
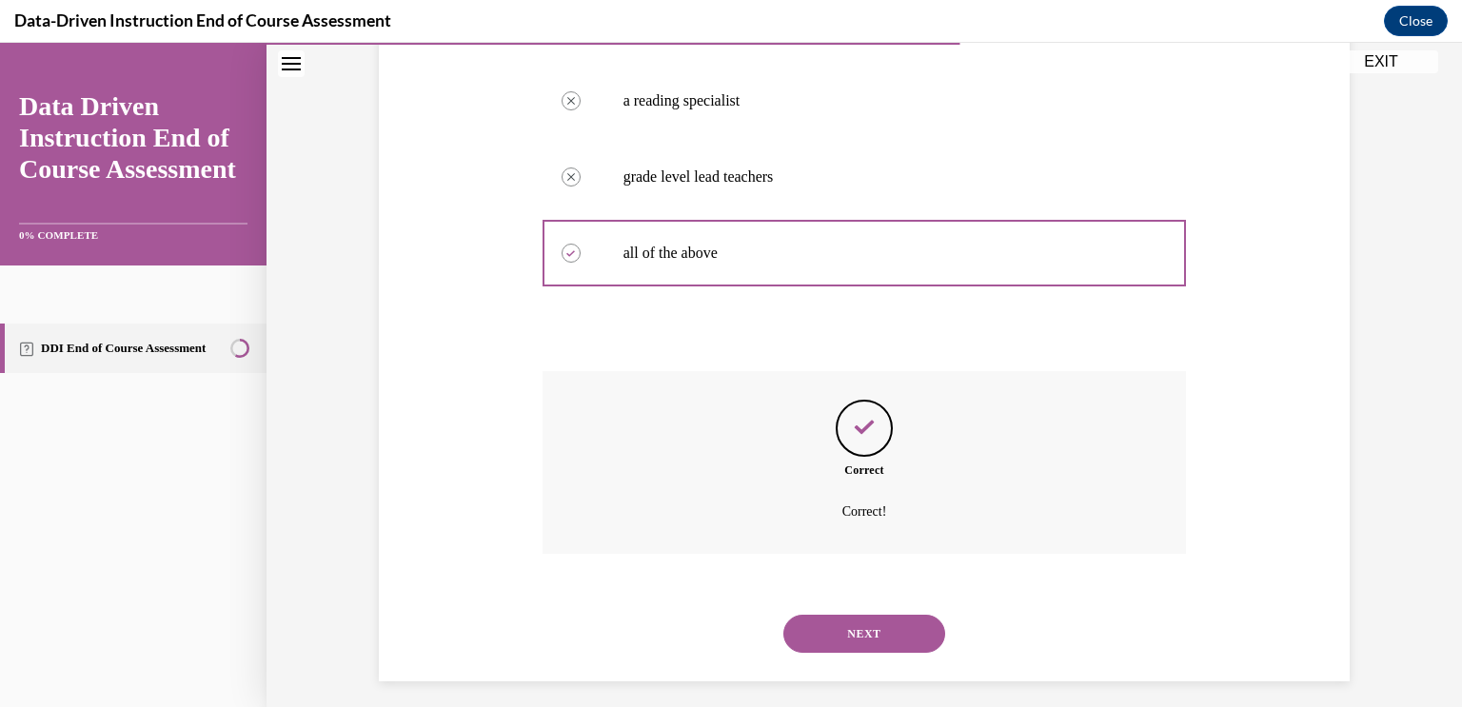
scroll to position [455, 0]
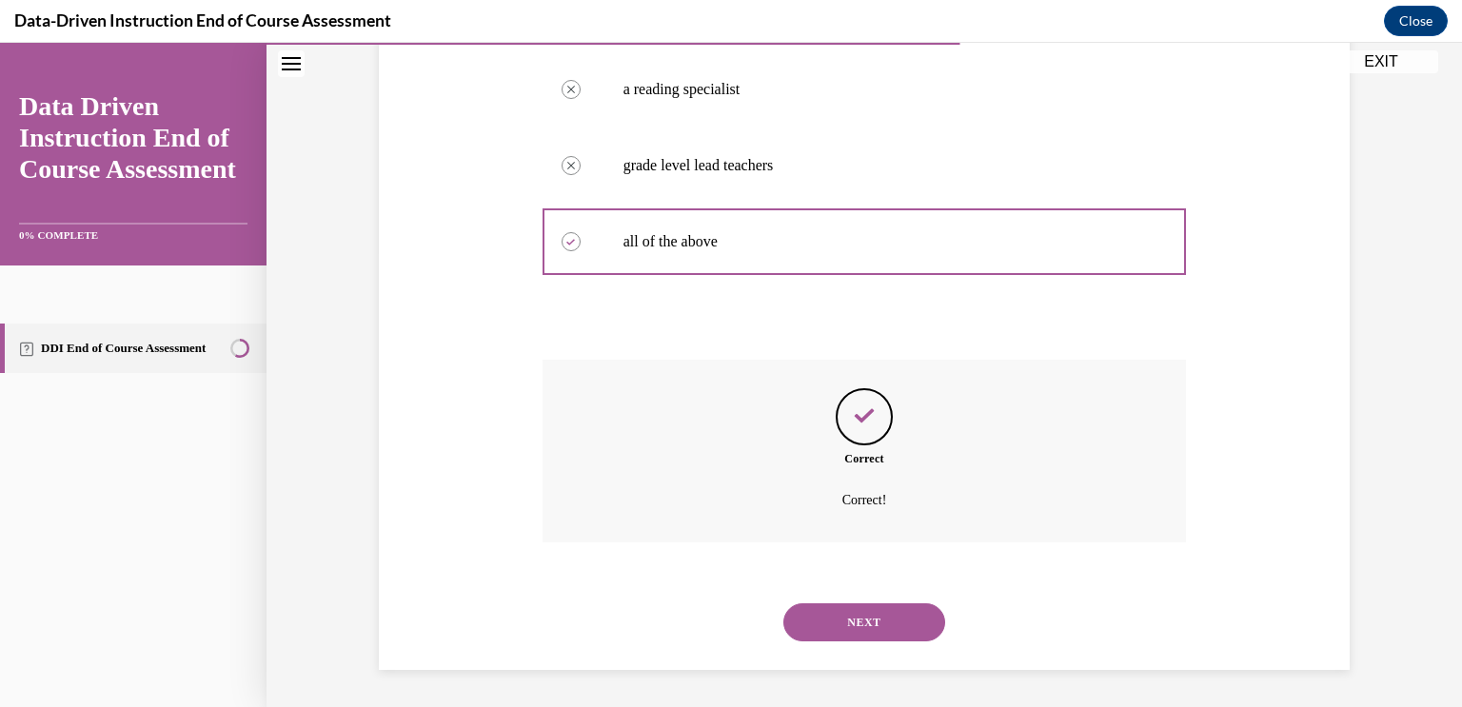
click at [838, 609] on button "NEXT" at bounding box center [865, 623] width 162 height 38
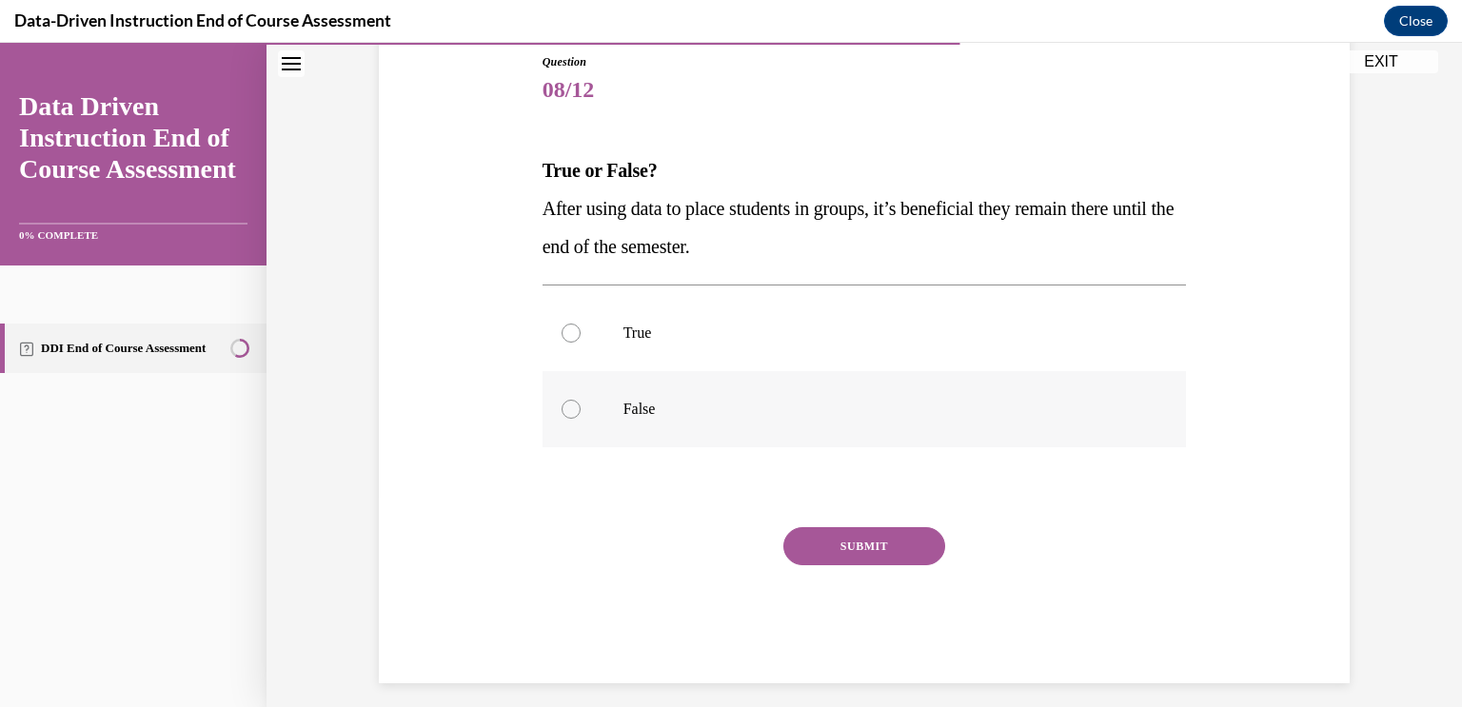
click at [751, 382] on label "False" at bounding box center [865, 409] width 645 height 76
click at [581, 400] on input "False" at bounding box center [571, 409] width 19 height 19
radio input "true"
click at [867, 556] on button "SUBMIT" at bounding box center [865, 546] width 162 height 38
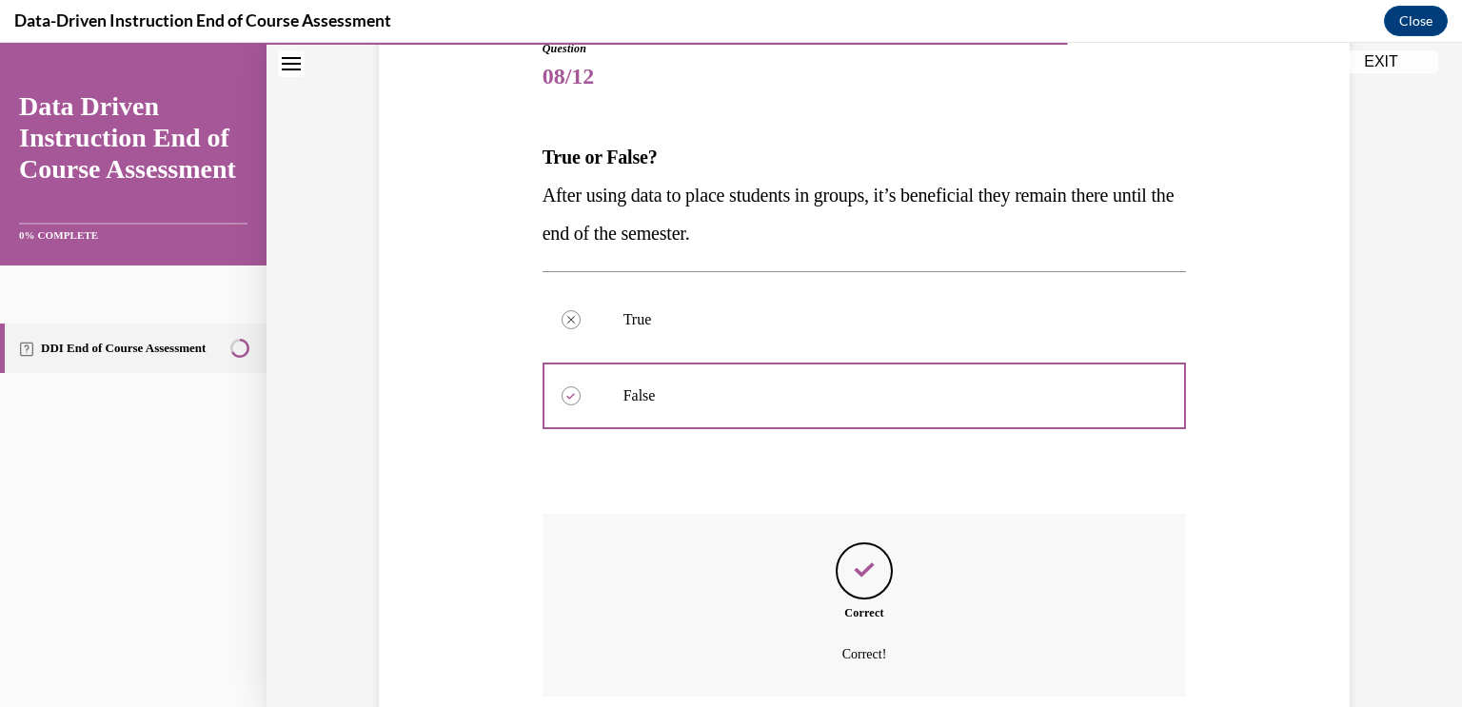
scroll to position [379, 0]
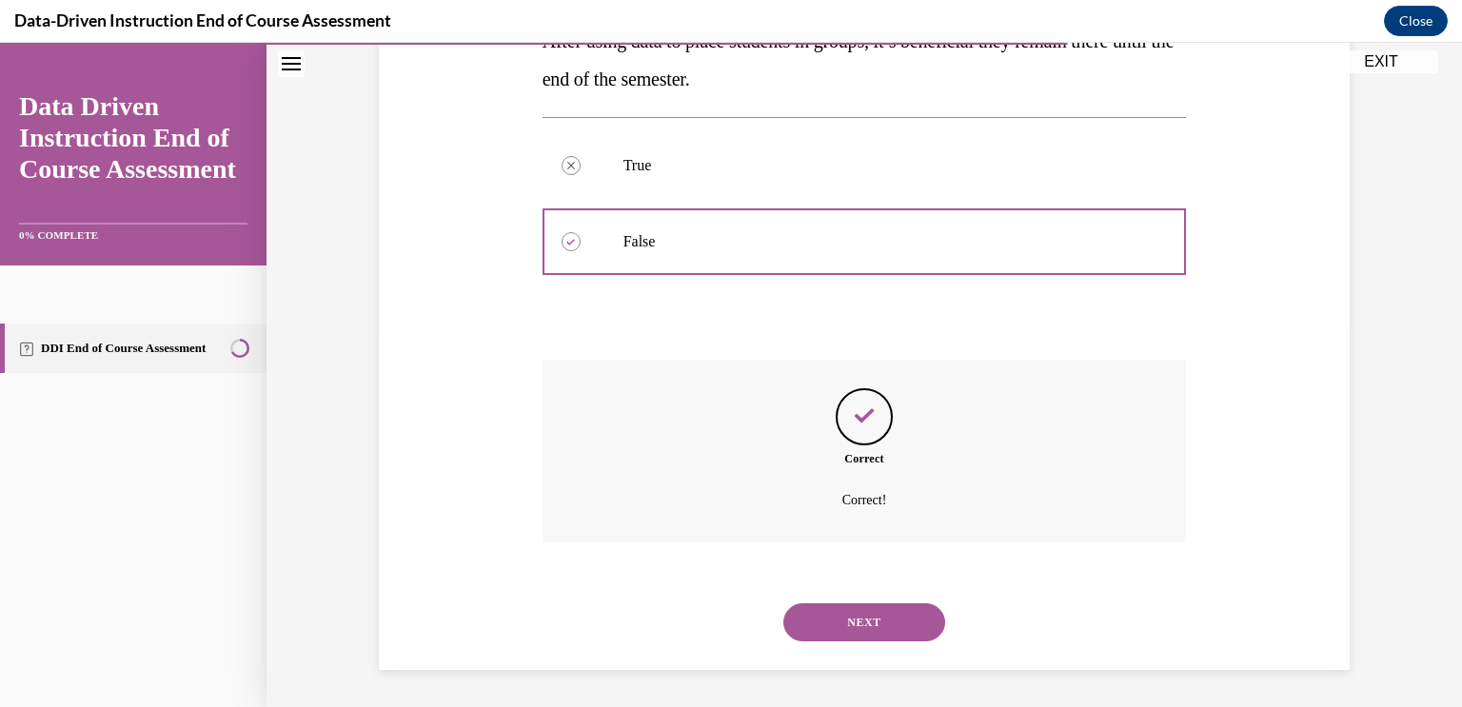
click at [866, 612] on button "NEXT" at bounding box center [865, 623] width 162 height 38
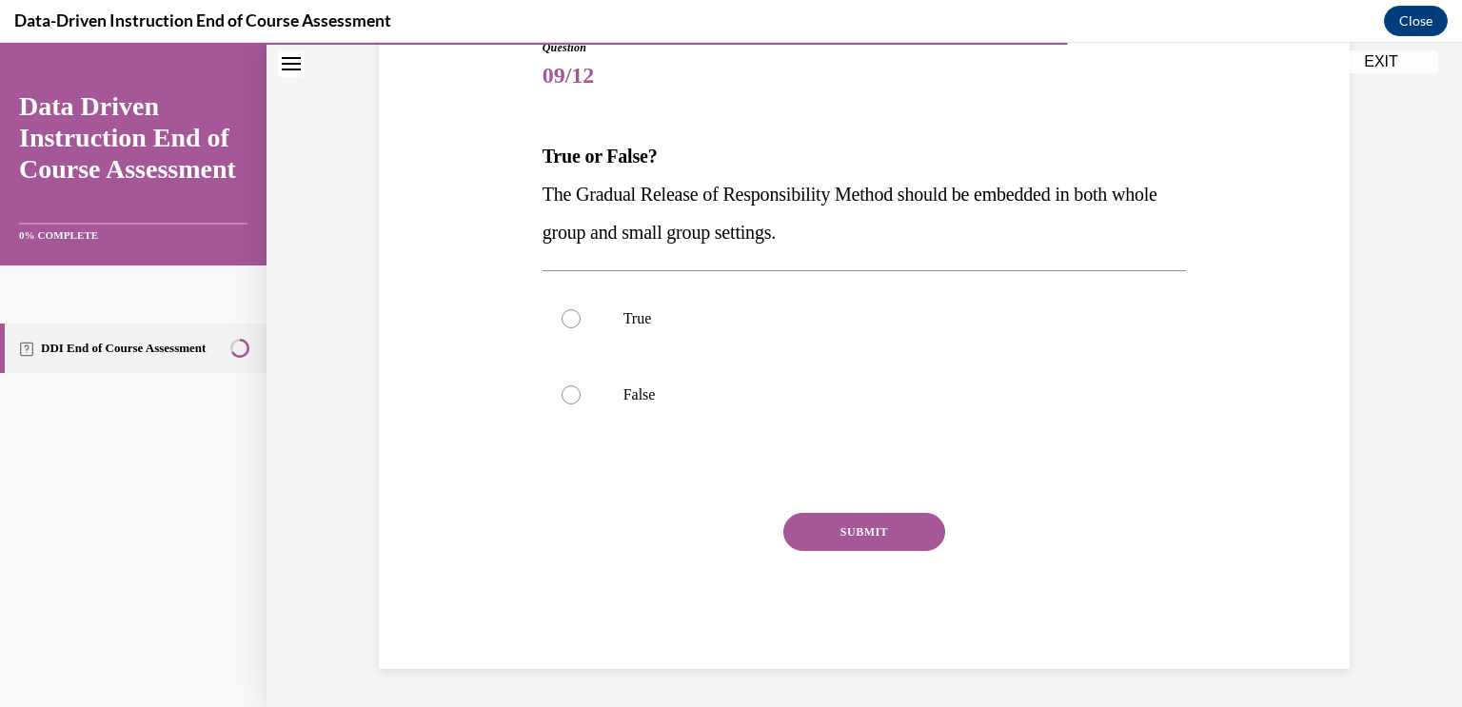
scroll to position [211, 0]
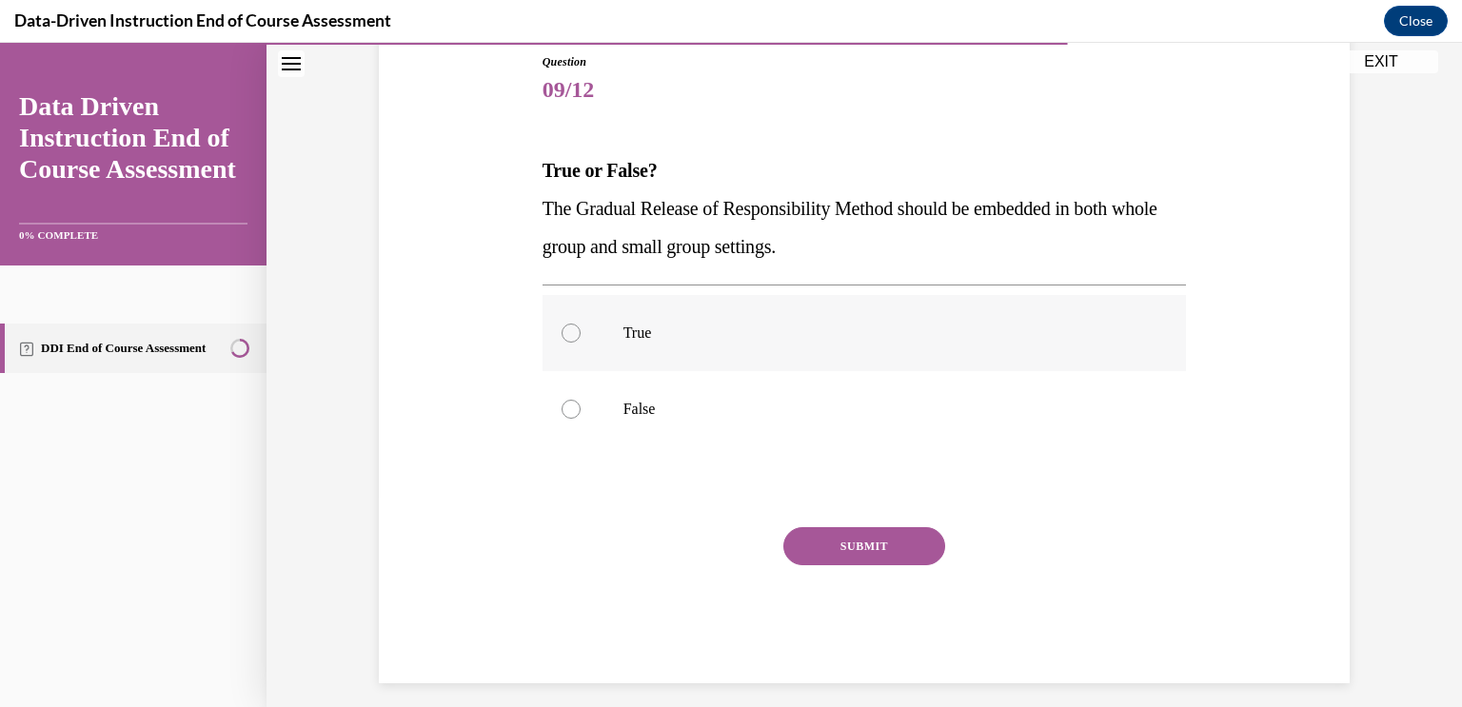
click at [819, 331] on p "True" at bounding box center [882, 333] width 516 height 19
click at [581, 331] on input "True" at bounding box center [571, 333] width 19 height 19
radio input "true"
click at [858, 528] on button "SUBMIT" at bounding box center [865, 546] width 162 height 38
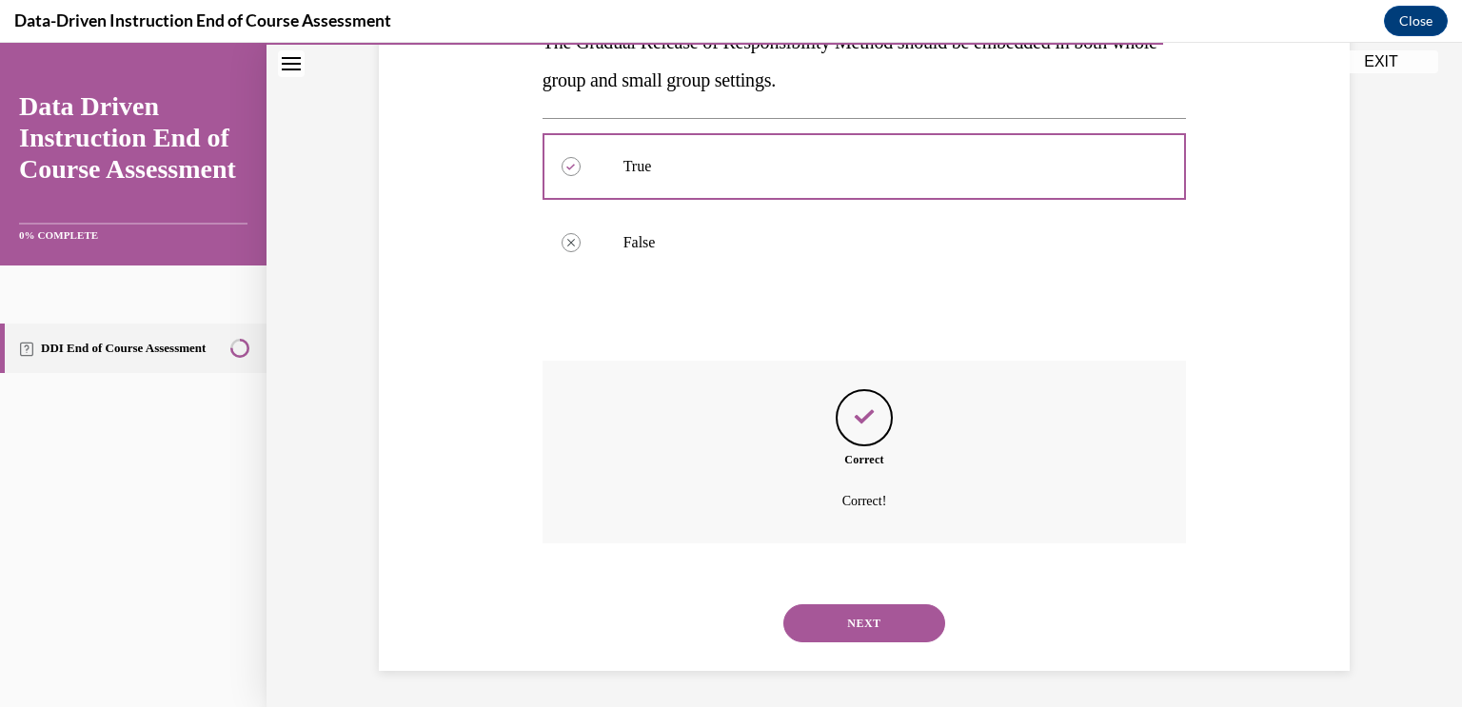
scroll to position [379, 0]
click at [841, 616] on button "NEXT" at bounding box center [865, 623] width 162 height 38
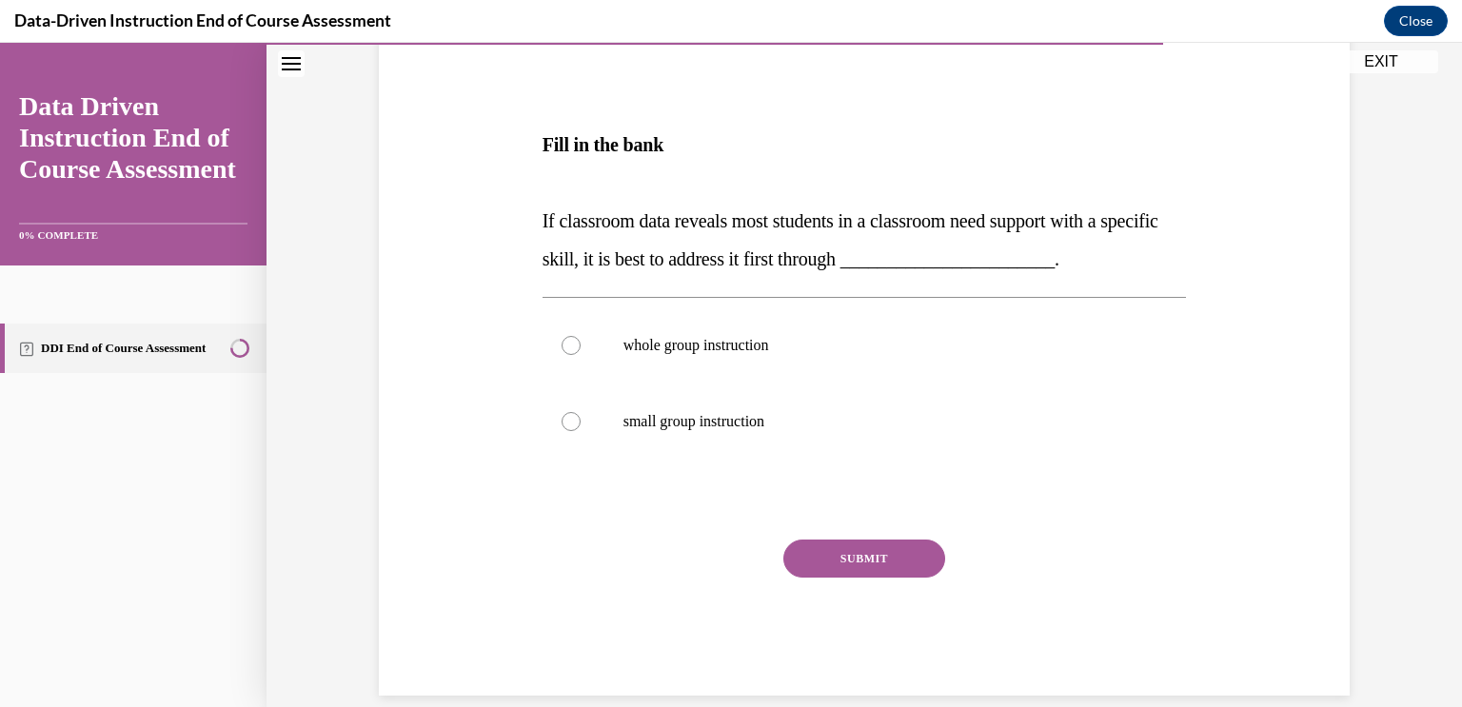
scroll to position [273, 0]
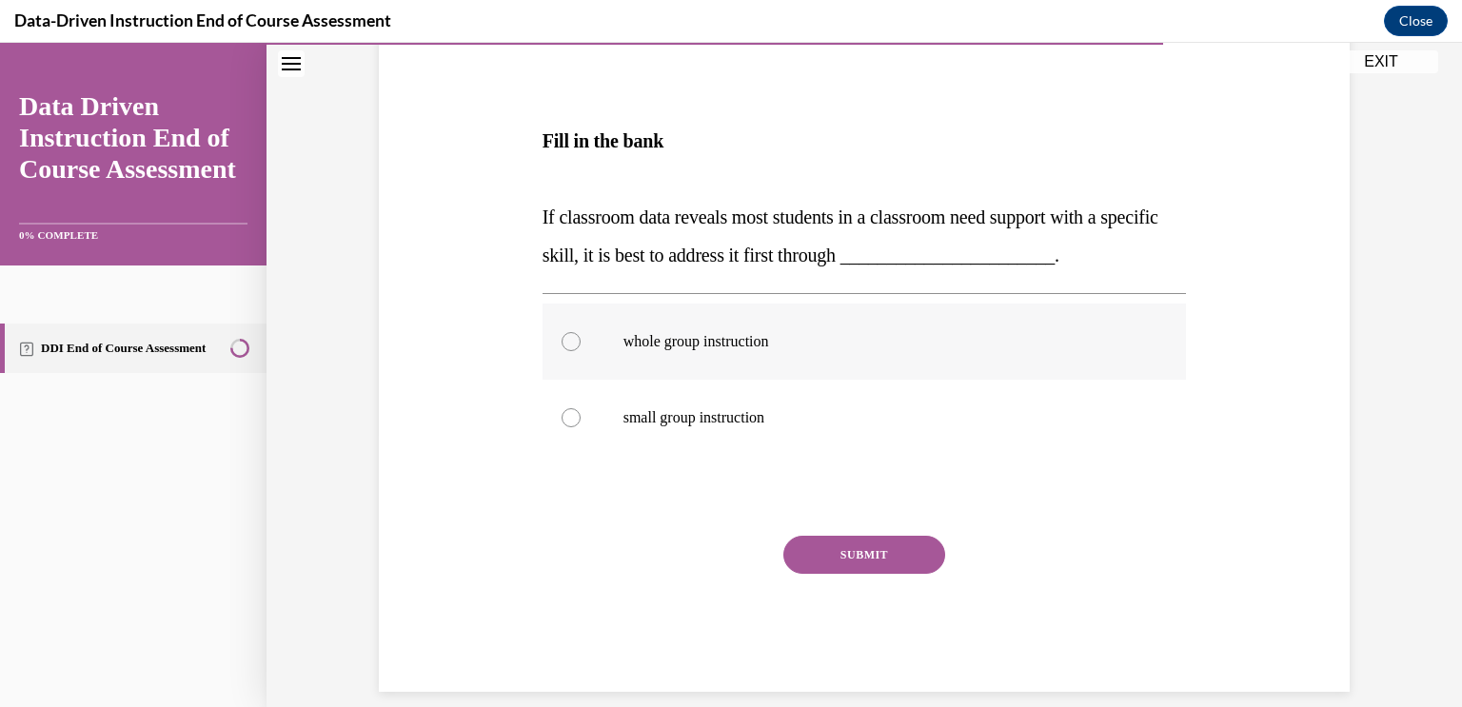
click at [736, 349] on p "whole group instruction" at bounding box center [882, 341] width 516 height 19
click at [581, 349] on input "whole group instruction" at bounding box center [571, 341] width 19 height 19
radio input "true"
click at [880, 542] on button "SUBMIT" at bounding box center [865, 555] width 162 height 38
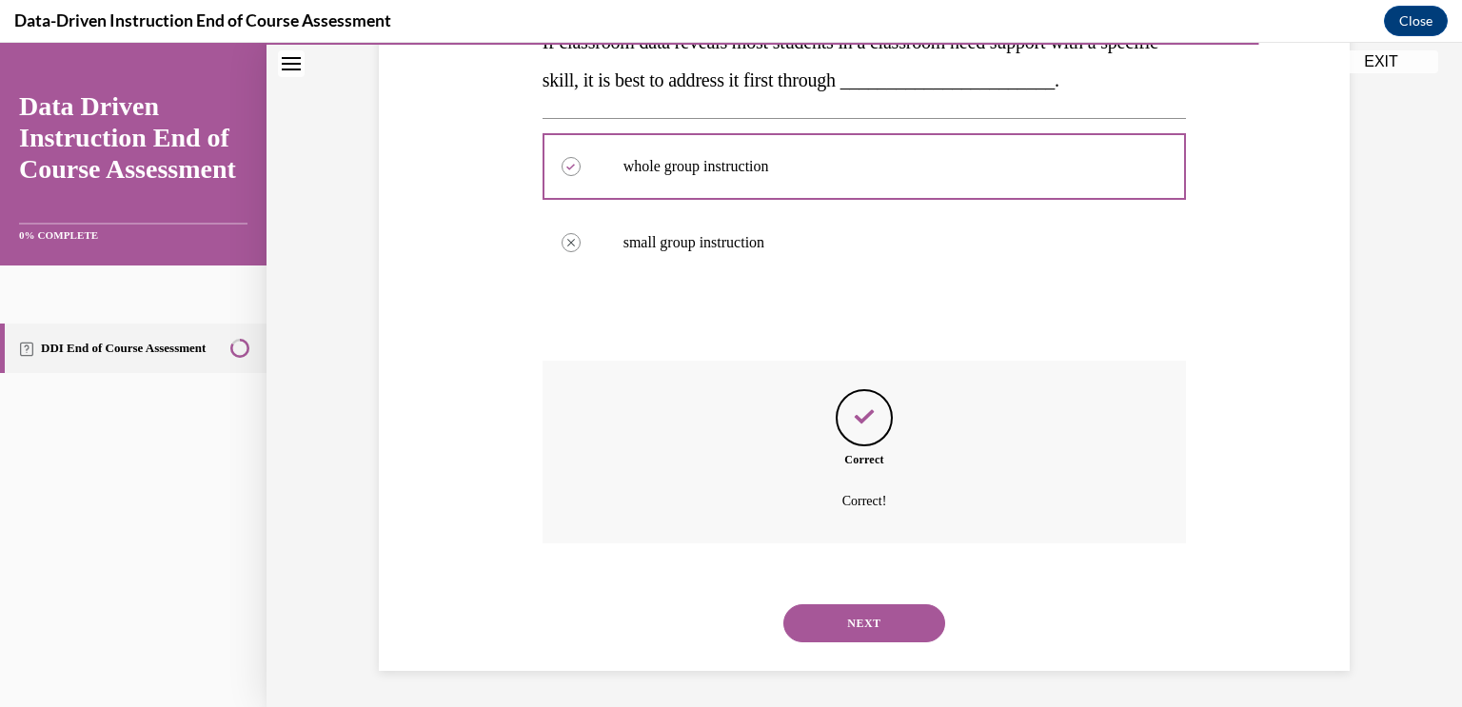
scroll to position [449, 0]
click at [848, 621] on button "NEXT" at bounding box center [865, 623] width 162 height 38
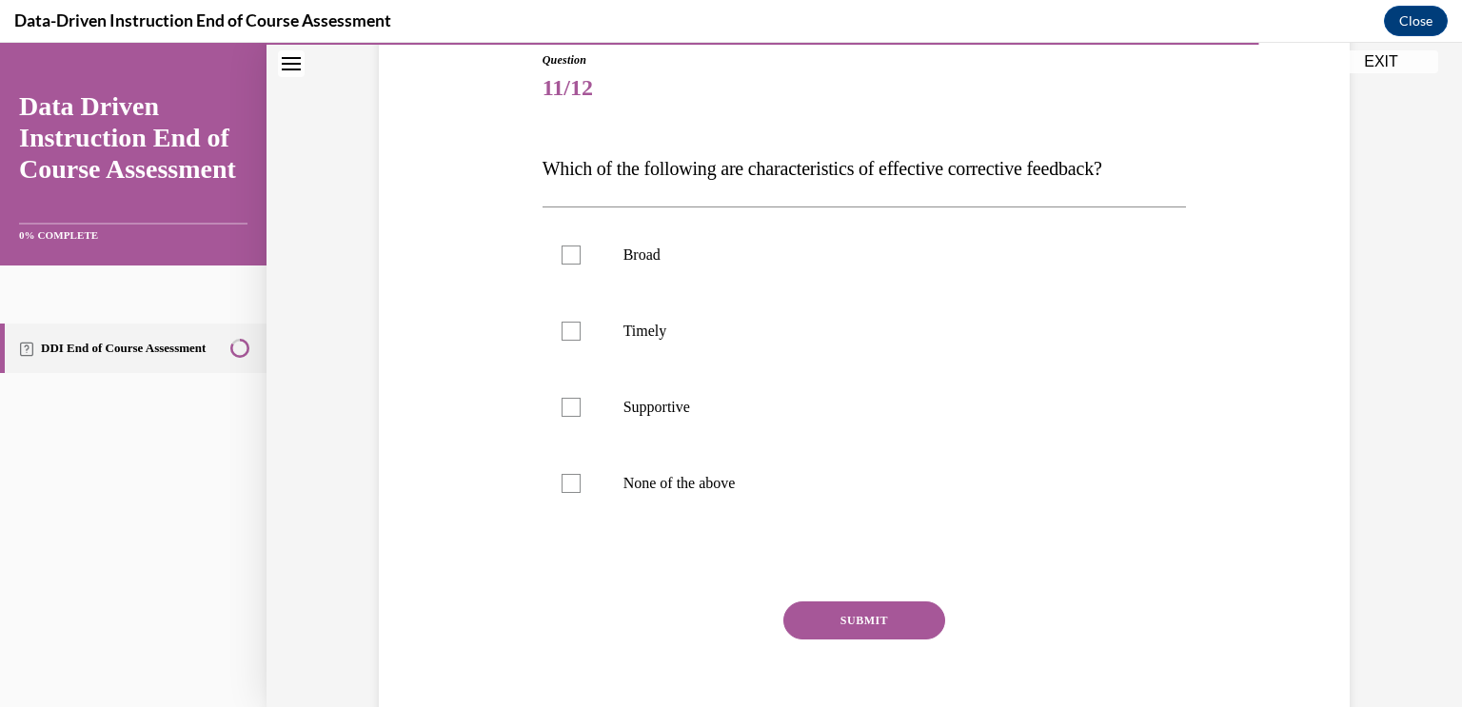
scroll to position [212, 0]
click at [832, 311] on label "Timely" at bounding box center [865, 332] width 645 height 76
click at [581, 323] on input "Timely" at bounding box center [571, 332] width 19 height 19
checkbox input "true"
click at [820, 404] on p "Supportive" at bounding box center [882, 408] width 516 height 19
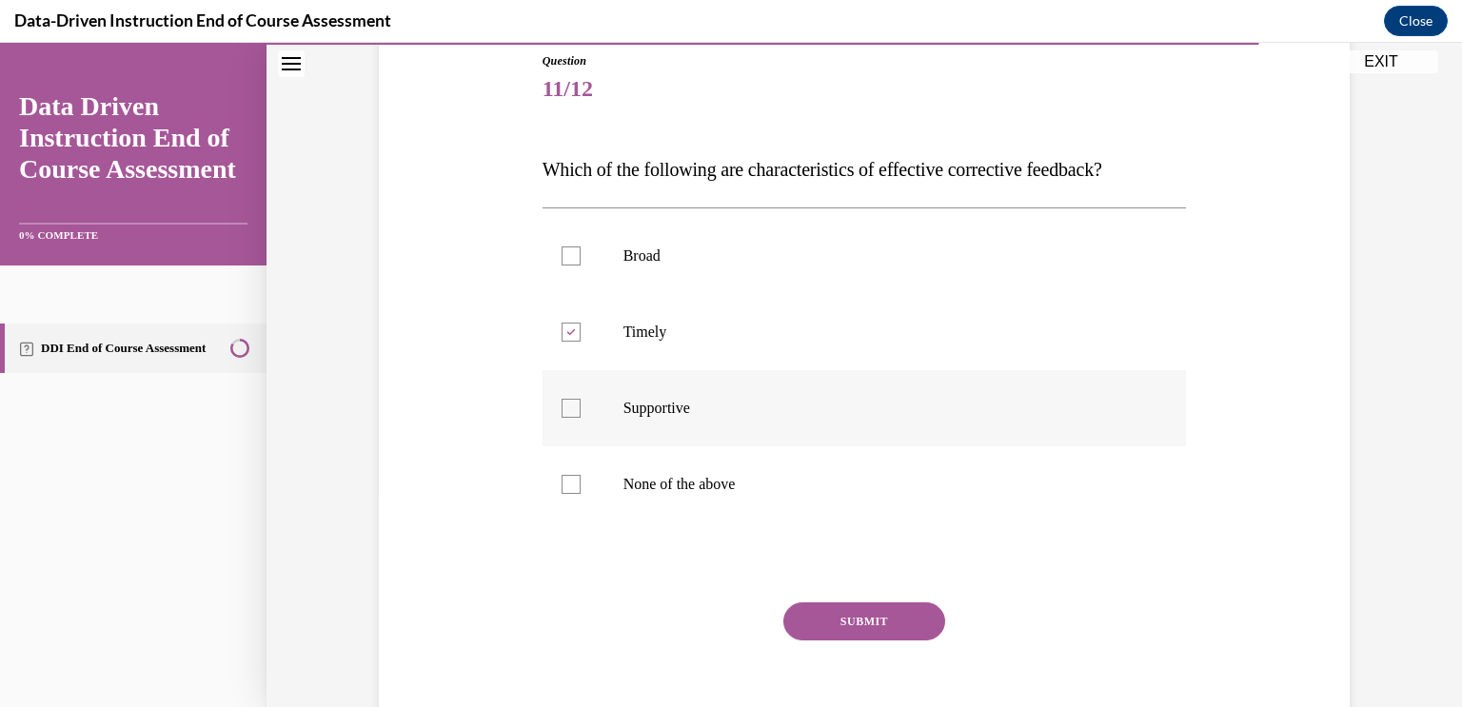
click at [581, 404] on input "Supportive" at bounding box center [571, 408] width 19 height 19
checkbox input "true"
click at [866, 619] on button "SUBMIT" at bounding box center [865, 622] width 162 height 38
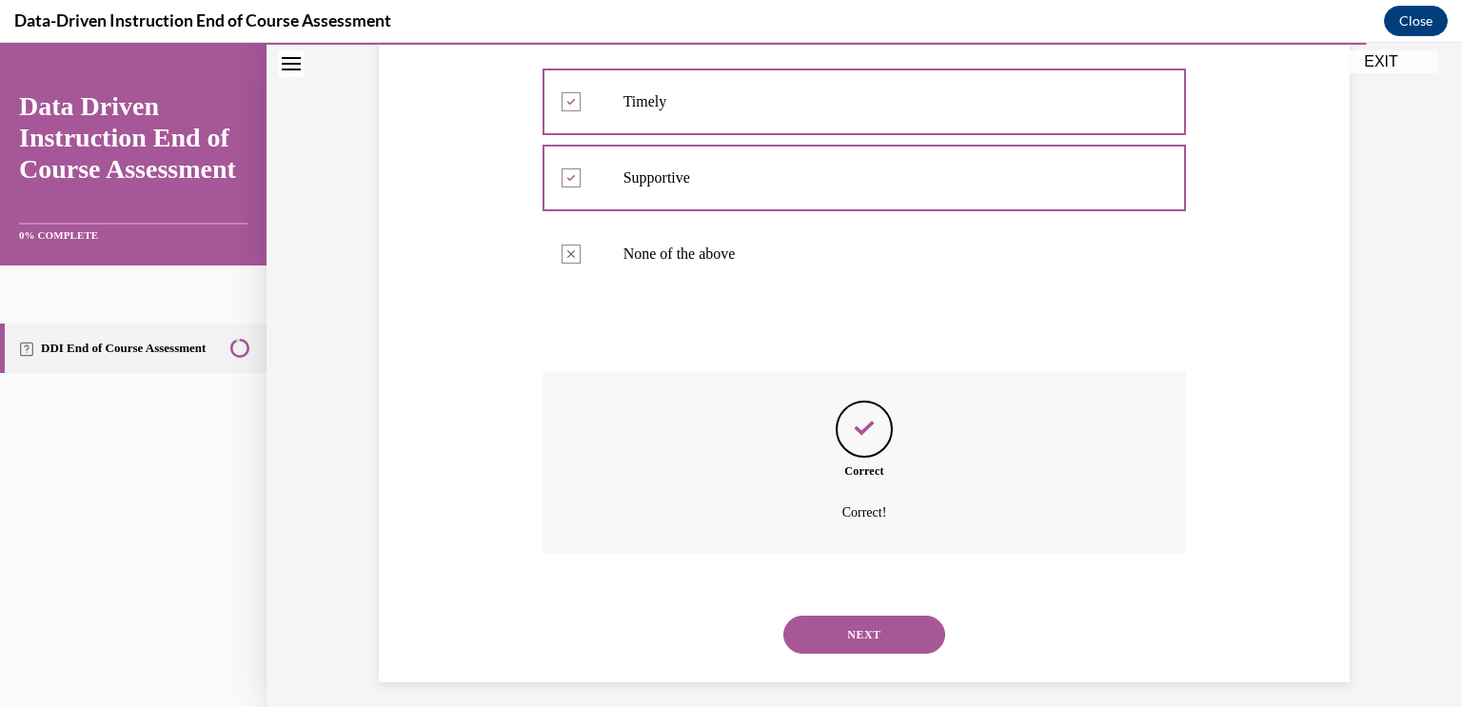
scroll to position [455, 0]
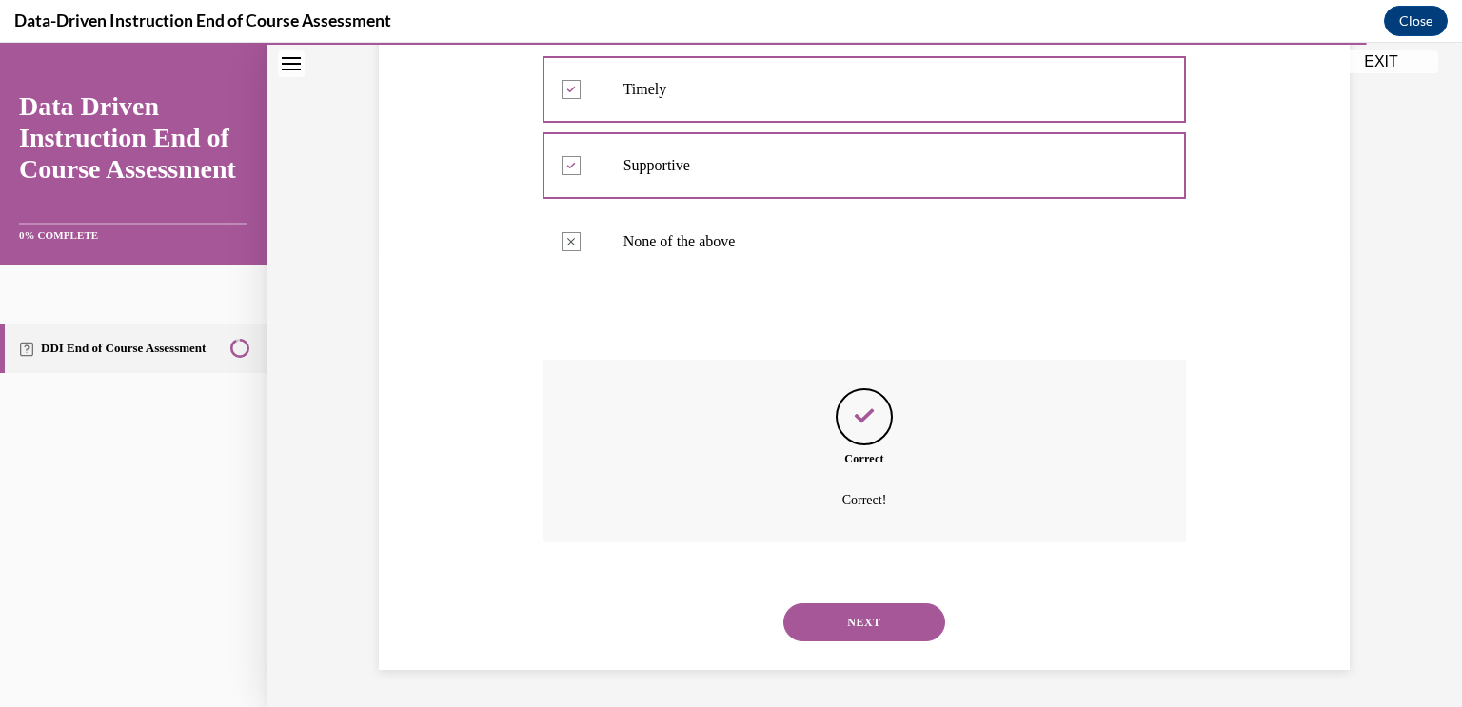
click at [856, 624] on button "NEXT" at bounding box center [865, 623] width 162 height 38
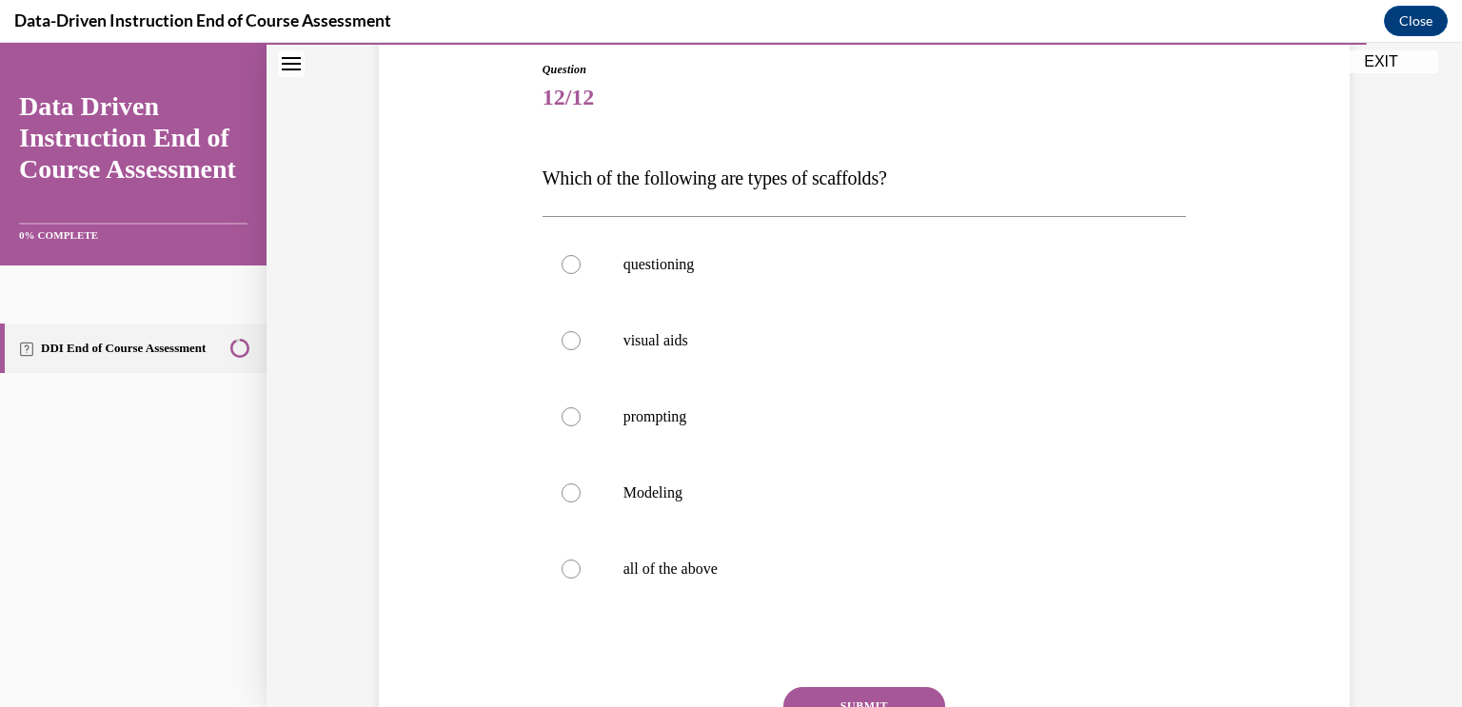
scroll to position [202, 0]
click at [825, 572] on p "all of the above" at bounding box center [882, 571] width 516 height 19
click at [581, 572] on input "all of the above" at bounding box center [571, 571] width 19 height 19
radio input "true"
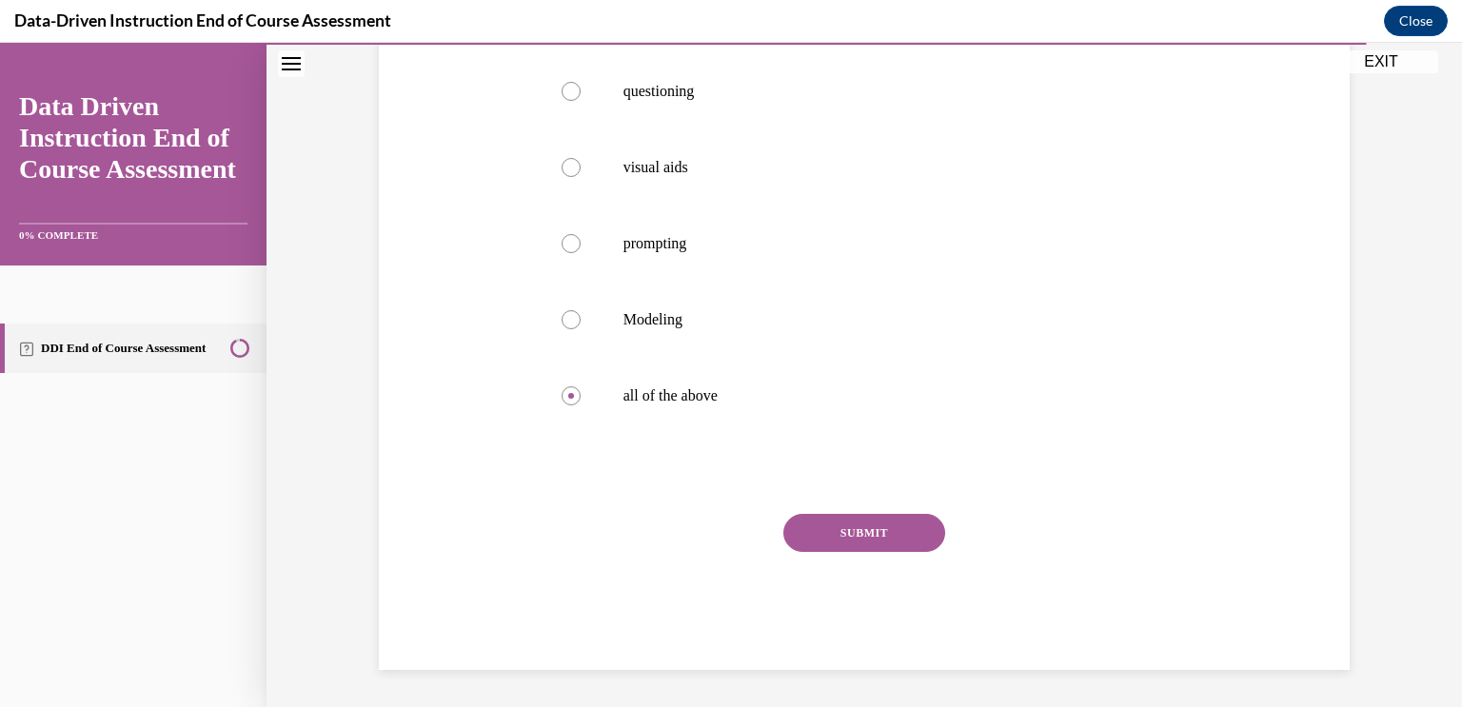
click at [853, 536] on button "SUBMIT" at bounding box center [865, 533] width 162 height 38
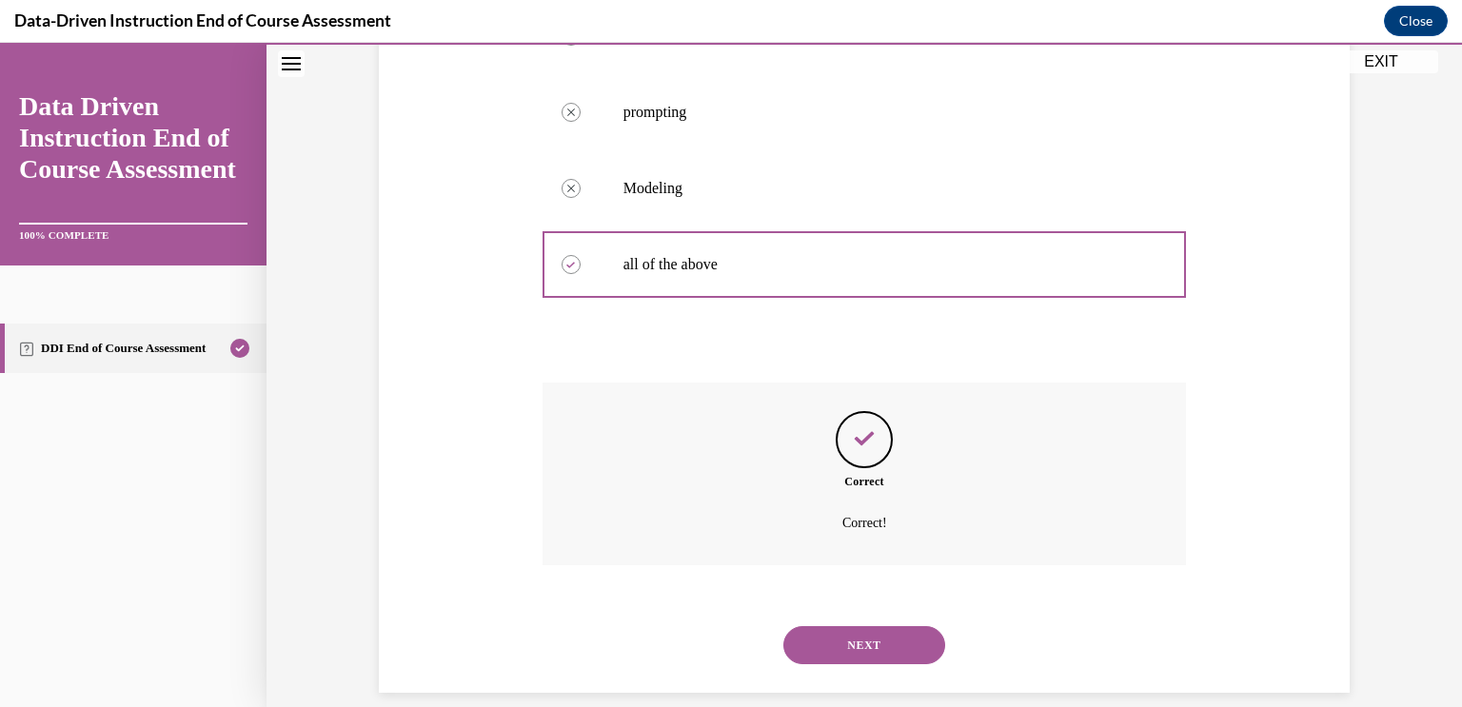
scroll to position [531, 0]
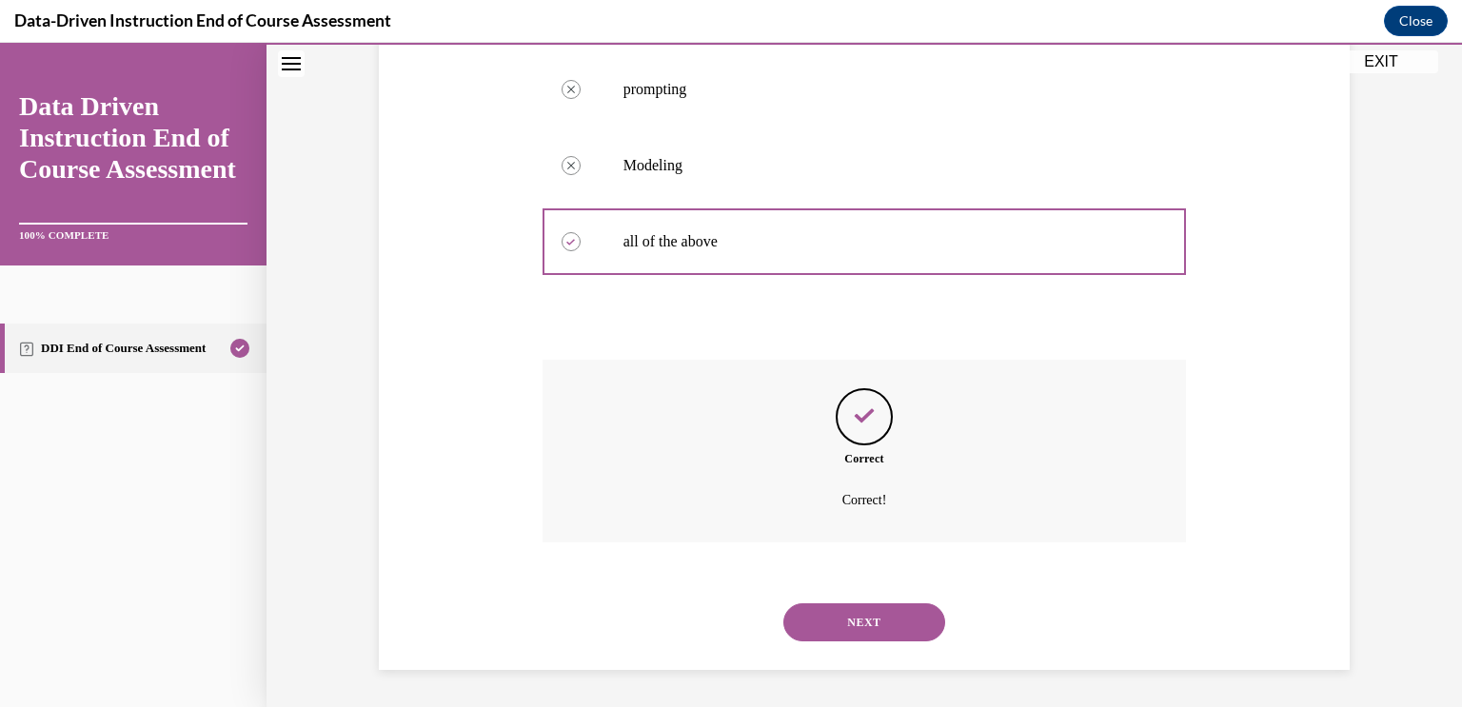
click at [848, 617] on button "NEXT" at bounding box center [865, 623] width 162 height 38
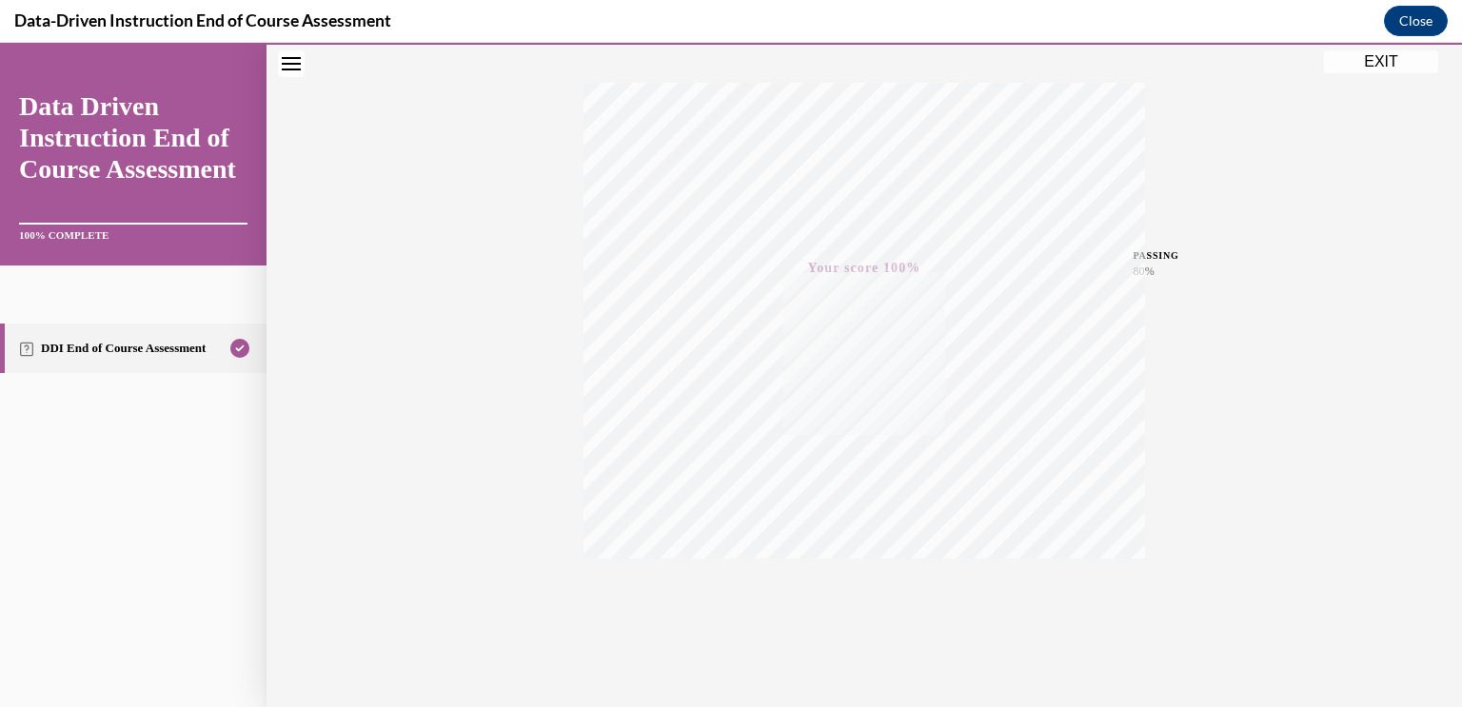
scroll to position [310, 0]
click at [1378, 57] on button "EXIT" at bounding box center [1381, 61] width 114 height 23
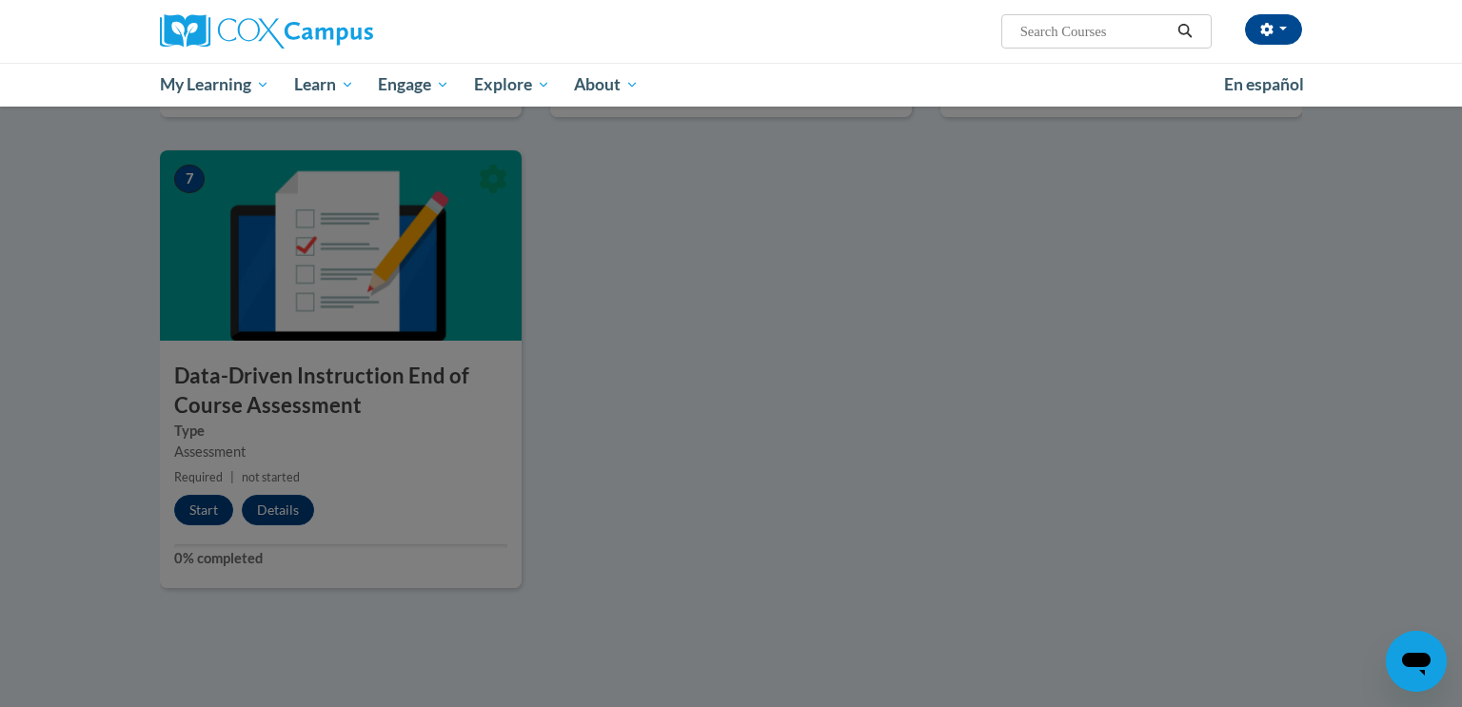
scroll to position [1354, 0]
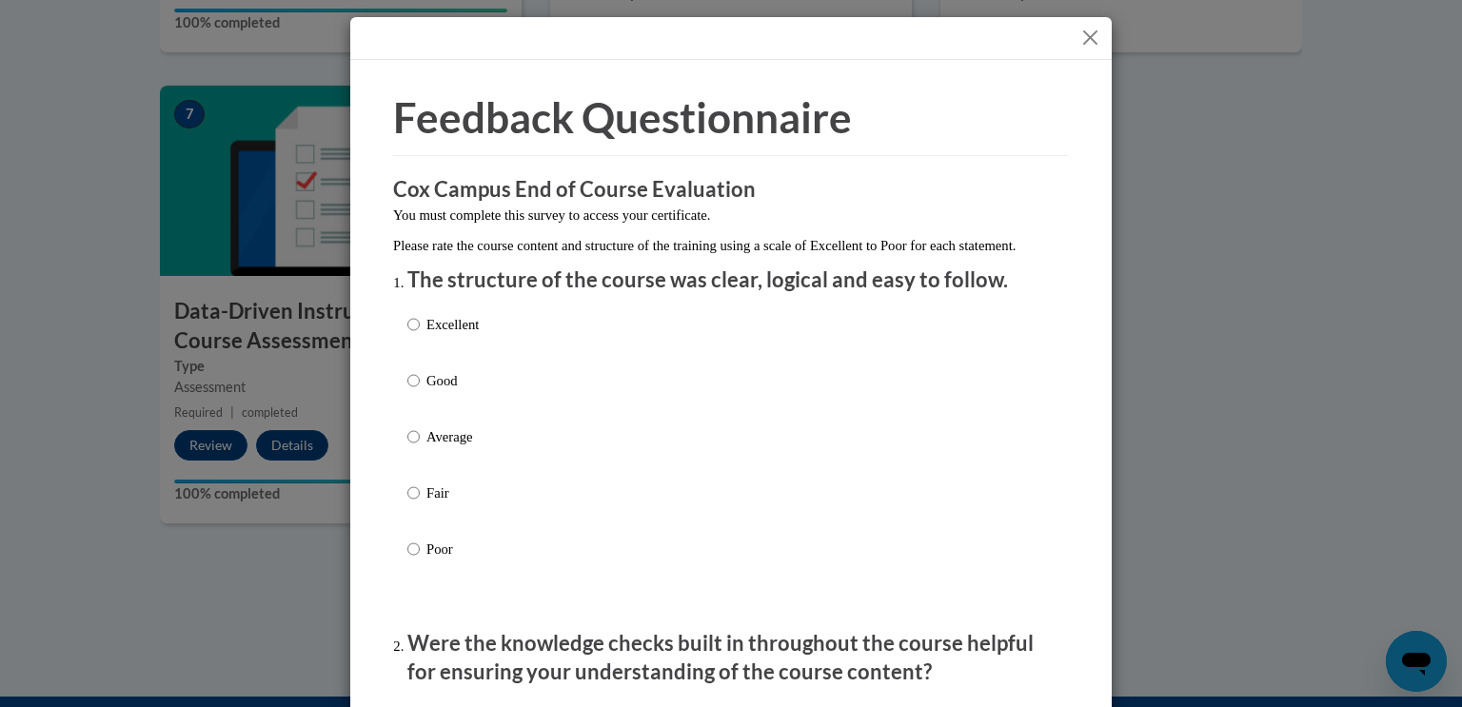
click at [1094, 40] on button "Close" at bounding box center [1091, 38] width 24 height 24
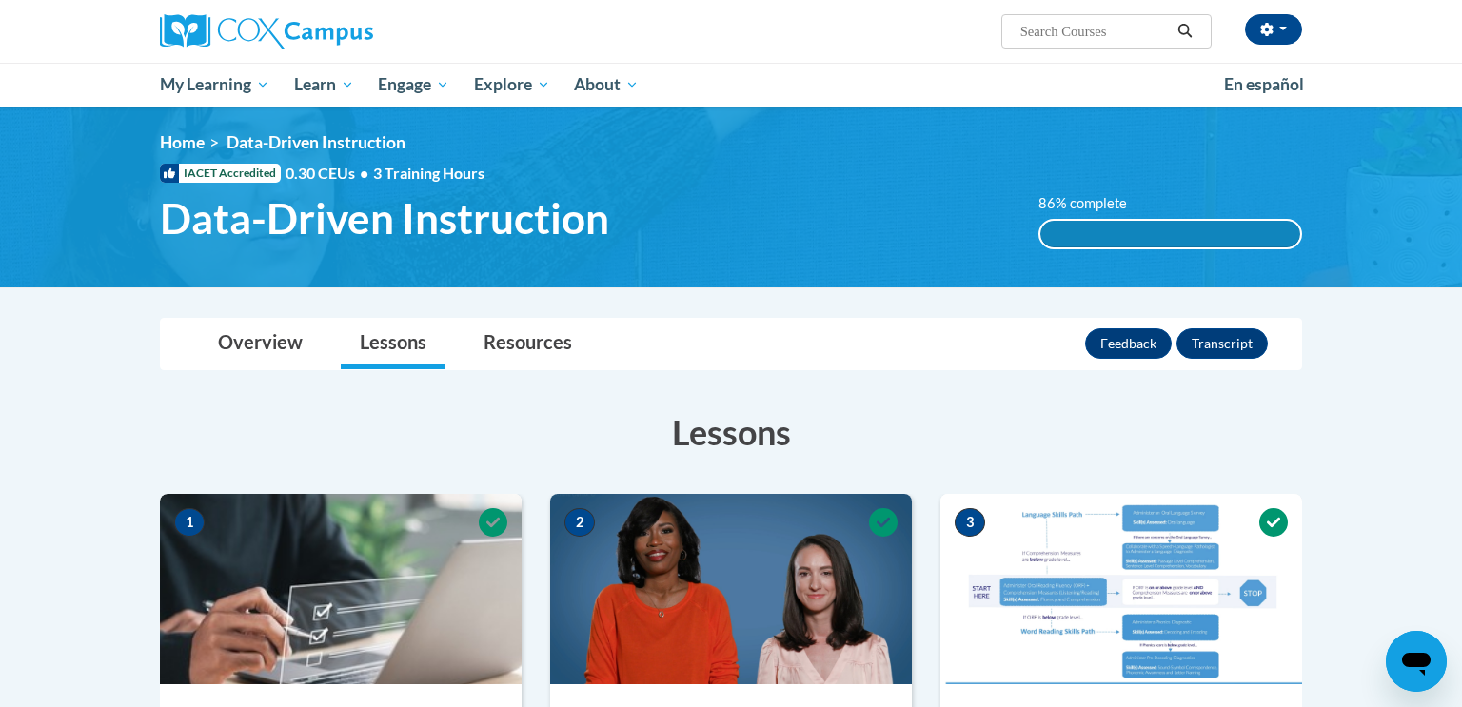
scroll to position [0, 0]
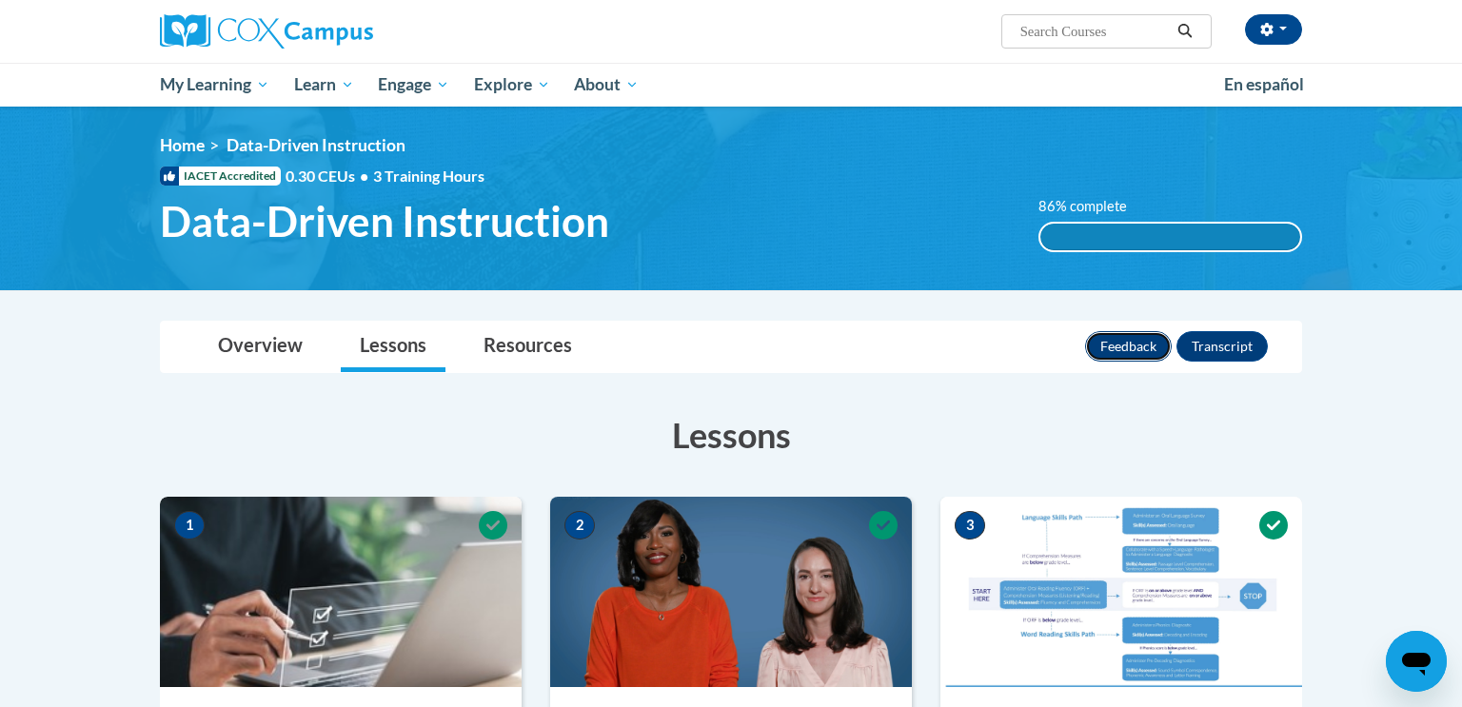
click at [1107, 353] on button "Feedback" at bounding box center [1128, 346] width 87 height 30
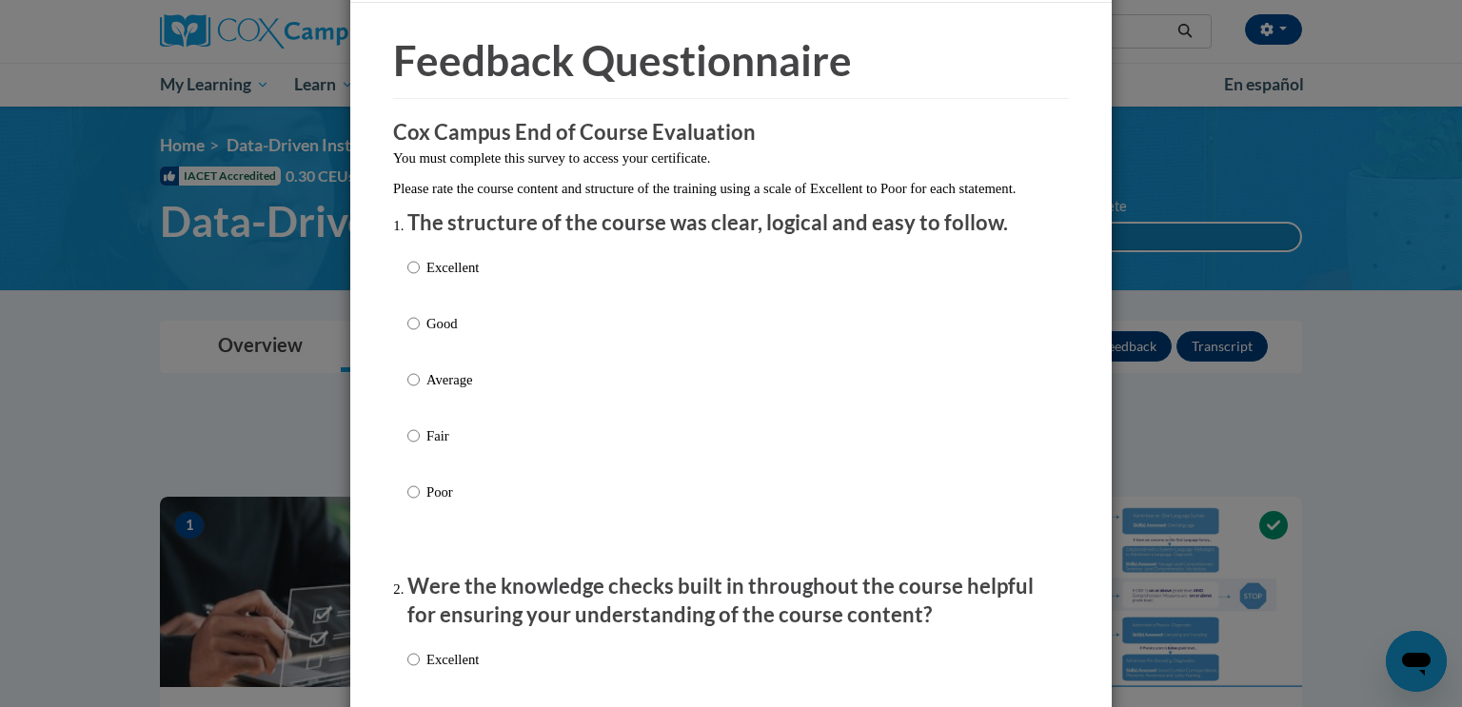
scroll to position [107, 0]
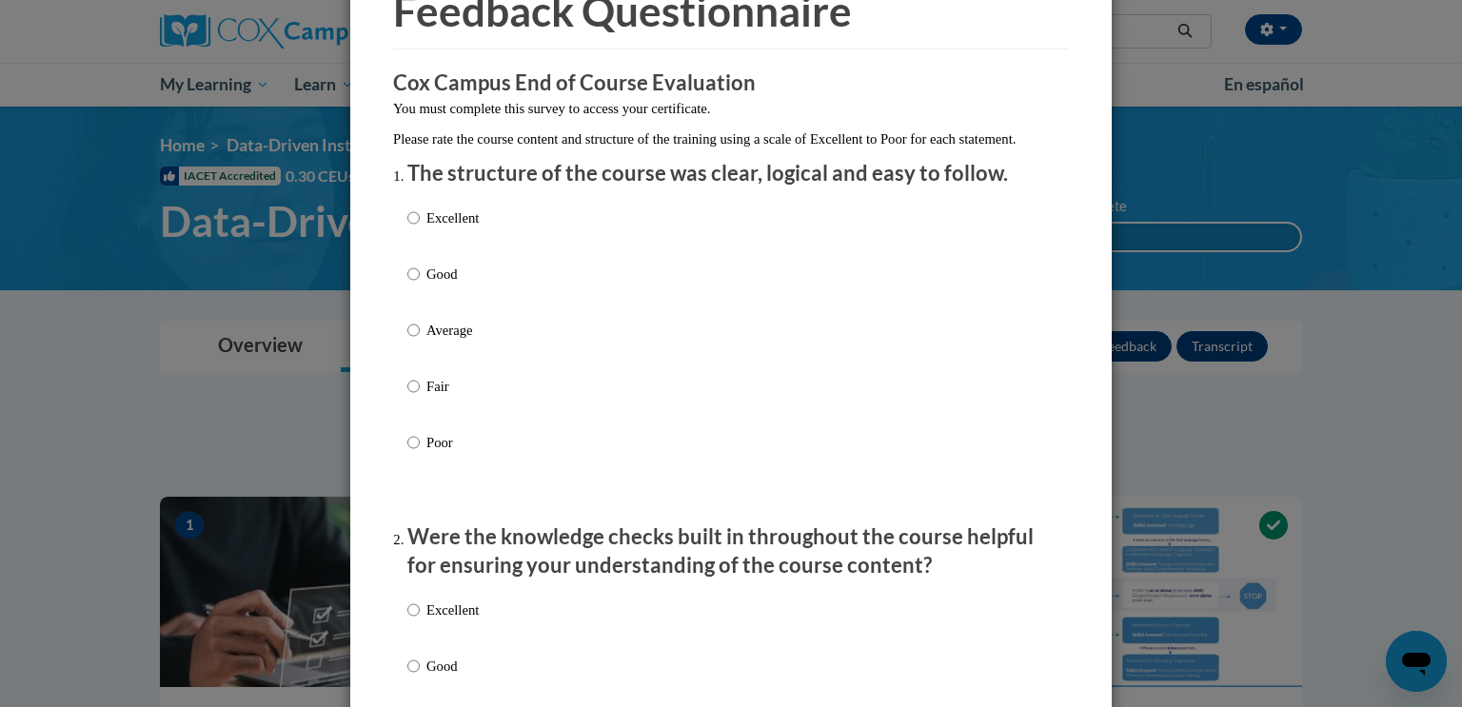
click at [451, 285] on p "Good" at bounding box center [453, 274] width 52 height 21
click at [420, 285] on input "Good" at bounding box center [413, 274] width 12 height 21
radio input "true"
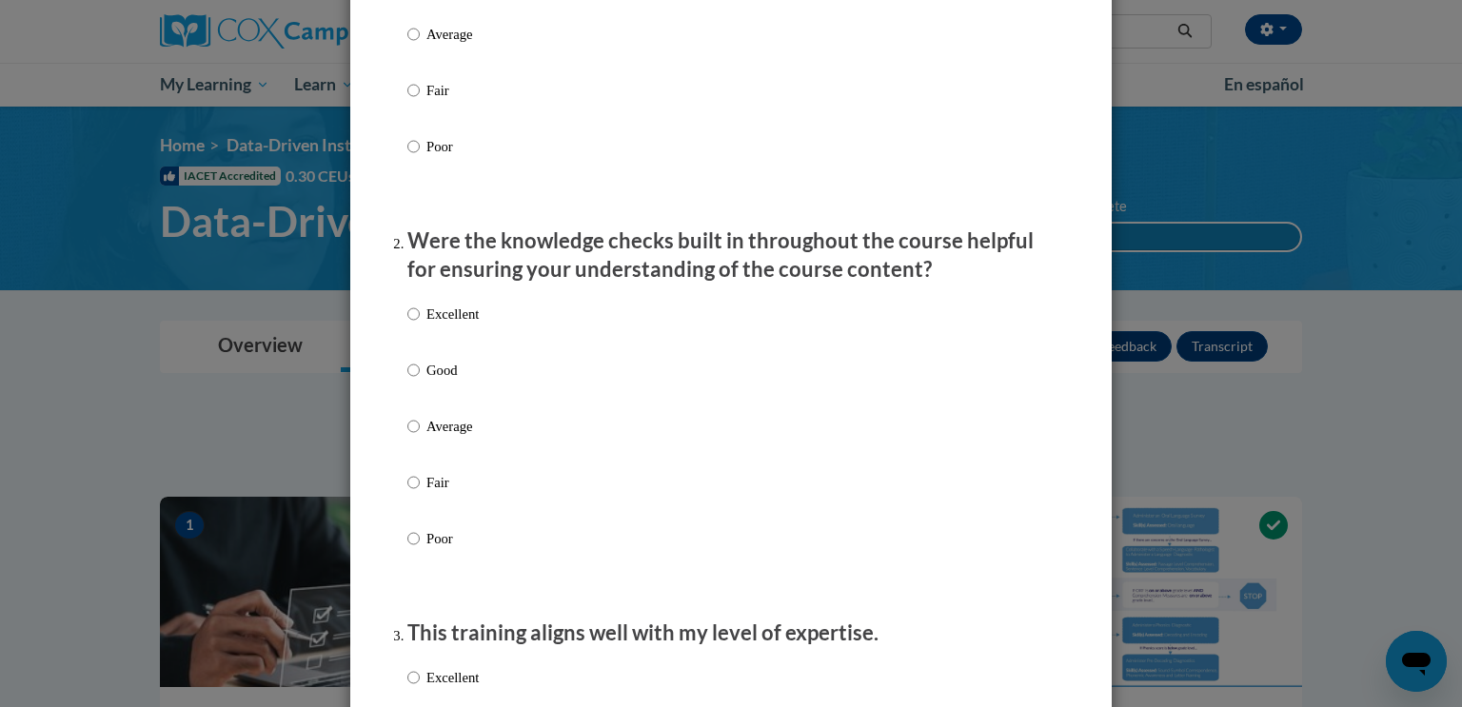
scroll to position [397, 0]
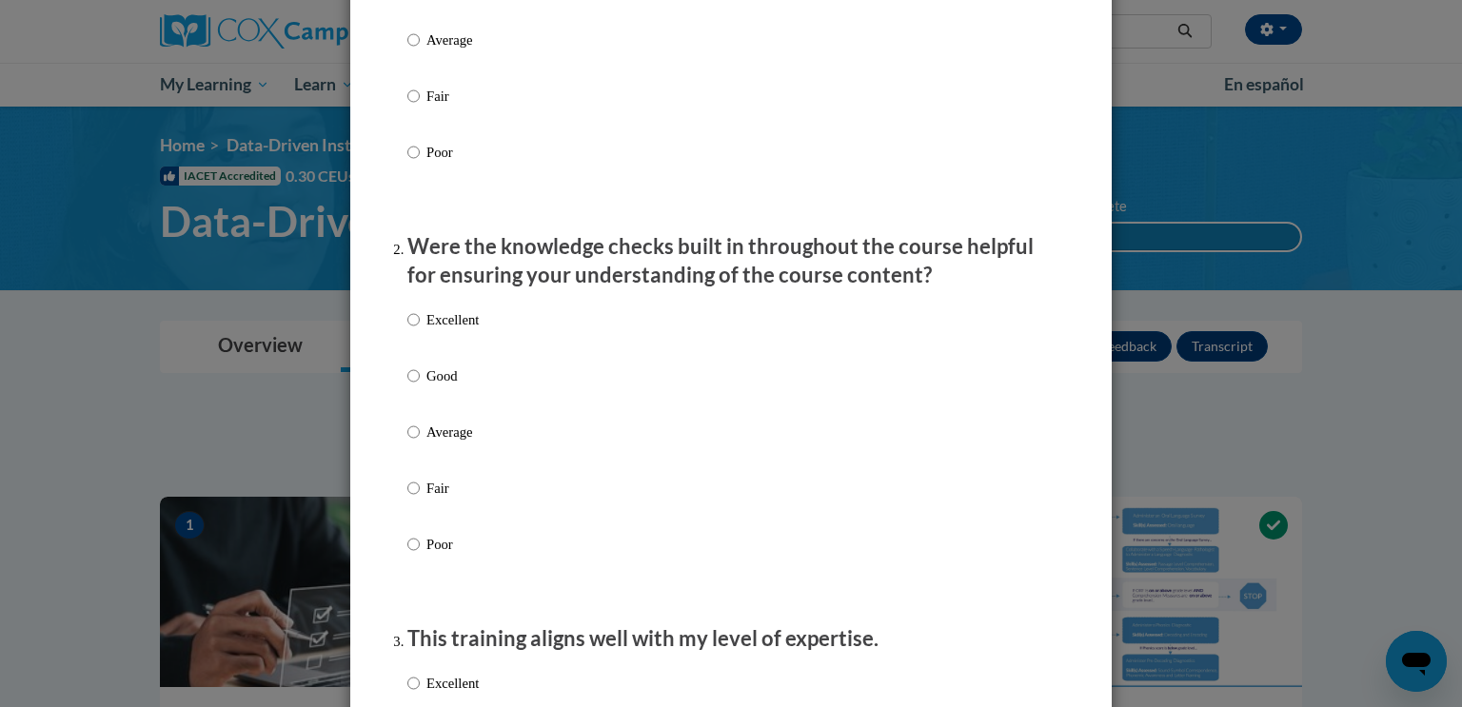
click at [445, 361] on label "Excellent" at bounding box center [442, 334] width 71 height 51
click at [420, 330] on input "Excellent" at bounding box center [413, 319] width 12 height 21
radio input "true"
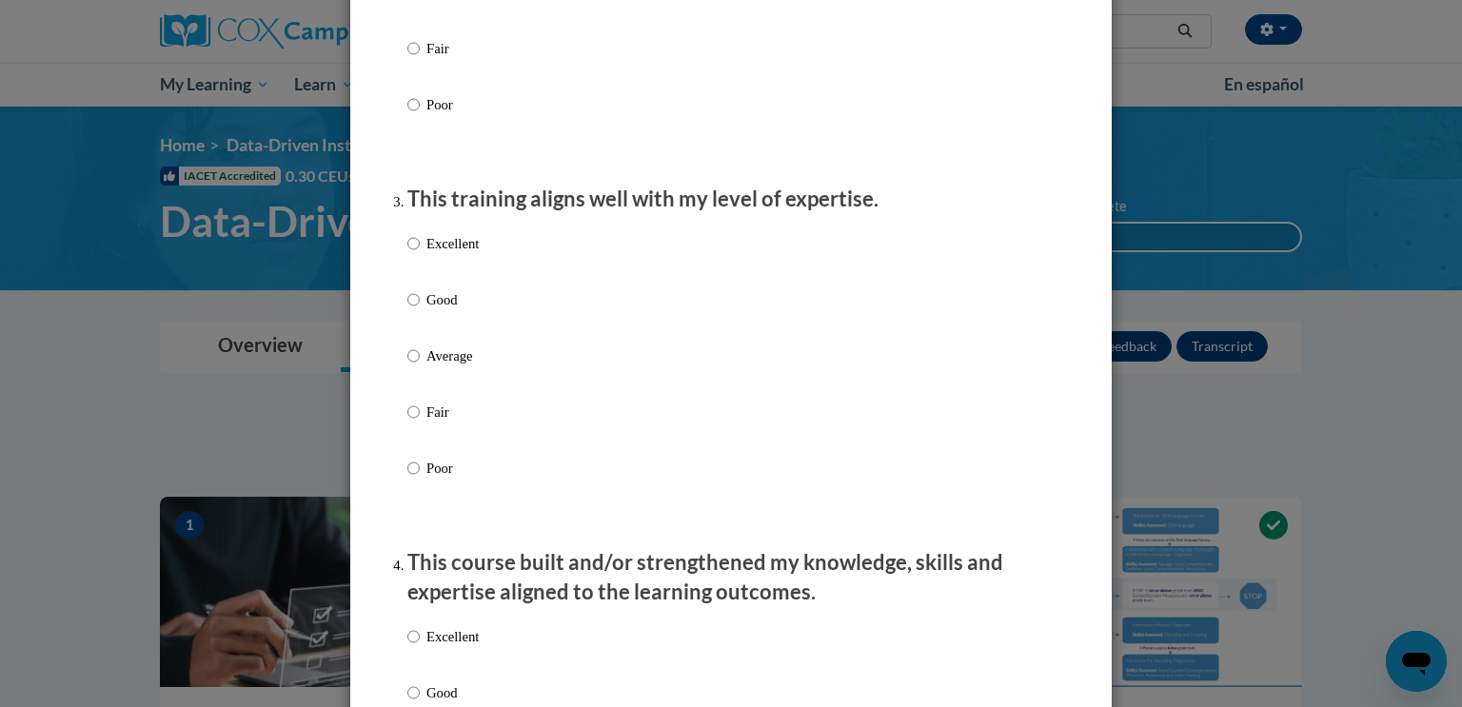
click at [456, 254] on p "Excellent" at bounding box center [453, 243] width 52 height 21
click at [420, 254] on input "Excellent" at bounding box center [413, 243] width 12 height 21
radio input "true"
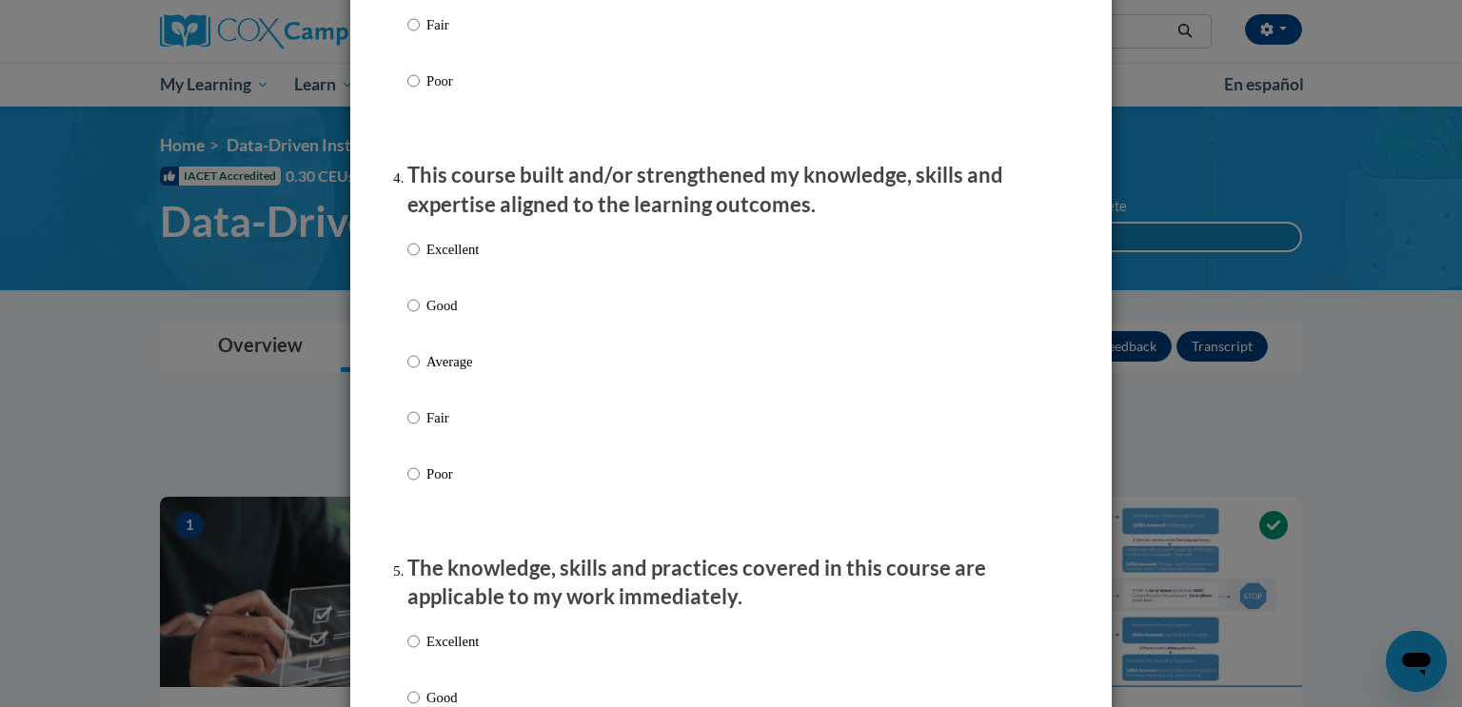
scroll to position [1268, 0]
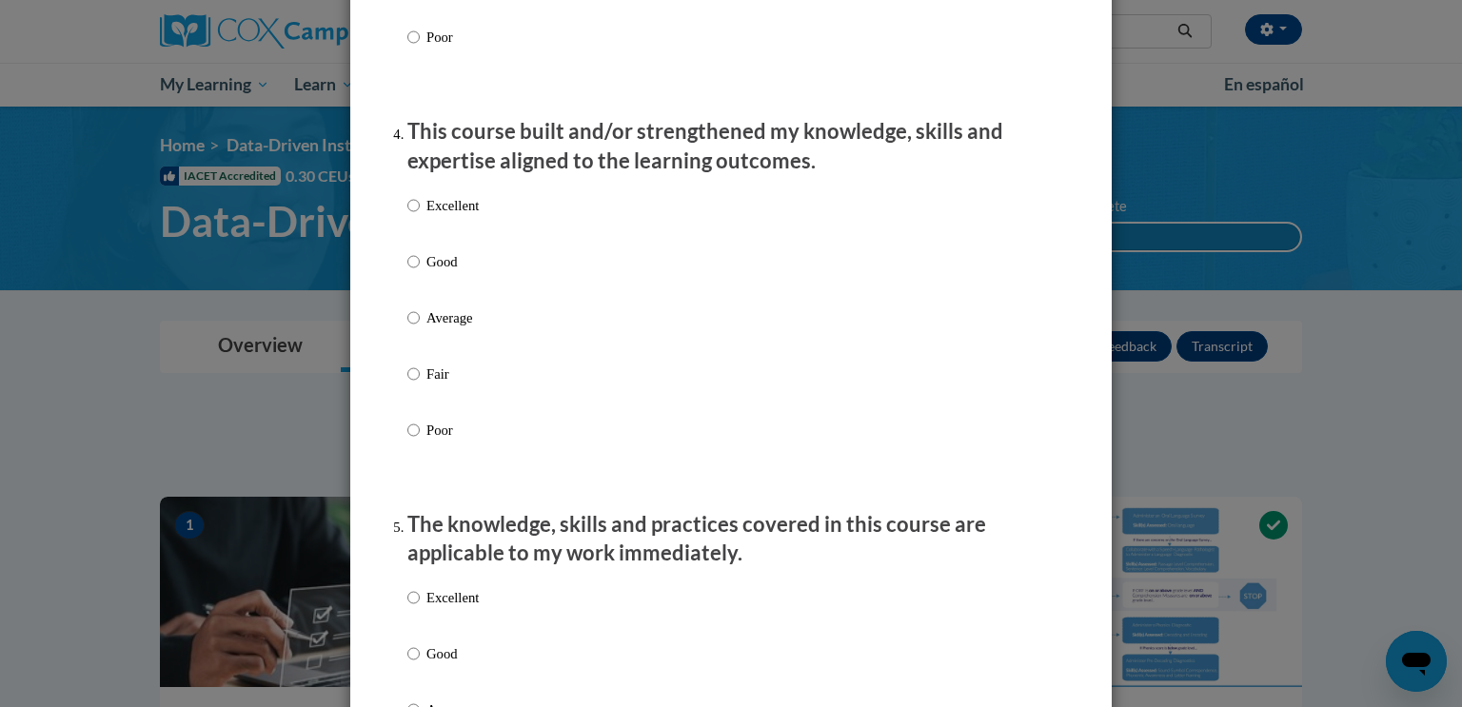
click at [453, 216] on p "Excellent" at bounding box center [453, 205] width 52 height 21
click at [420, 216] on input "Excellent" at bounding box center [413, 205] width 12 height 21
radio input "true"
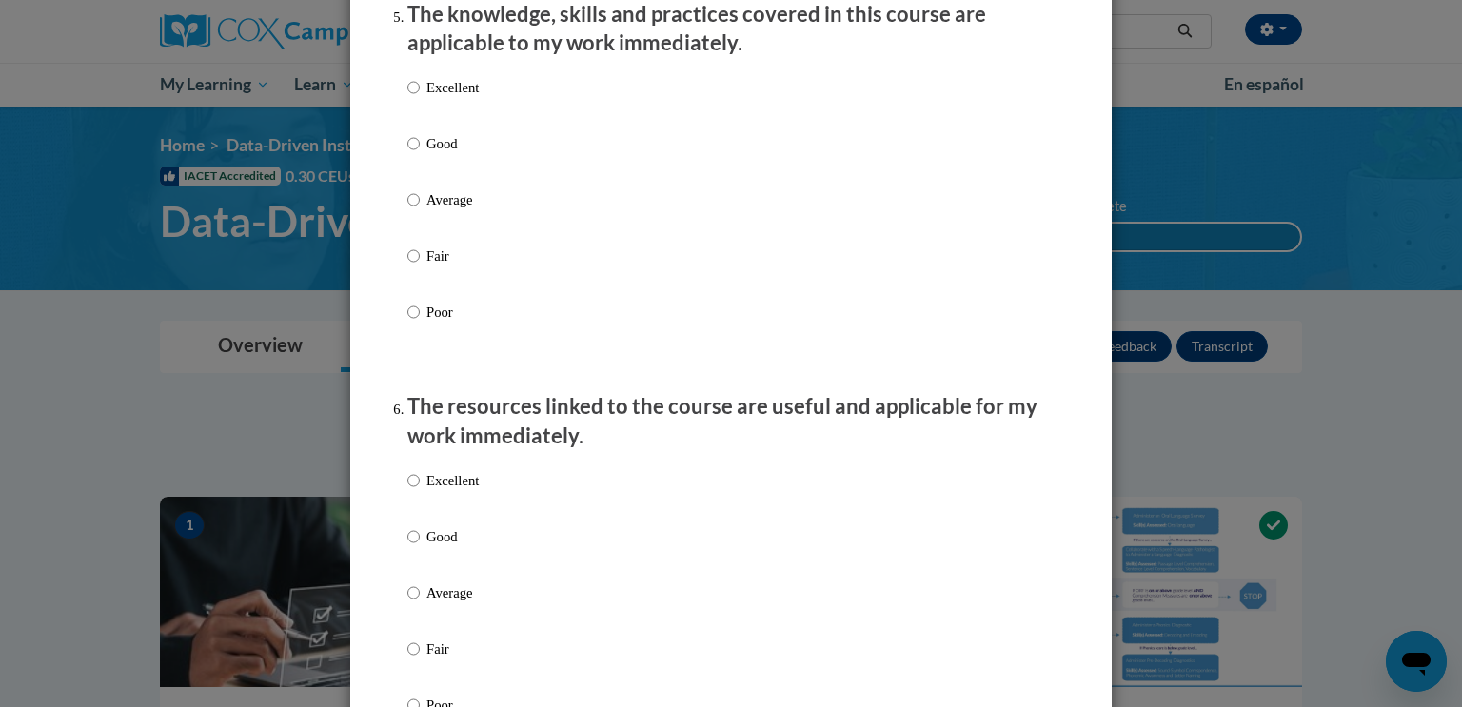
scroll to position [1788, 0]
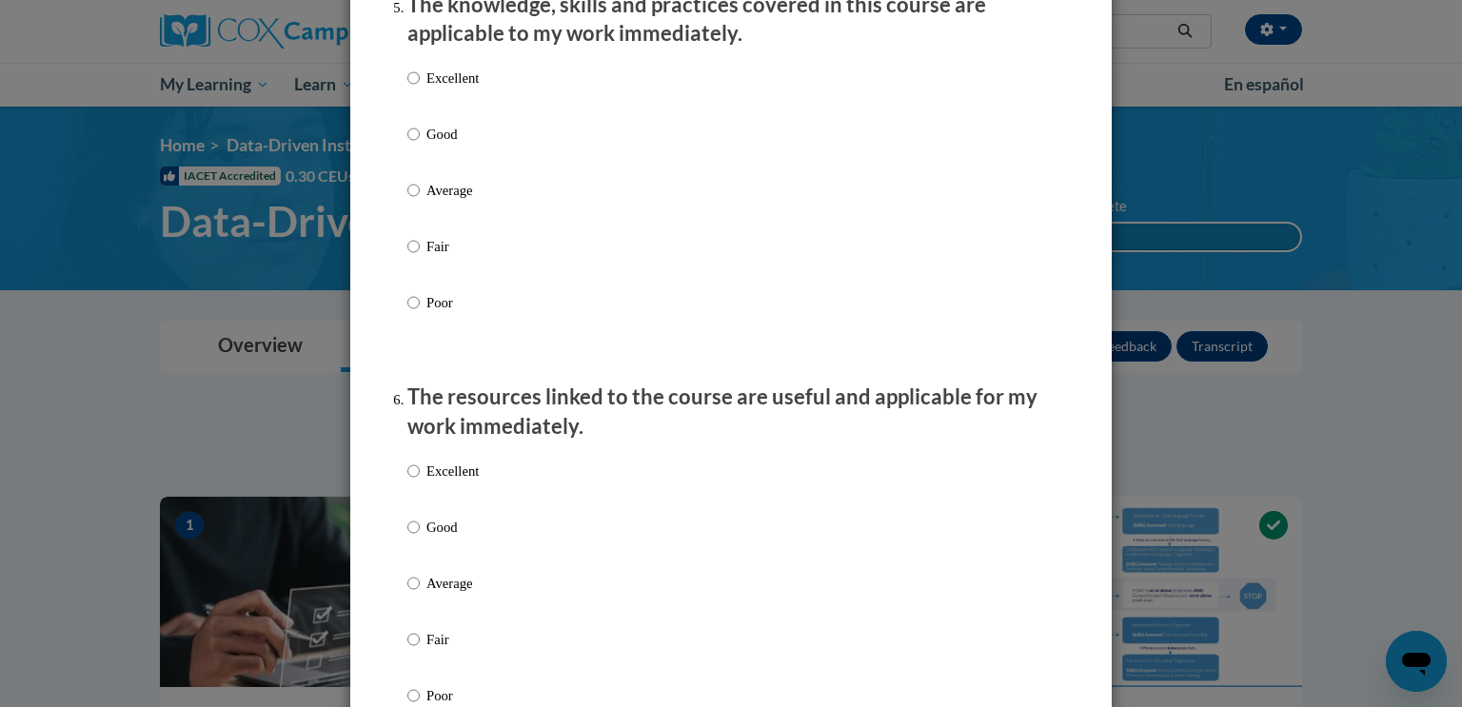
click at [453, 89] on p "Excellent" at bounding box center [453, 78] width 52 height 21
click at [420, 89] on input "Excellent" at bounding box center [413, 78] width 12 height 21
radio input "true"
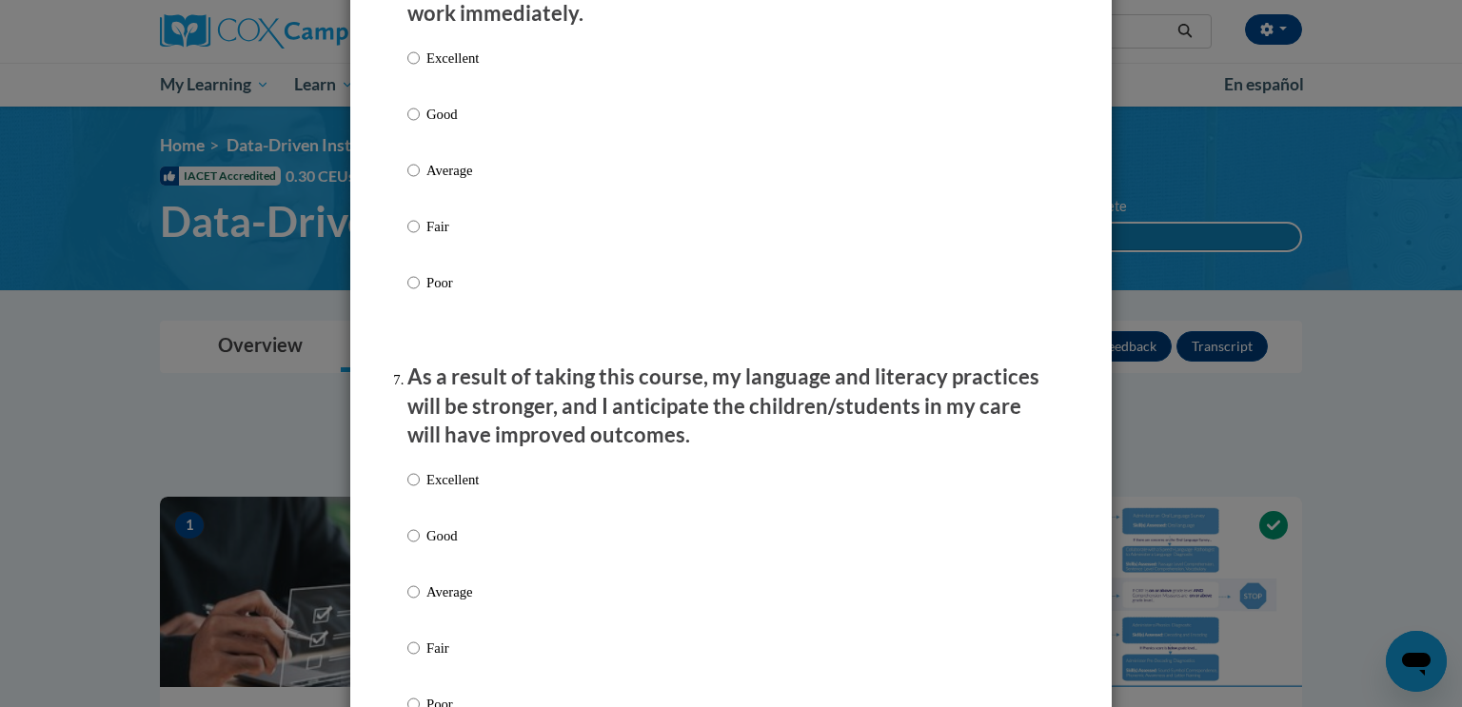
click at [453, 69] on p "Excellent" at bounding box center [453, 58] width 52 height 21
click at [420, 69] on input "Excellent" at bounding box center [413, 58] width 12 height 21
radio input "true"
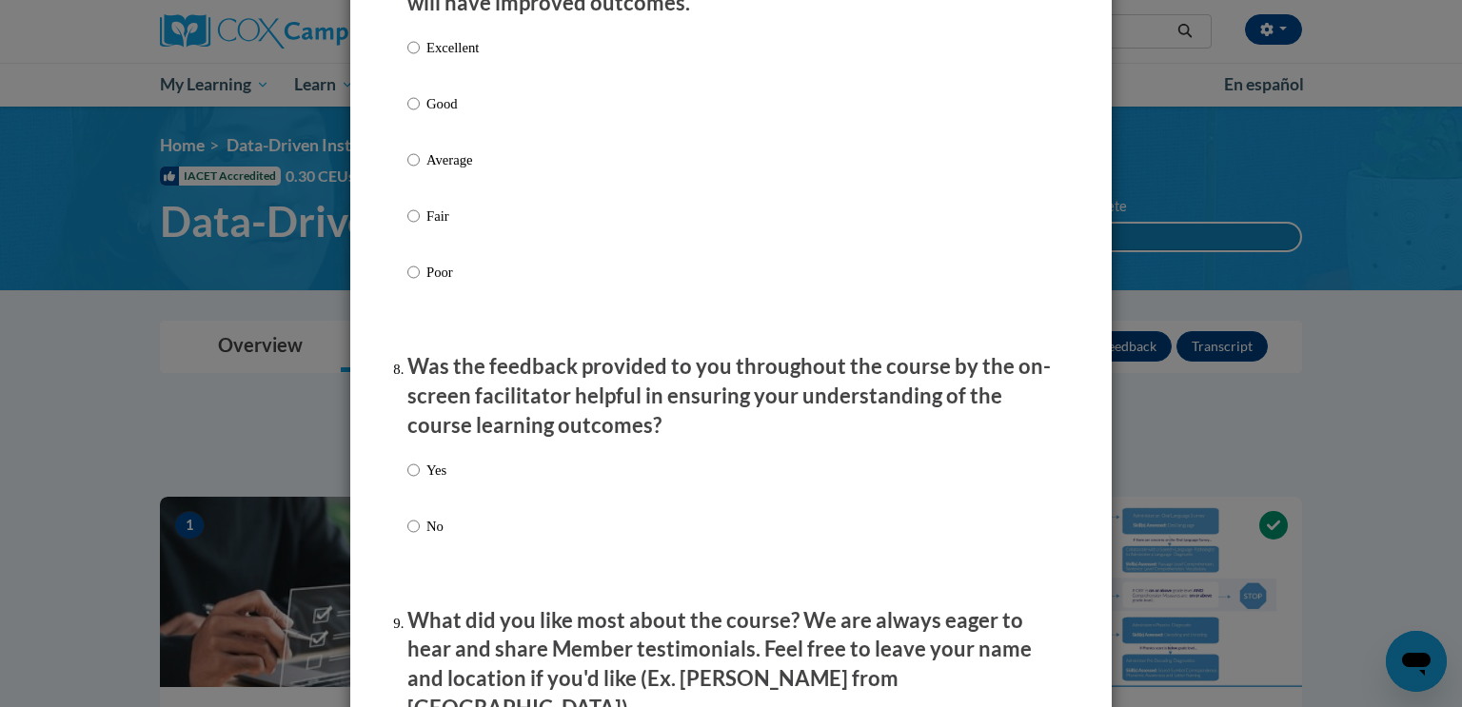
scroll to position [2663, 0]
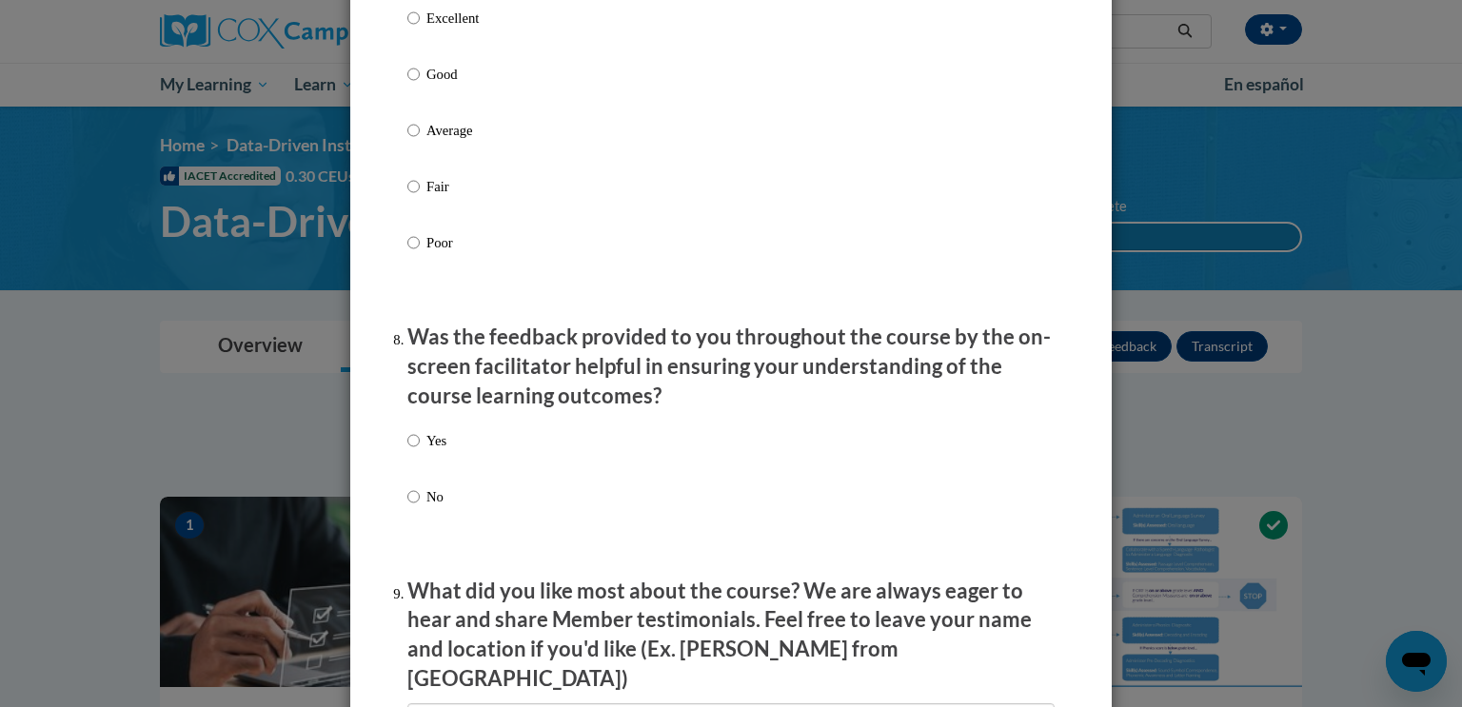
click at [453, 51] on label "Excellent" at bounding box center [442, 33] width 71 height 51
click at [420, 29] on input "Excellent" at bounding box center [413, 18] width 12 height 21
radio input "true"
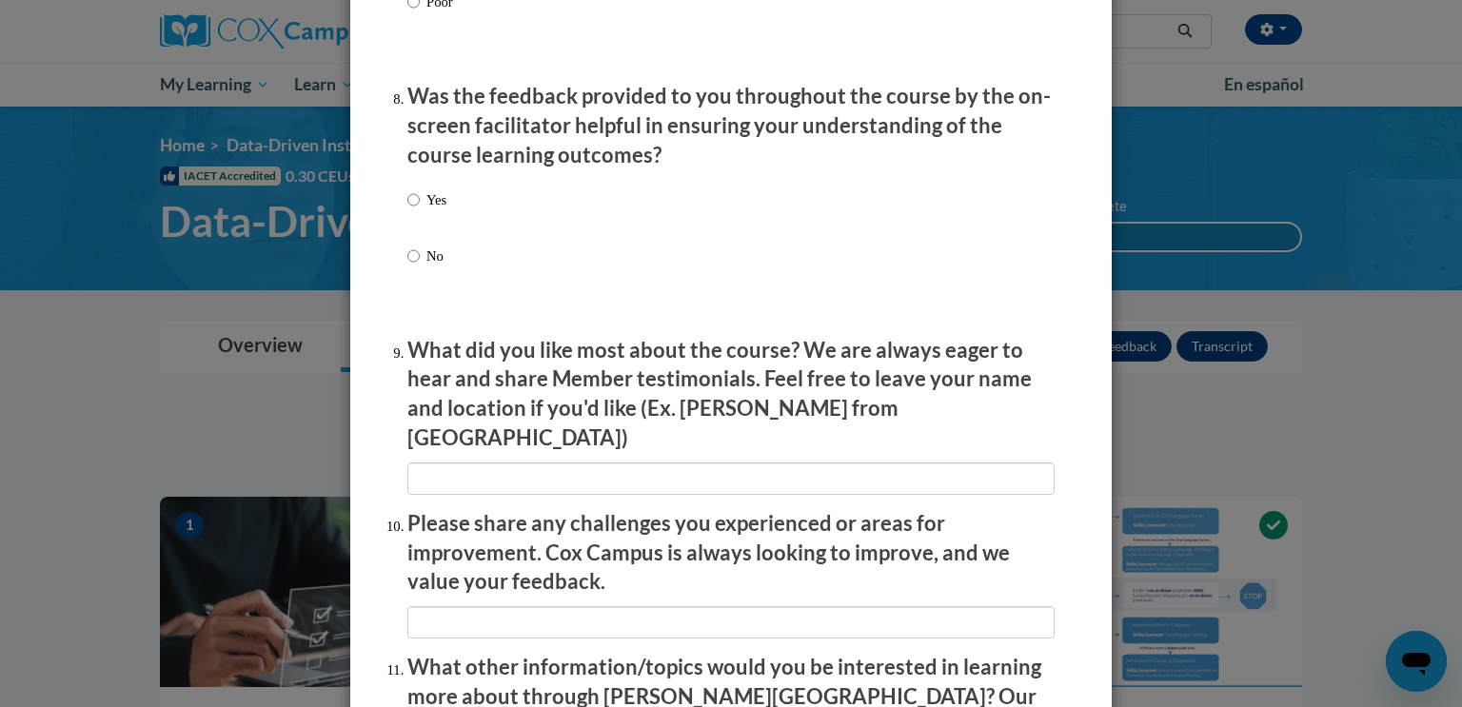
scroll to position [2914, 0]
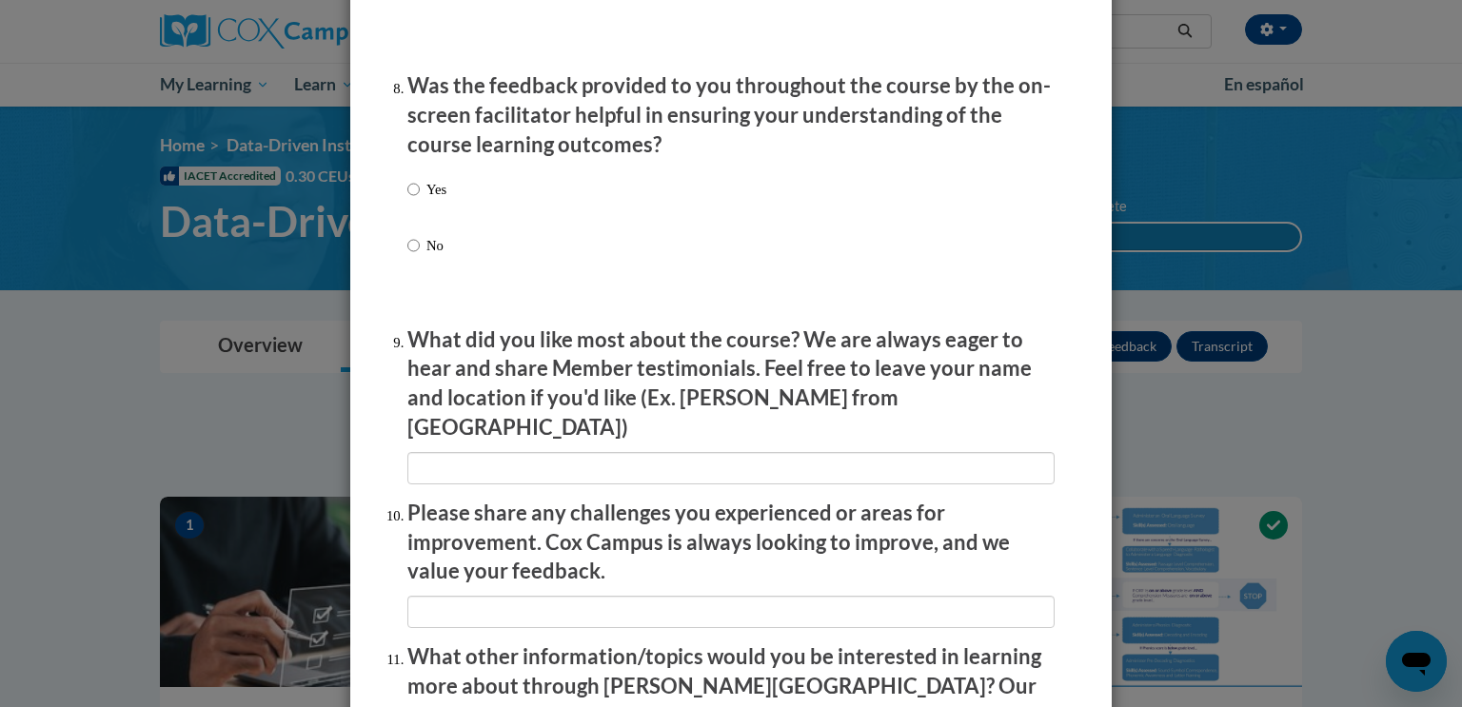
click at [437, 200] on p "Yes" at bounding box center [437, 189] width 20 height 21
click at [420, 200] on input "Yes" at bounding box center [413, 189] width 12 height 21
radio input "true"
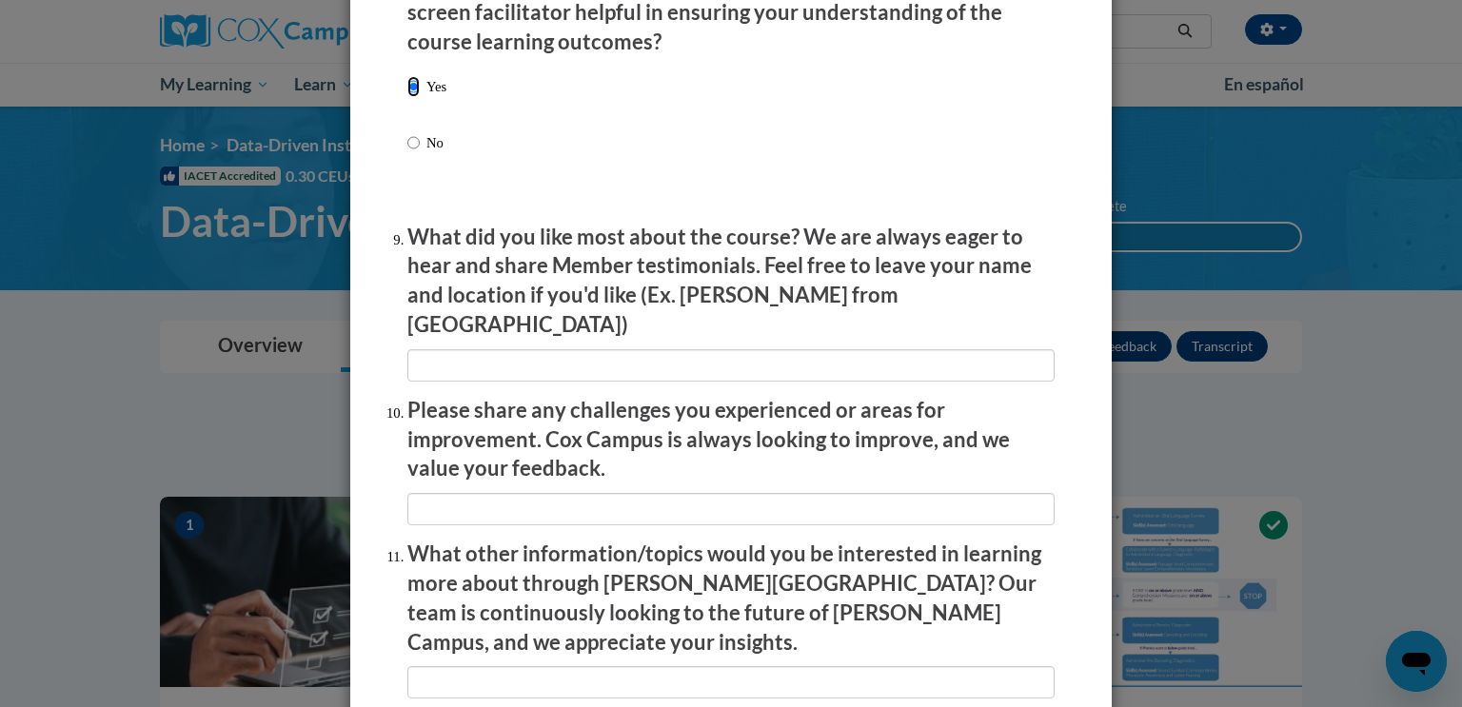
scroll to position [3077, 0]
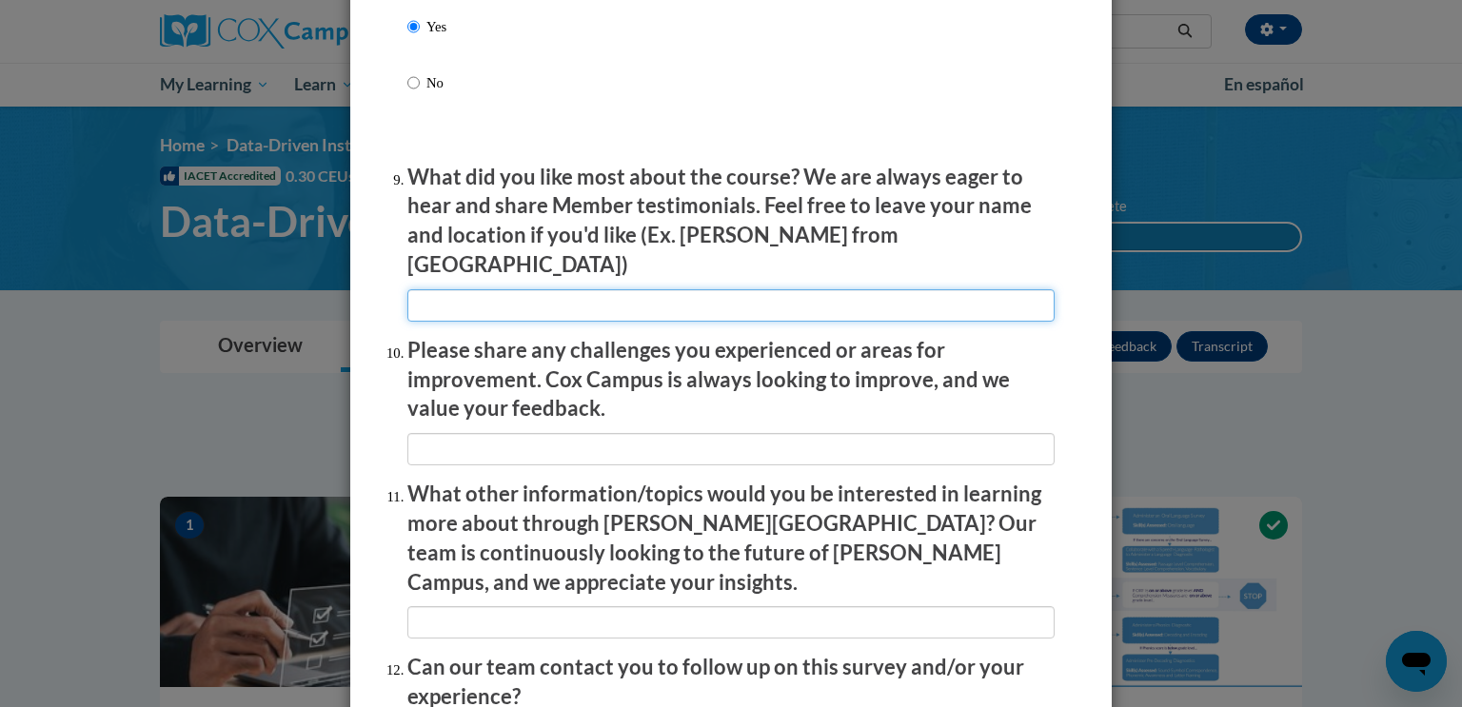
click at [497, 301] on input "textbox" at bounding box center [730, 305] width 647 height 32
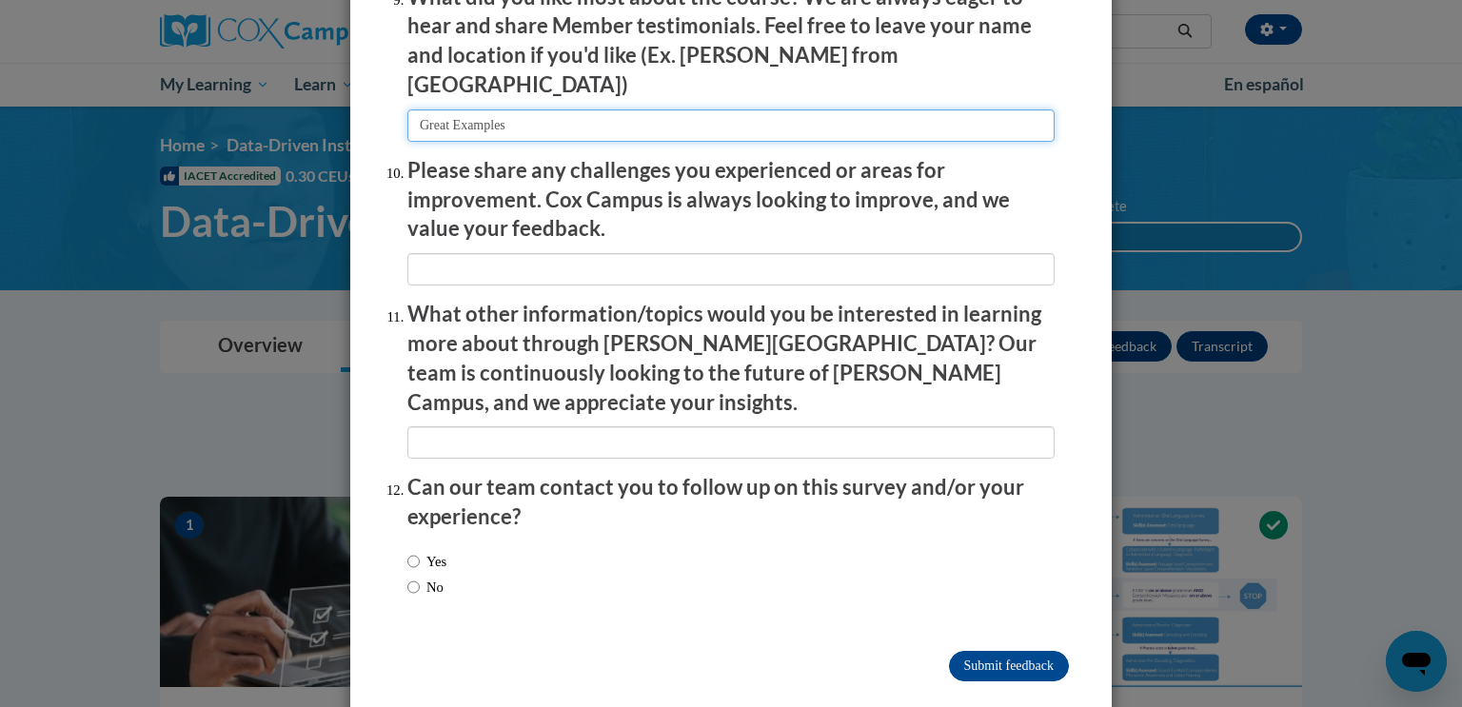
type input "Great Examples"
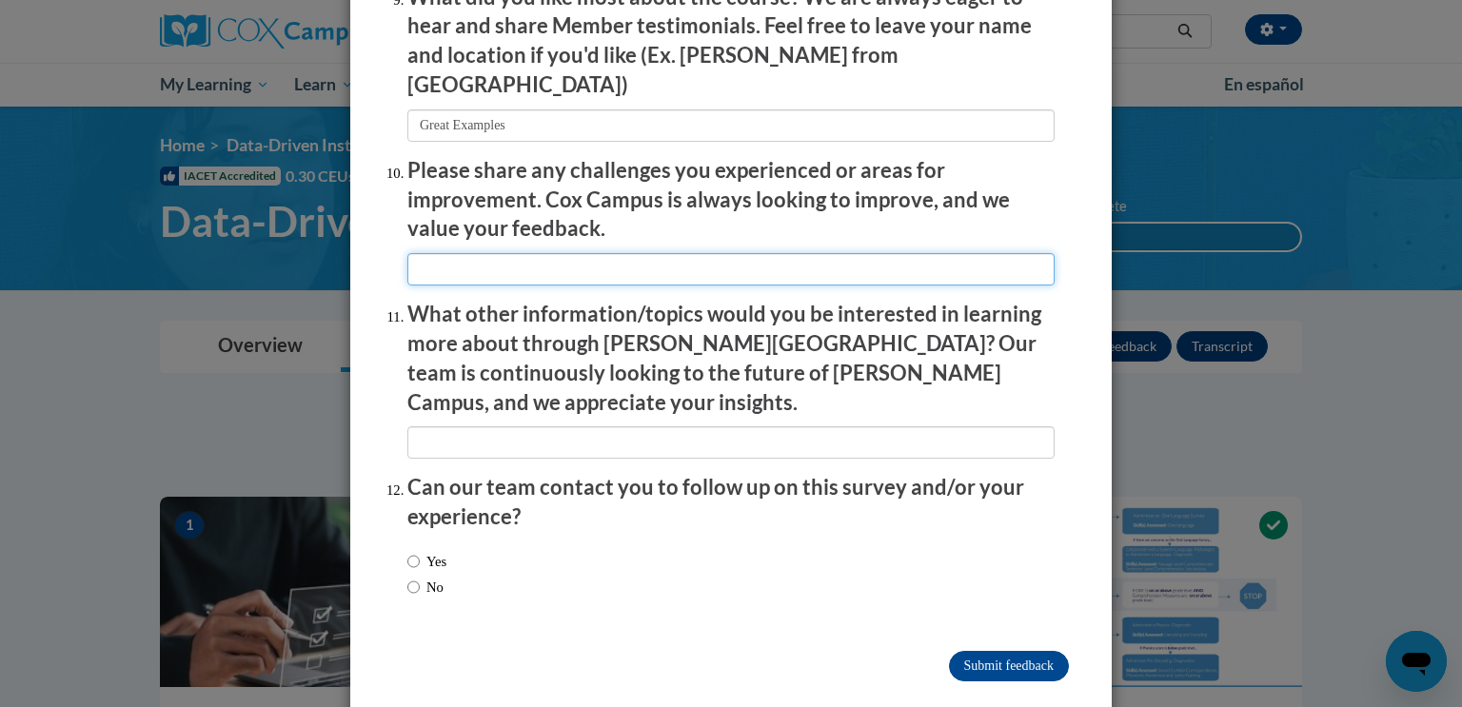
click at [545, 269] on input "textbox" at bounding box center [730, 269] width 647 height 32
type input "N/A"
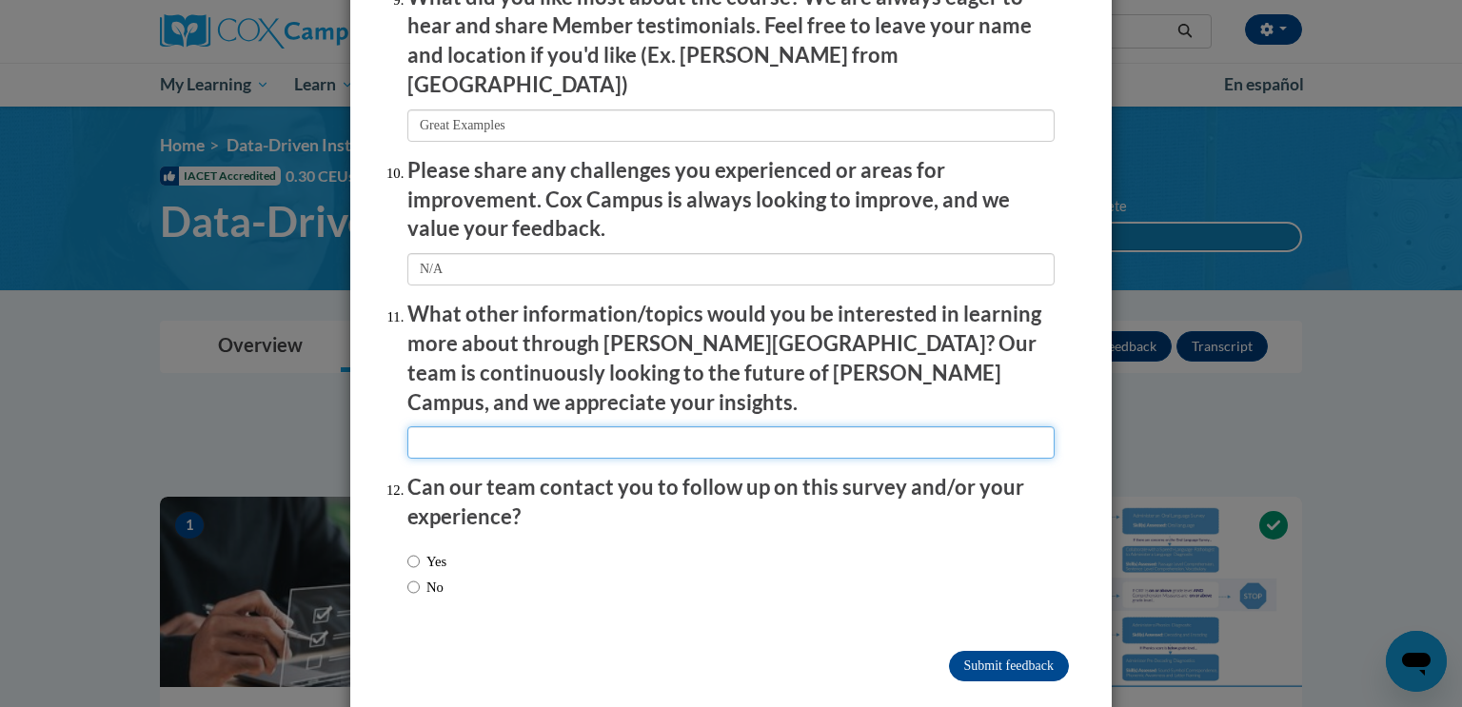
click at [511, 427] on input "textbox" at bounding box center [730, 443] width 647 height 32
type input "N"
click at [438, 577] on label "No" at bounding box center [425, 587] width 36 height 21
click at [420, 577] on input "No" at bounding box center [413, 587] width 12 height 21
radio input "true"
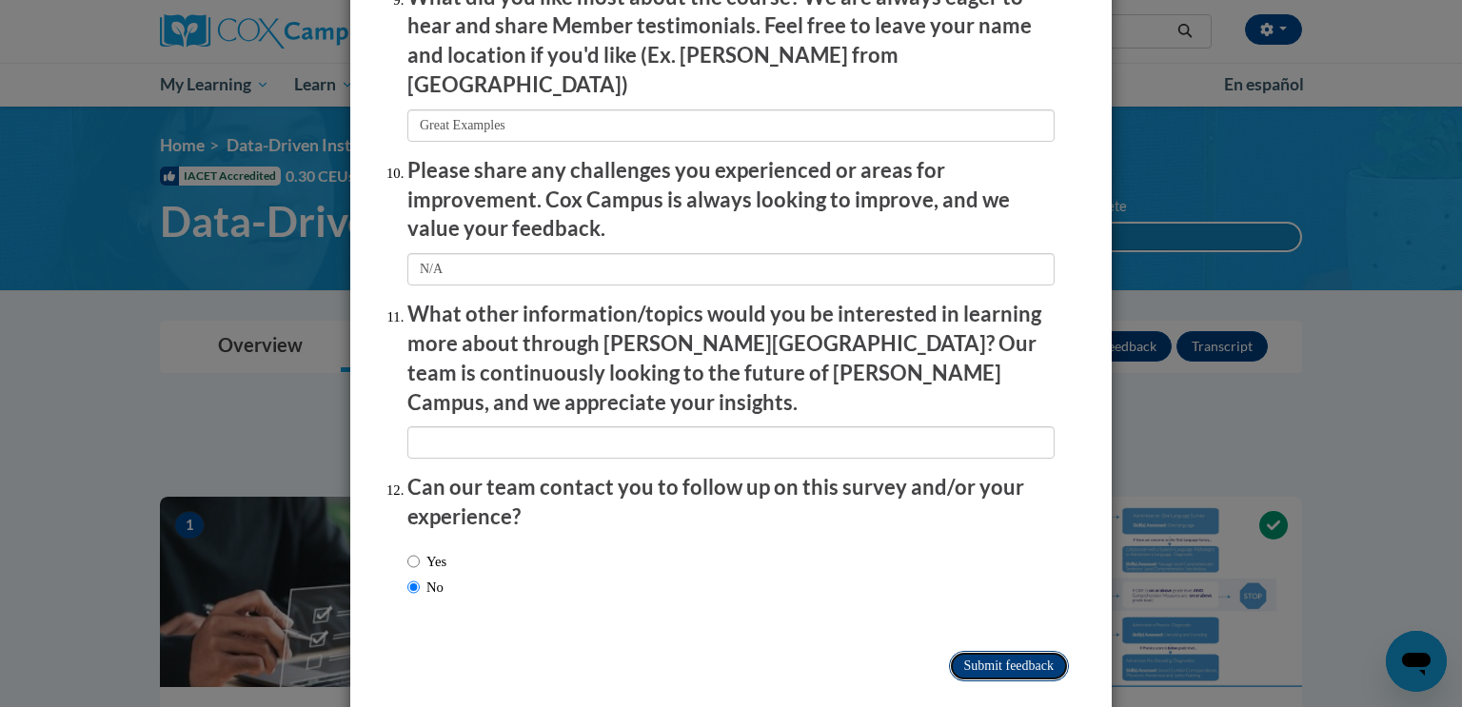
click at [1005, 651] on input "Submit feedback" at bounding box center [1009, 666] width 120 height 30
